Goal: Task Accomplishment & Management: Complete application form

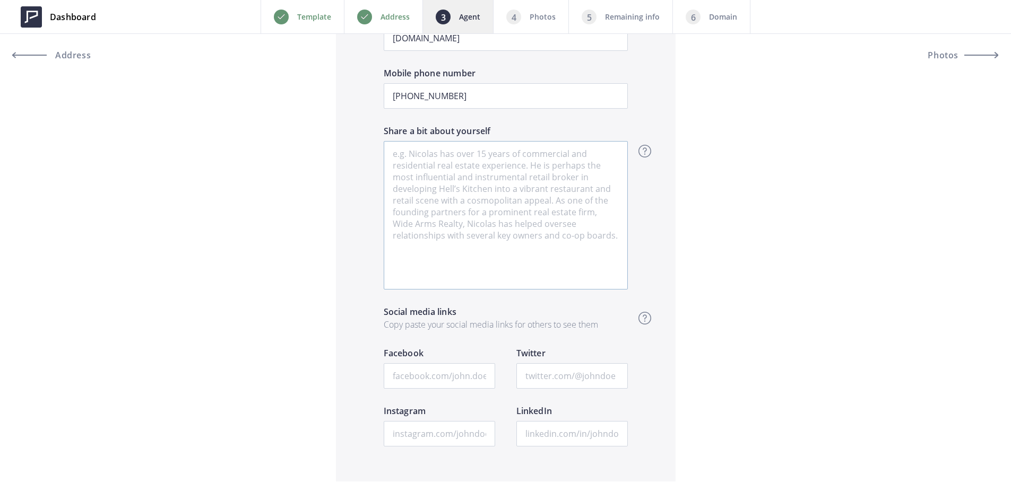
scroll to position [1486, 0]
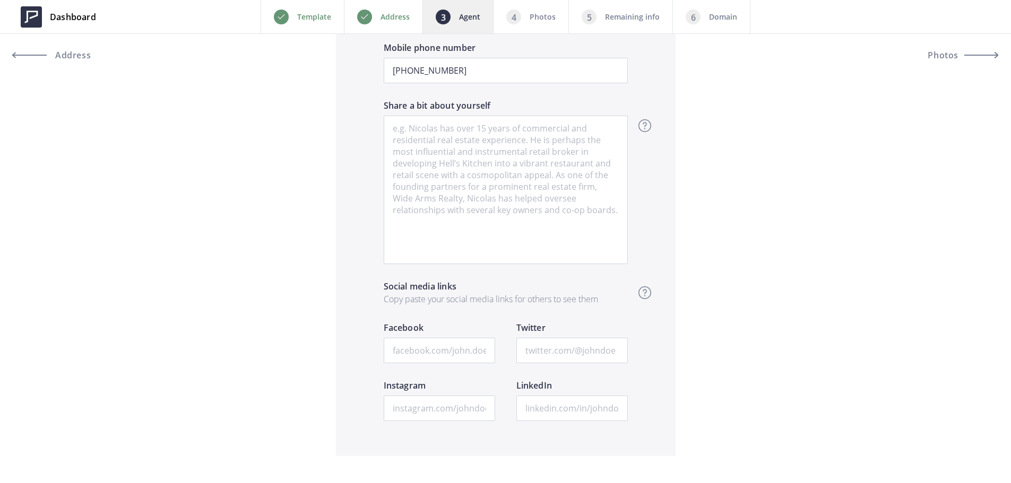
click at [380, 16] on div "Address" at bounding box center [383, 16] width 79 height 33
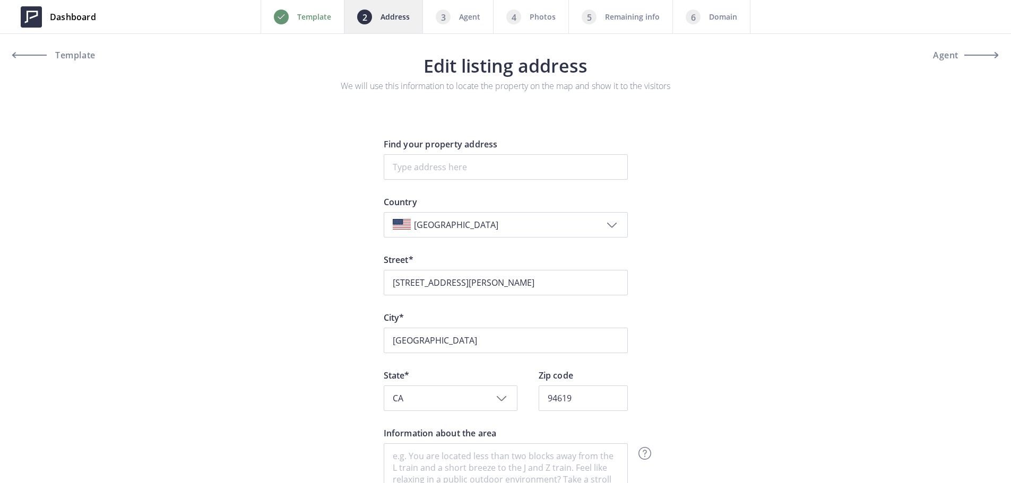
click at [476, 9] on div "Agent" at bounding box center [457, 16] width 71 height 33
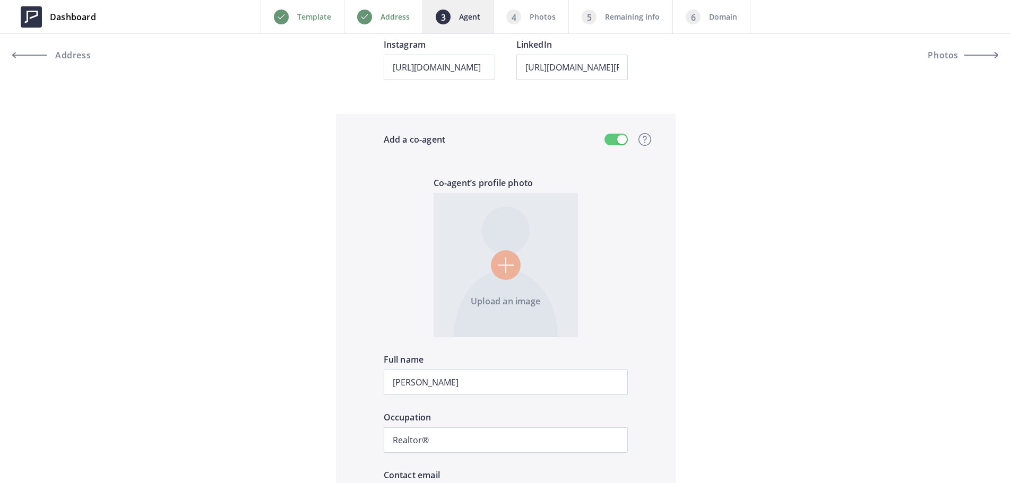
scroll to position [902, 0]
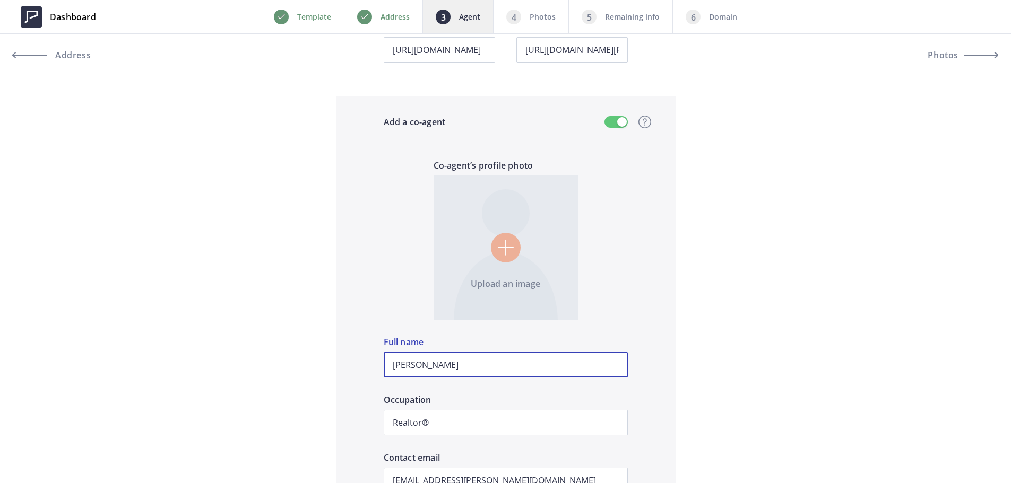
drag, startPoint x: 472, startPoint y: 370, endPoint x: 310, endPoint y: 370, distance: 161.3
click at [310, 370] on div "Preview Crop & resize Agent profile photo Michele Senitzer Full name Realtor® O…" at bounding box center [505, 247] width 1011 height 2061
type input "Bradley Ceynowa"
click at [491, 254] on input "file" at bounding box center [506, 248] width 144 height 144
type input "C:\fakepath\Bradley.png"
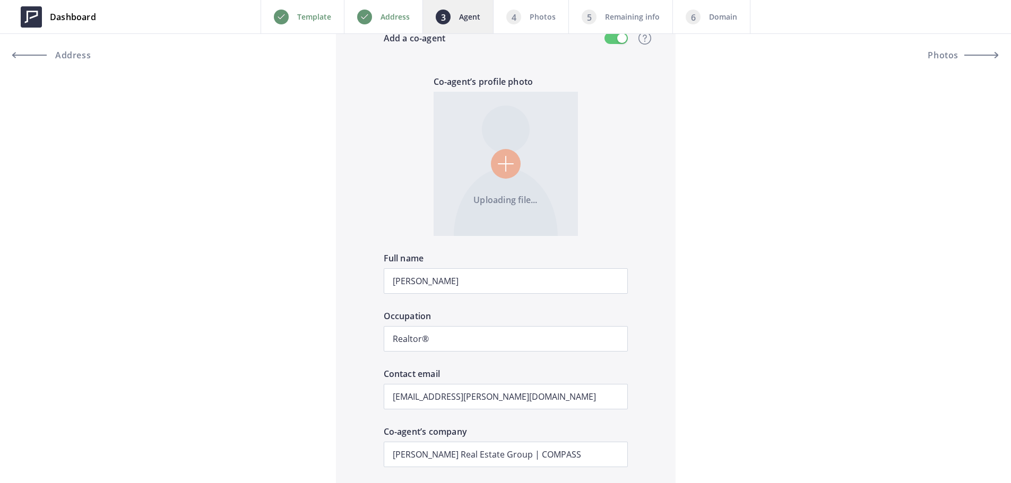
scroll to position [1008, 0]
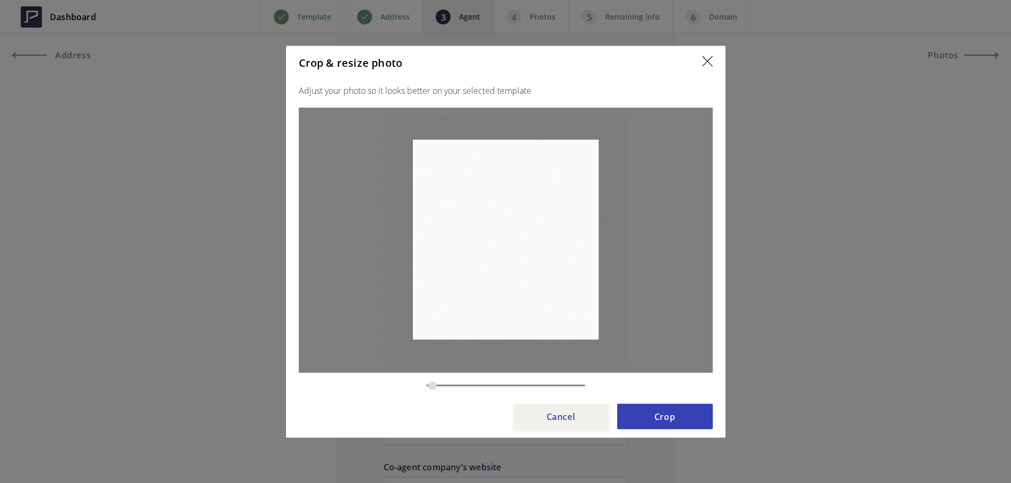
type input "0.1964"
click at [682, 418] on button "Crop" at bounding box center [665, 416] width 96 height 25
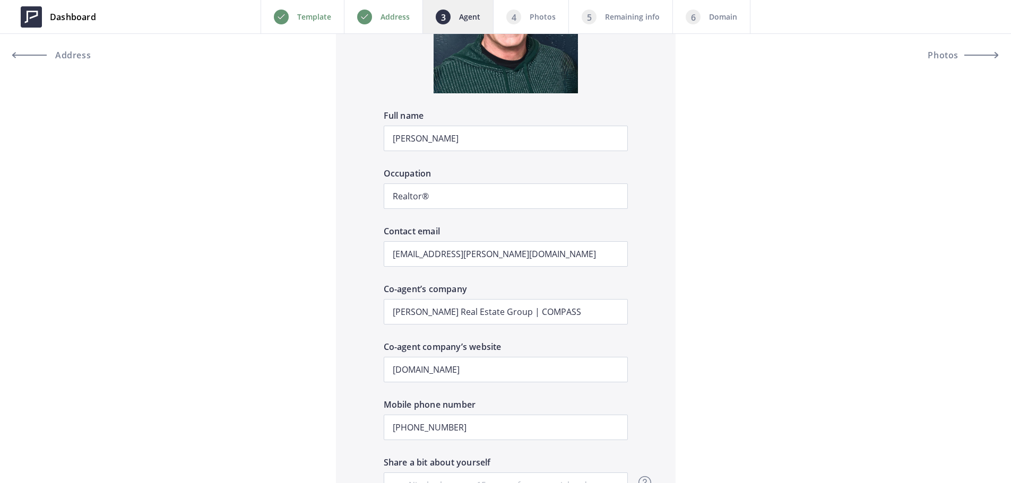
scroll to position [1167, 0]
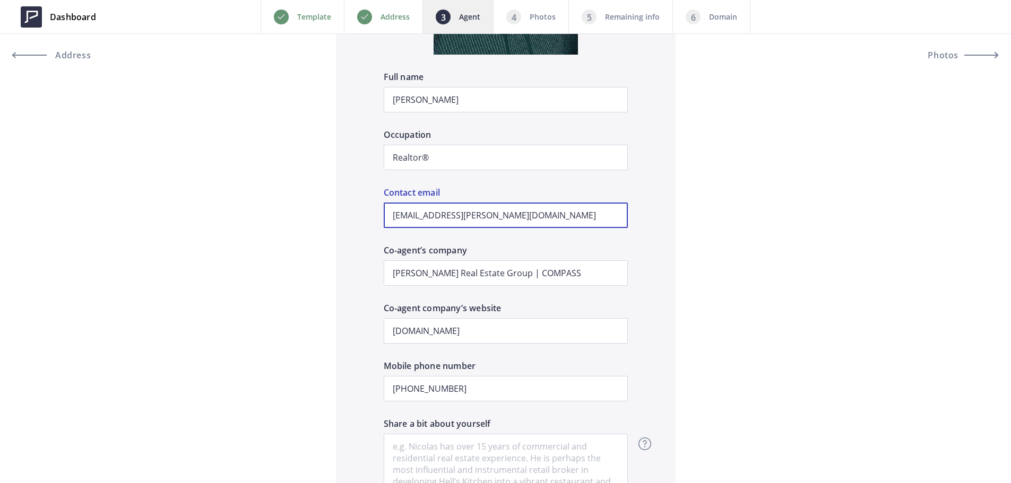
click at [481, 220] on input "micky.ordaz@compass.com" at bounding box center [506, 215] width 244 height 25
paste input "bradleyceynowa"
type input "bradleyceynowa@compass.com"
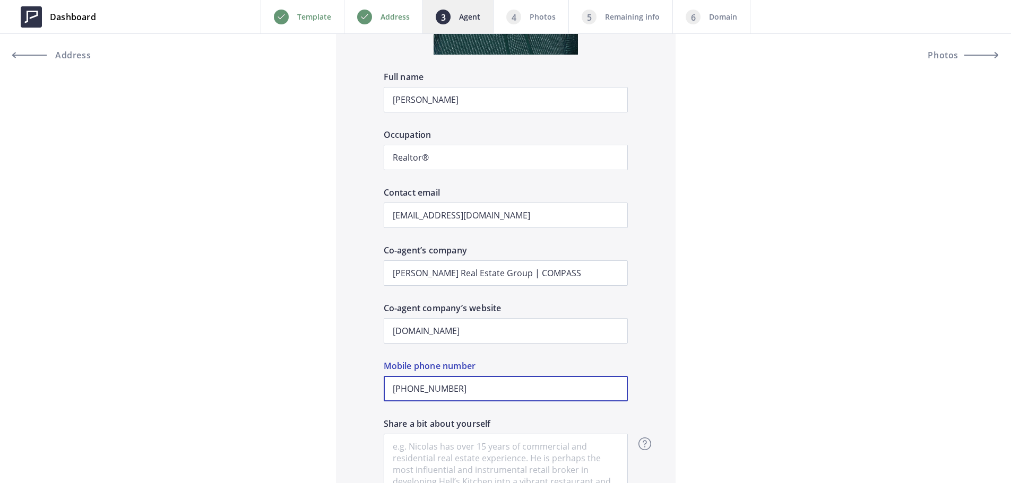
drag, startPoint x: 482, startPoint y: 385, endPoint x: 406, endPoint y: 382, distance: 75.9
click at [406, 382] on input "+1 510-414-0642" at bounding box center [506, 388] width 244 height 25
paste input "(415) 722-6176"
click at [428, 391] on input "+1 (415) 722-6176" at bounding box center [506, 388] width 244 height 25
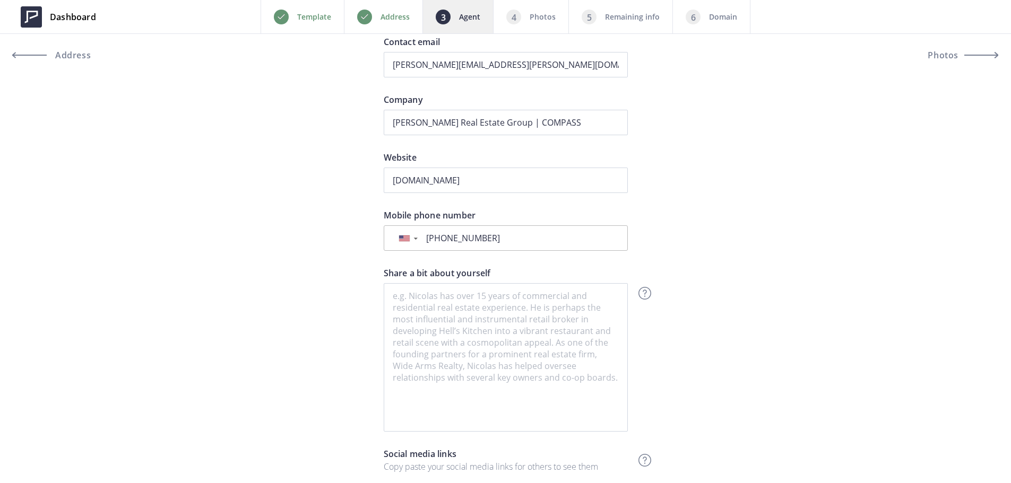
scroll to position [318, 0]
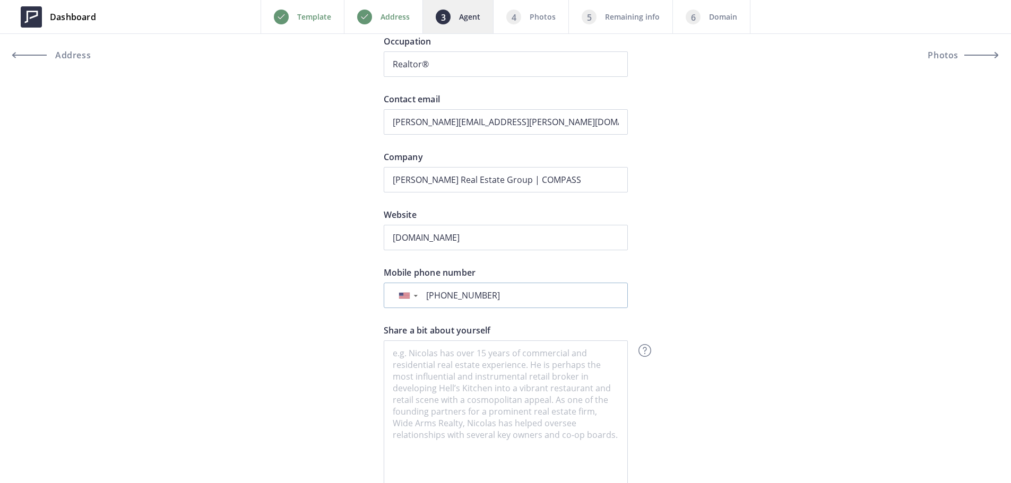
type input "+1 (415) 722-6176"
click at [454, 296] on input "+1 510-283-1990" at bounding box center [520, 296] width 196 height 12
type input "+1 510-283-1990"
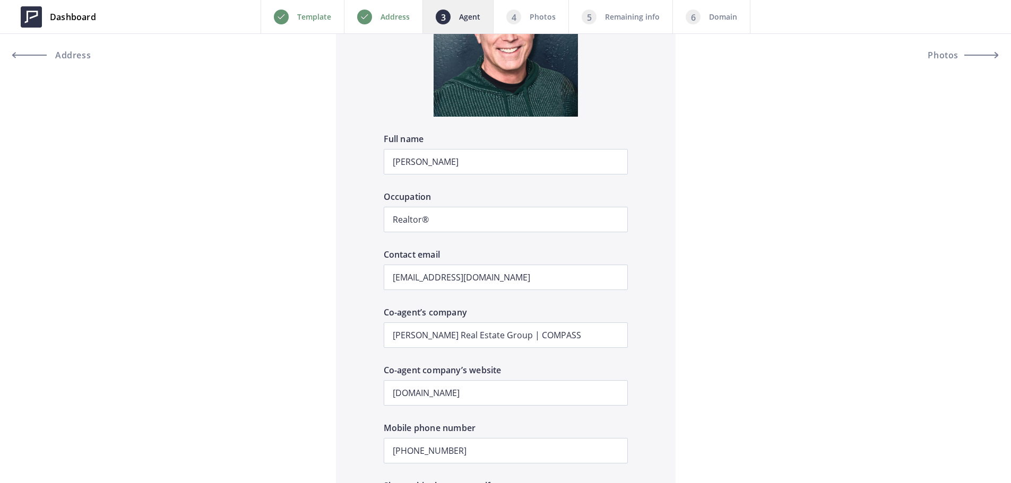
scroll to position [1273, 0]
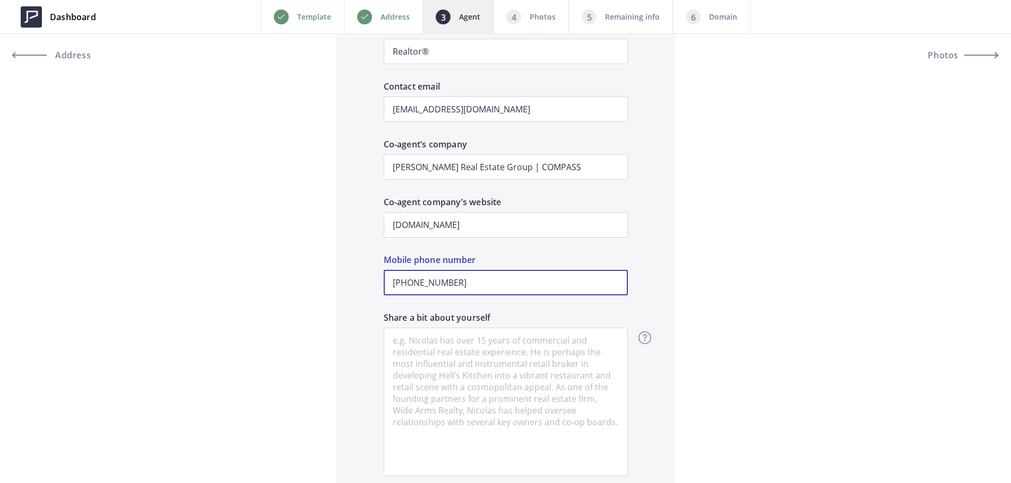
drag, startPoint x: 427, startPoint y: 281, endPoint x: 422, endPoint y: 282, distance: 5.4
click at [422, 282] on input "+1 (415) 722-6176" at bounding box center [506, 282] width 244 height 25
click at [408, 285] on input "+1 (415-722-6176" at bounding box center [506, 282] width 244 height 25
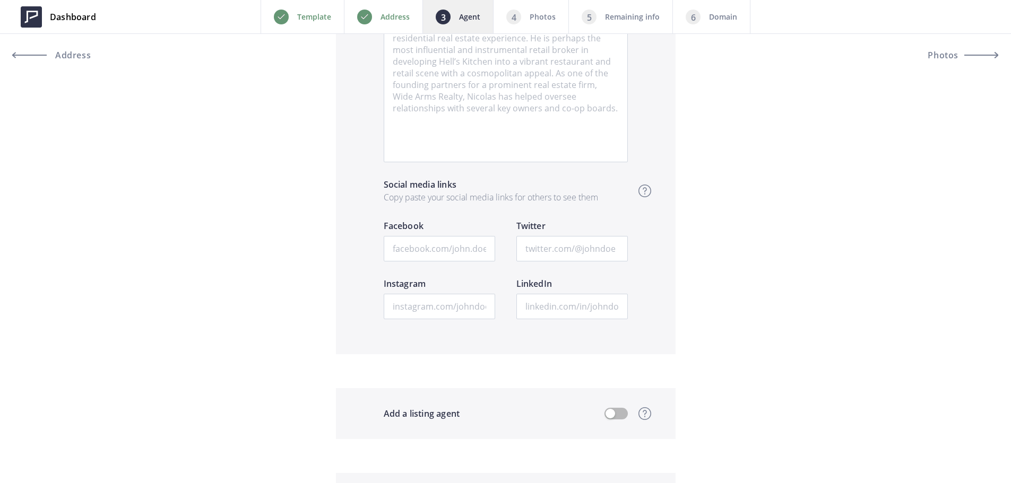
scroll to position [1742, 0]
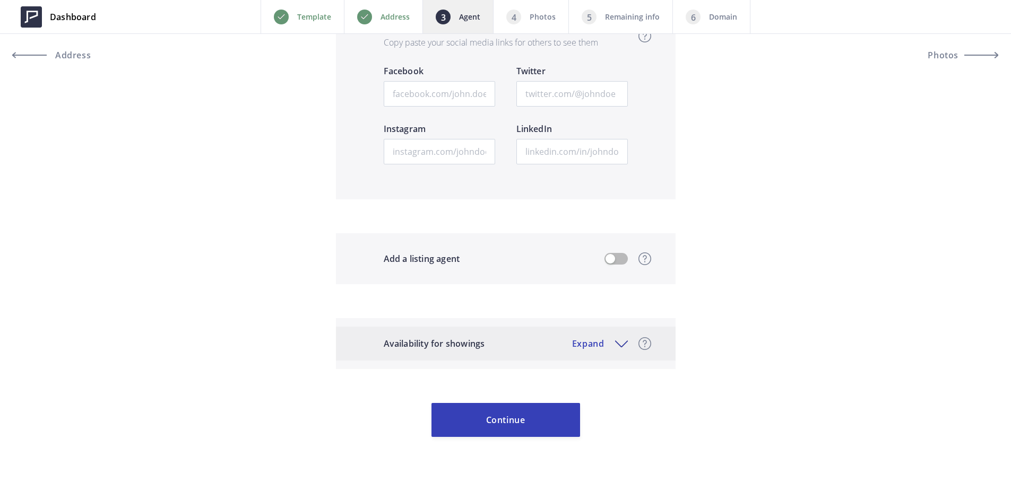
type input "+1 415-722-6176"
click at [619, 335] on div "Availability for showings Expand Let visitors book a showing Convert more visit…" at bounding box center [506, 344] width 340 height 34
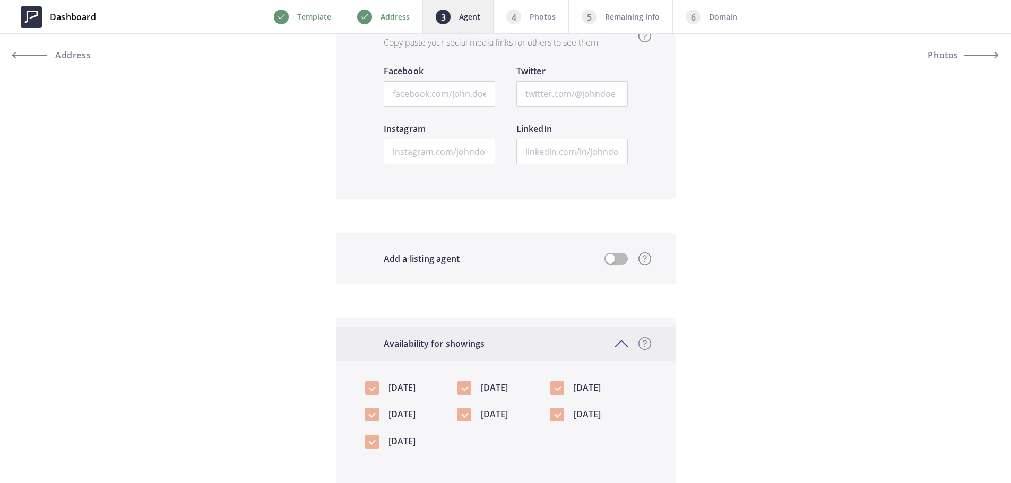
click at [609, 341] on div "Availability for showings Expand Let visitors book a showing Convert more visit…" at bounding box center [506, 344] width 340 height 34
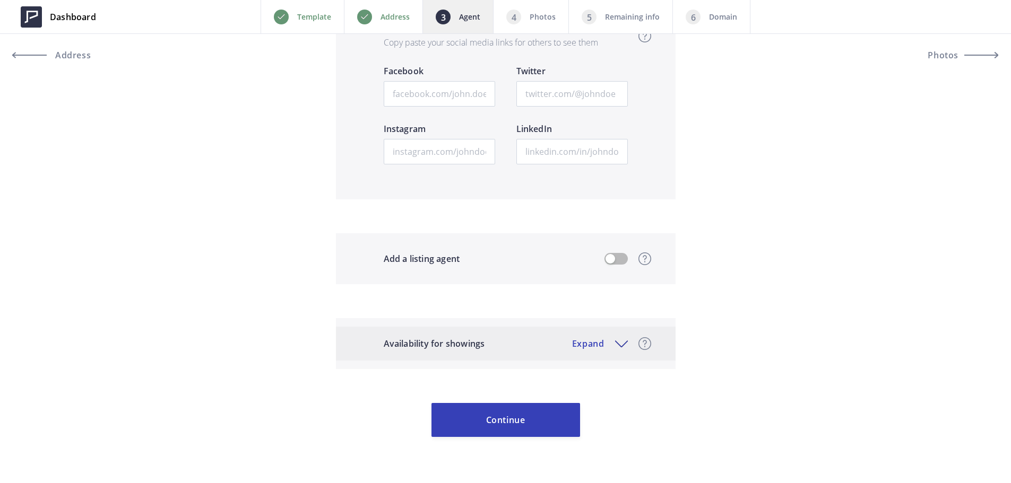
click at [624, 343] on div "Availability for showings Expand Let visitors book a showing Convert more visit…" at bounding box center [506, 344] width 340 height 34
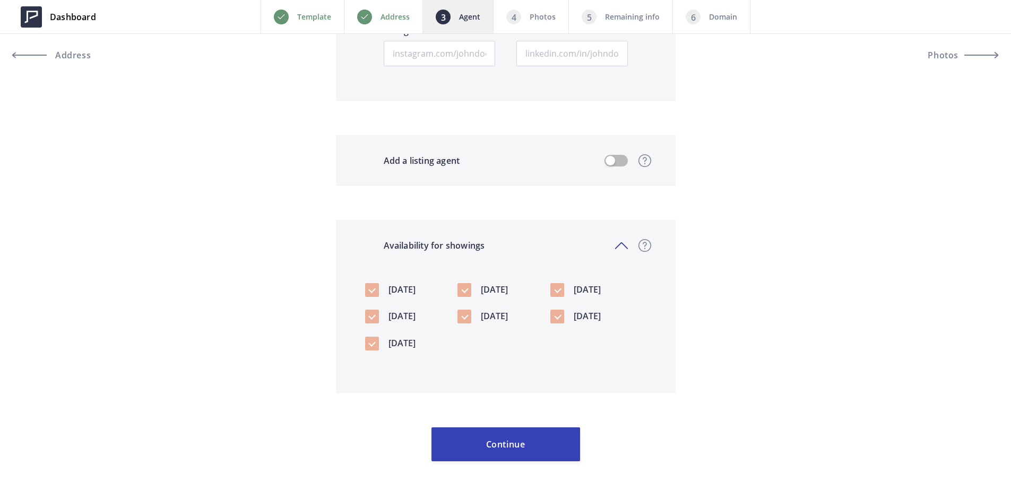
scroll to position [1865, 0]
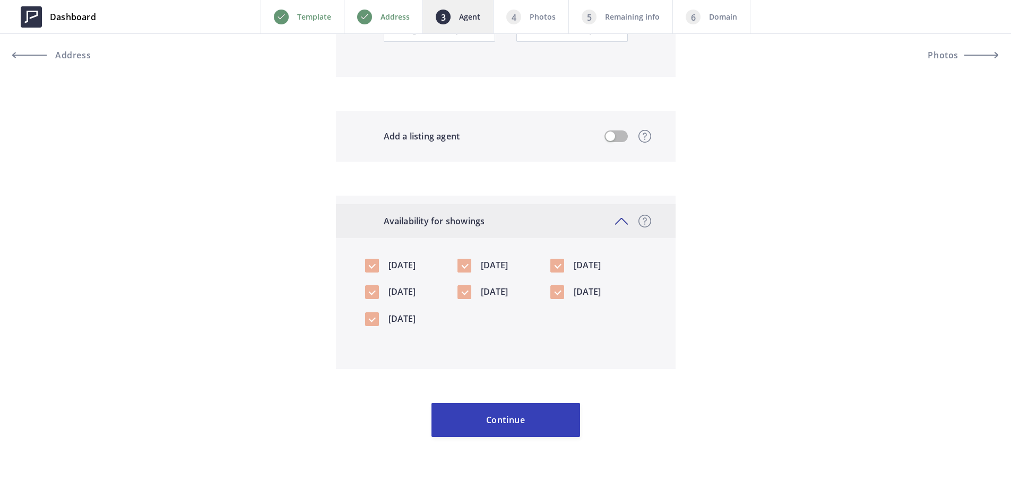
click at [629, 221] on div "Availability for showings Expand Let visitors book a showing Convert more visit…" at bounding box center [506, 221] width 340 height 34
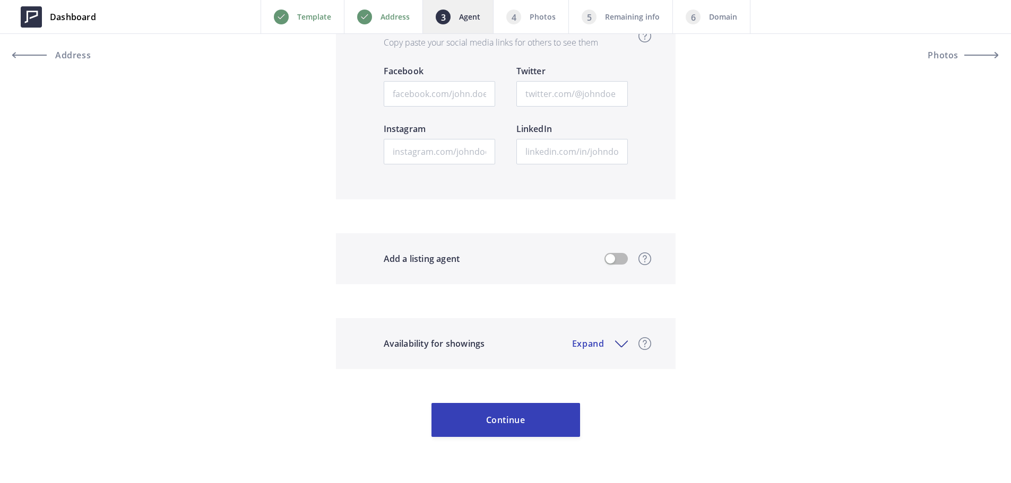
scroll to position [1742, 0]
click at [523, 419] on button "Continue" at bounding box center [505, 420] width 149 height 34
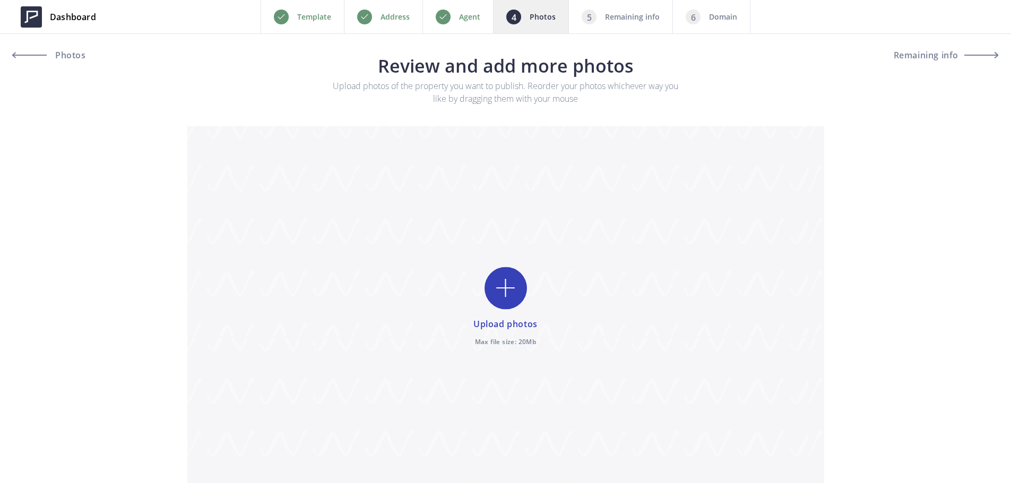
click at [605, 13] on p "Remaining info" at bounding box center [632, 17] width 55 height 13
type input "C:\fakepath\Floor Plan (branded) - 4415 FLEMING AVE.png"
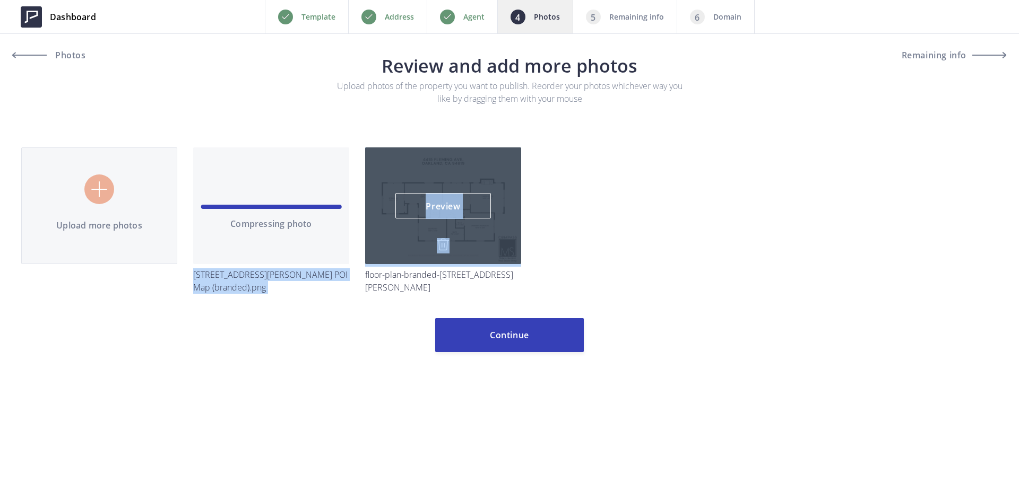
drag, startPoint x: 289, startPoint y: 222, endPoint x: 507, endPoint y: 206, distance: 218.7
click at [507, 206] on div "Upload more photos Compressing photo 4415 Fleming Ave POI Map (branded).png Pre…" at bounding box center [509, 229] width 992 height 162
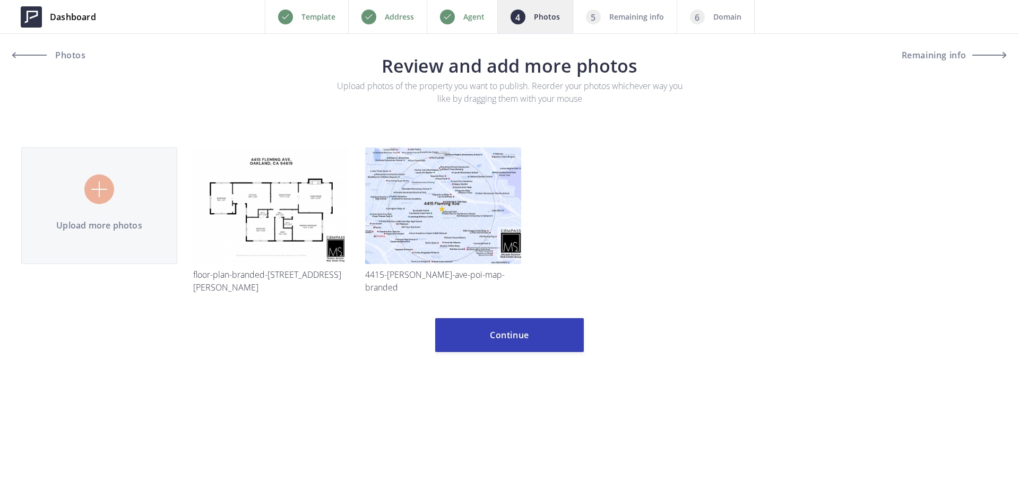
click at [594, 250] on input "file" at bounding box center [509, 207] width 976 height 205
click at [516, 325] on button "Continue" at bounding box center [509, 335] width 149 height 34
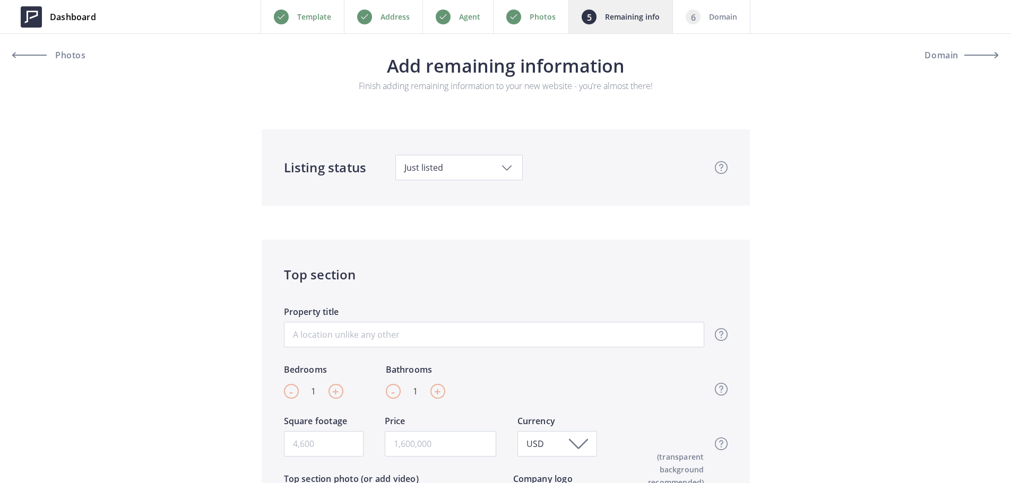
click at [454, 169] on span "Just listed" at bounding box center [458, 168] width 109 height 12
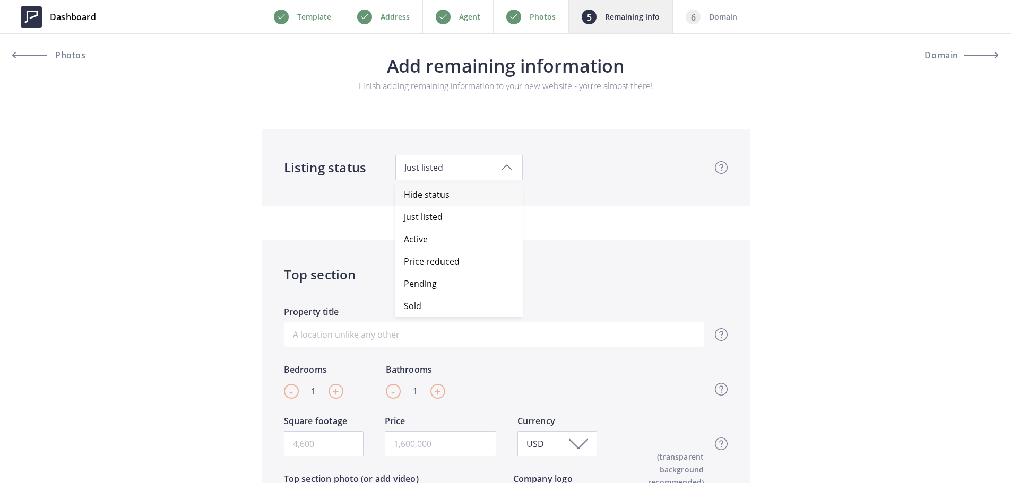
click at [454, 197] on span "Hide status" at bounding box center [463, 195] width 119 height 22
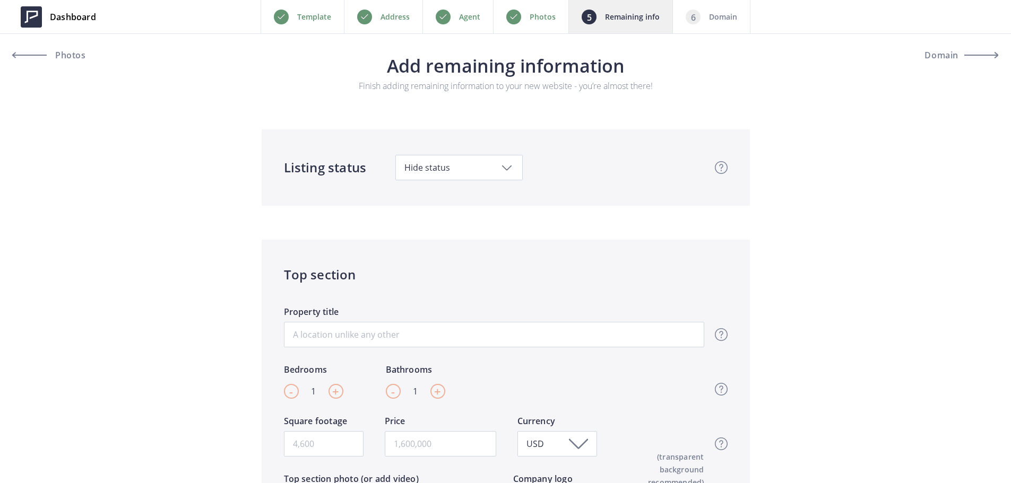
click at [334, 391] on span "+" at bounding box center [335, 392] width 7 height 16
drag, startPoint x: 334, startPoint y: 391, endPoint x: 420, endPoint y: 393, distance: 86.0
click at [335, 391] on span "+" at bounding box center [335, 392] width 7 height 16
type input "3"
click at [439, 389] on span "+" at bounding box center [437, 392] width 7 height 16
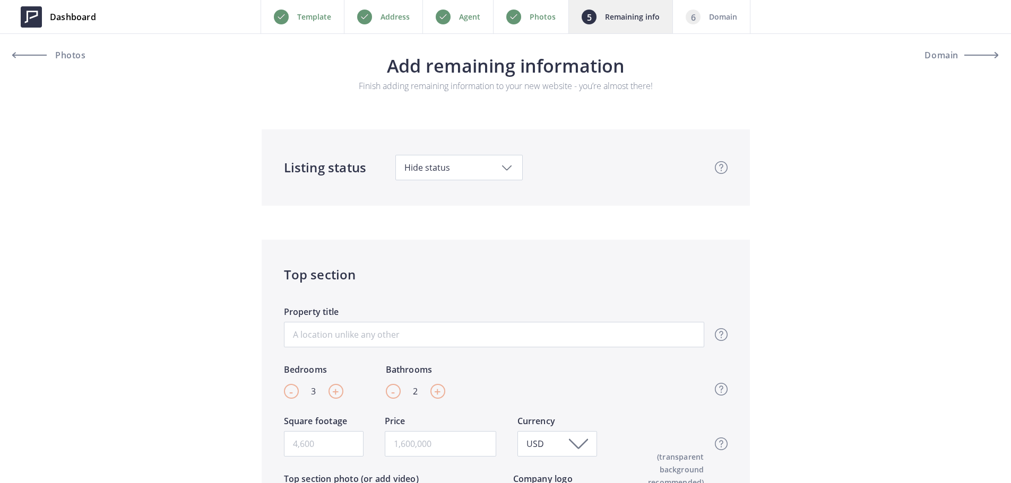
click at [394, 391] on span "-" at bounding box center [393, 392] width 4 height 16
type input "1"
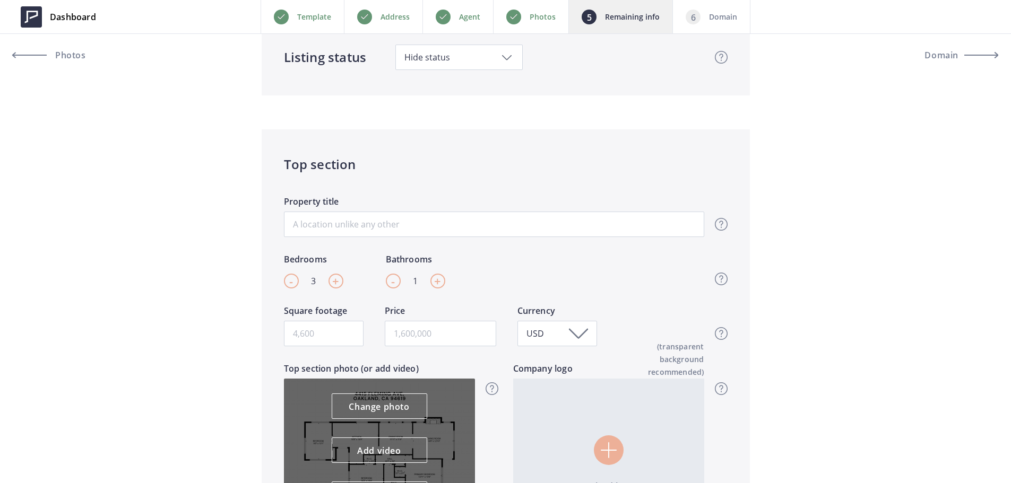
scroll to position [212, 0]
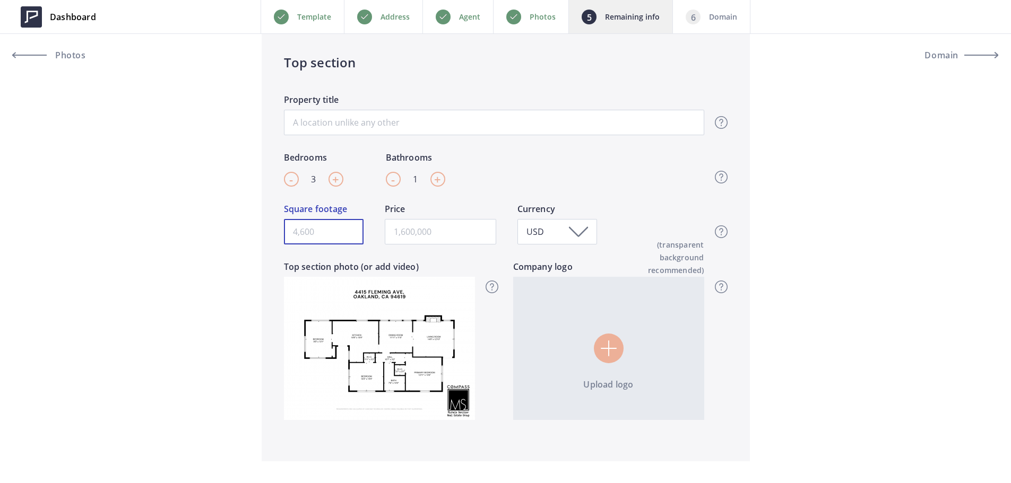
click at [332, 239] on input "Square footage" at bounding box center [324, 231] width 80 height 25
type input "1148"
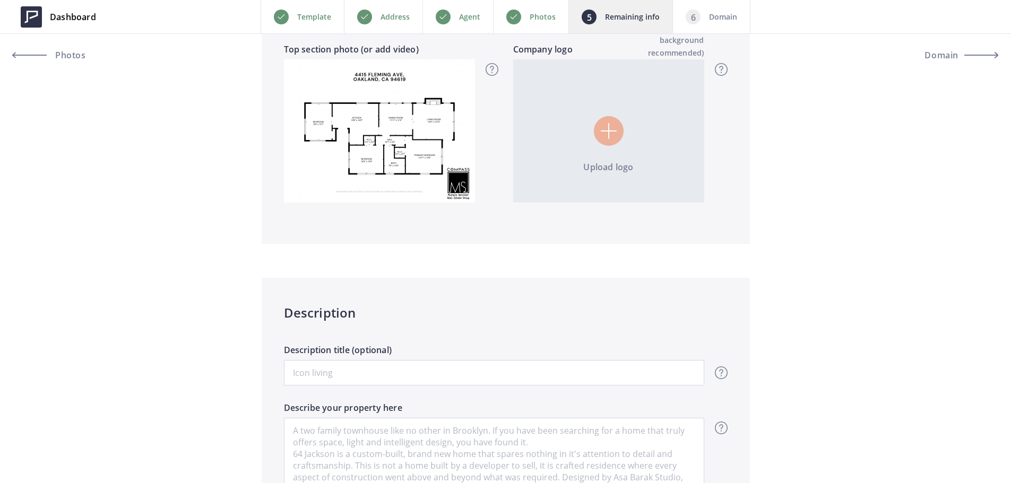
scroll to position [371, 0]
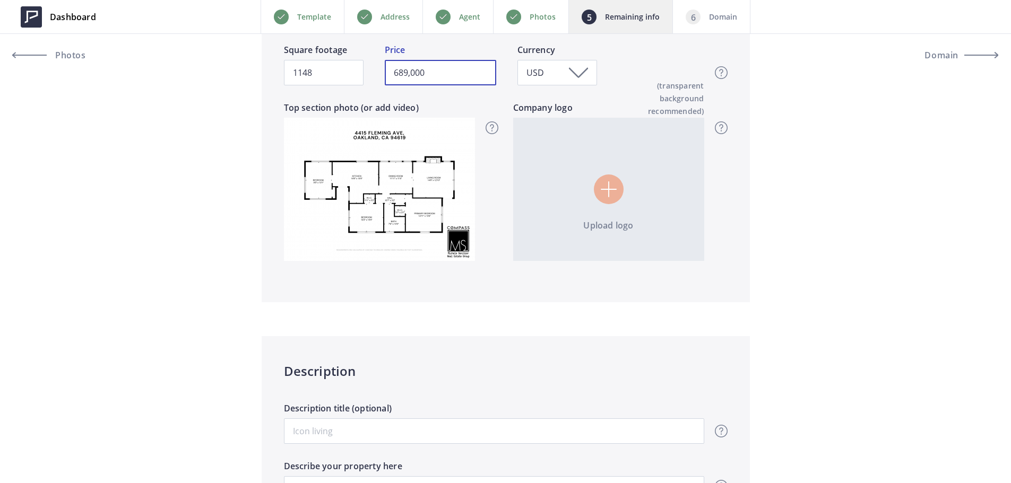
type input "689,000"
click at [597, 181] on input "file" at bounding box center [608, 189] width 191 height 143
type input "C:\fakepath\MS white logo MSREG Compass black text.png"
type input "689,000"
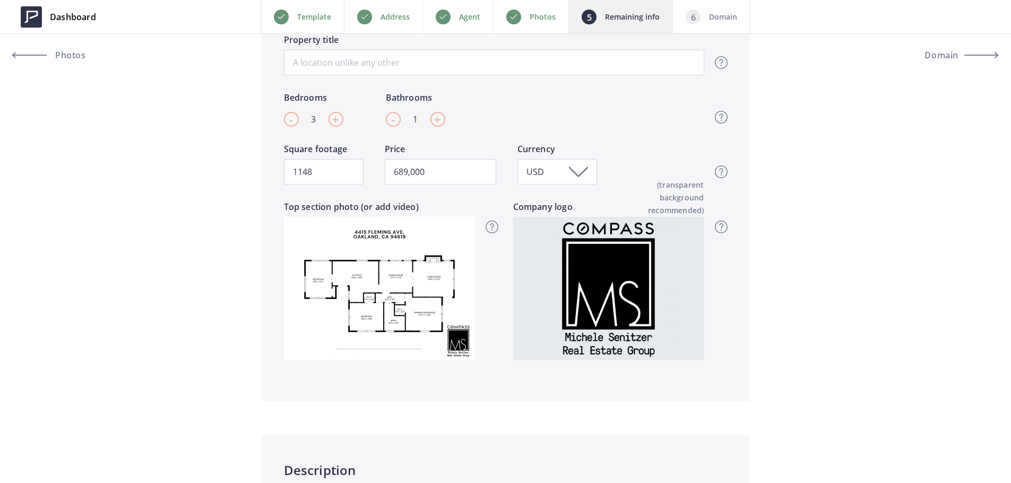
scroll to position [265, 0]
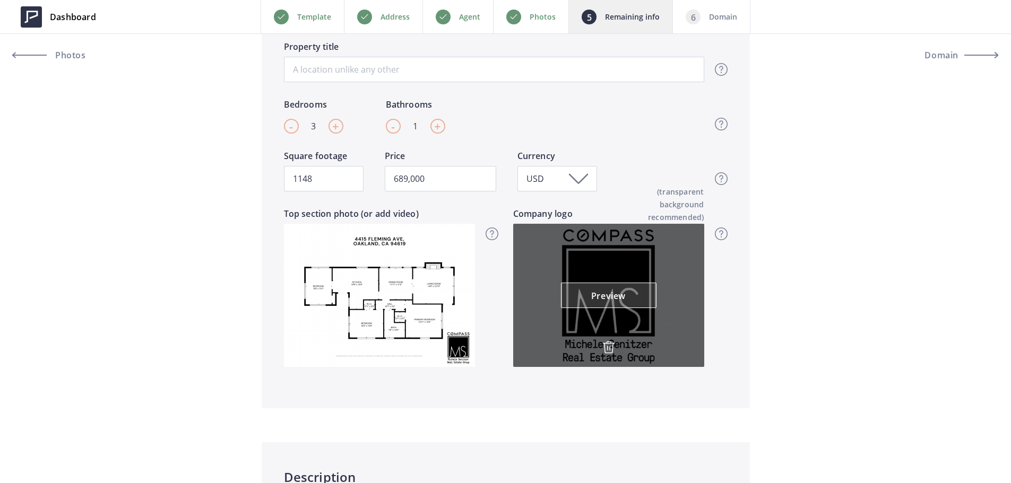
click at [611, 300] on link "Preview" at bounding box center [609, 295] width 96 height 25
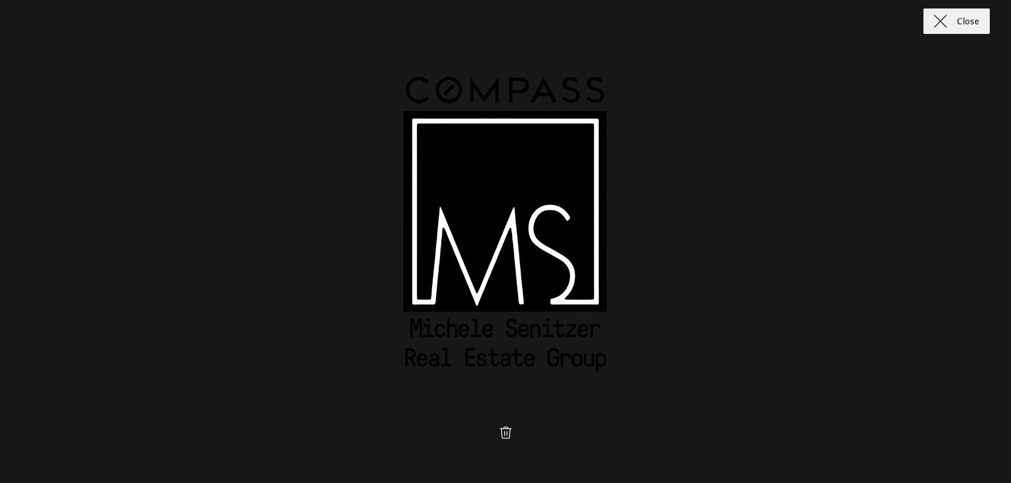
click at [946, 26] on img at bounding box center [940, 21] width 13 height 13
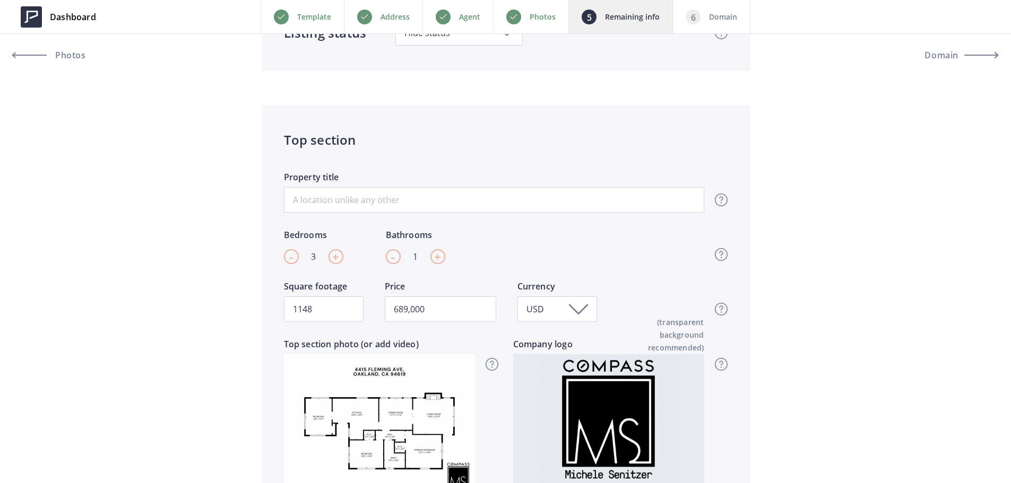
scroll to position [159, 0]
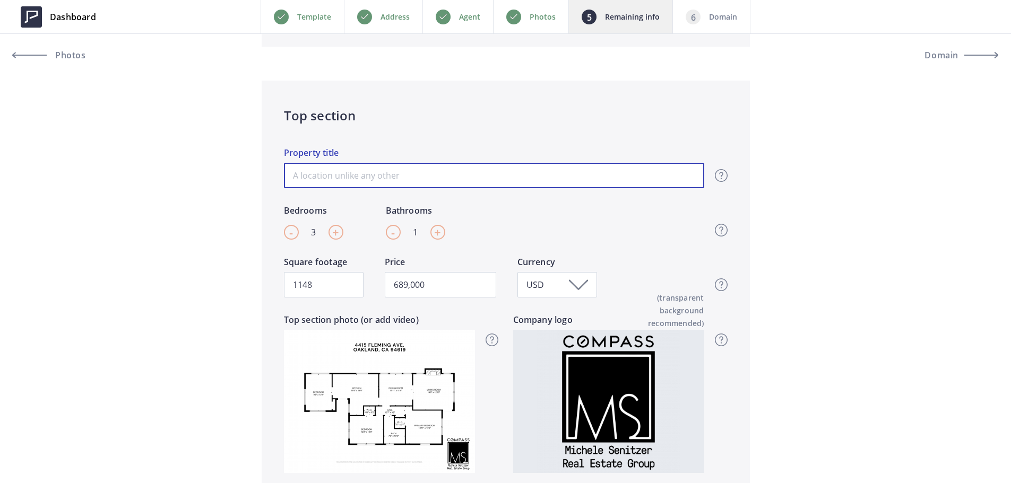
click at [347, 170] on input "Property title" at bounding box center [494, 175] width 420 height 25
paste input "4415 Fleming Ave, Oakland, CA 94619"
type input "4415 Fleming Ave, Oakland, CA 94619"
type input "689,000"
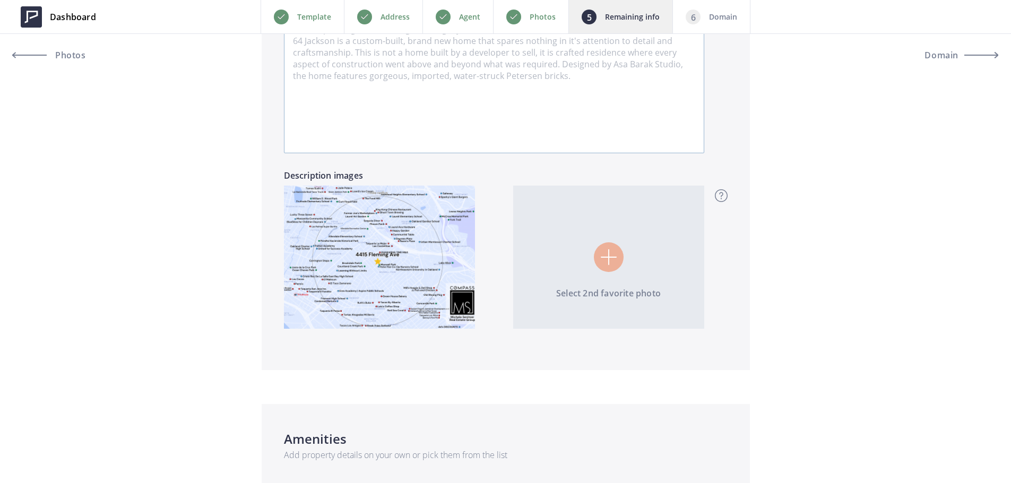
scroll to position [849, 0]
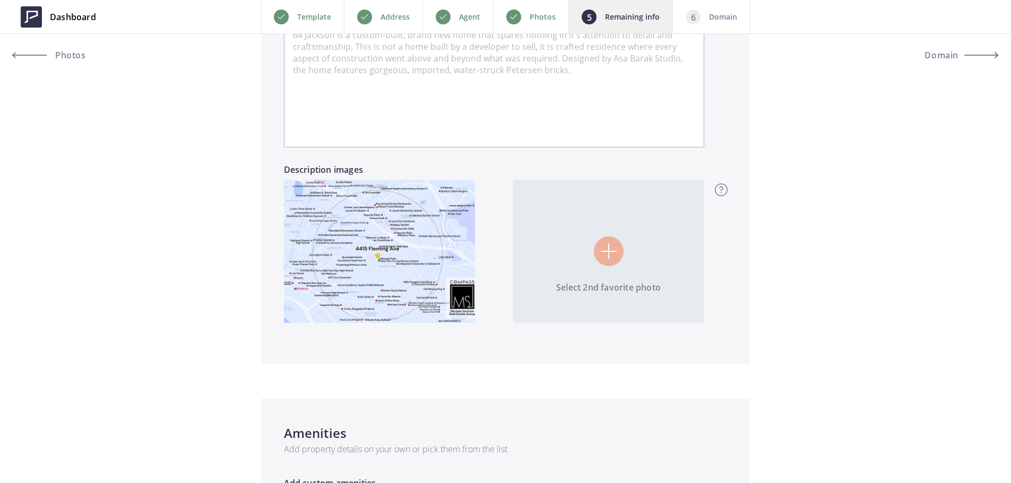
type input "4415 Fleming Ave, Oakland, CA 94619"
click at [471, 74] on textarea "Describe your property here" at bounding box center [494, 73] width 420 height 149
paste textarea "Welcome to 4415 Fleming in coveted Maxwell Park—a 1925 bungalow where timeless …"
type input "689,000"
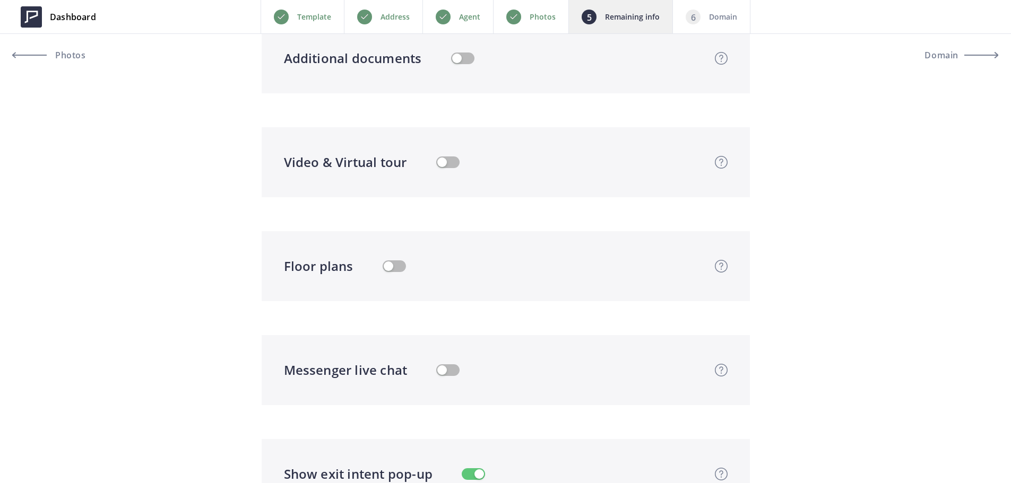
scroll to position [1963, 0]
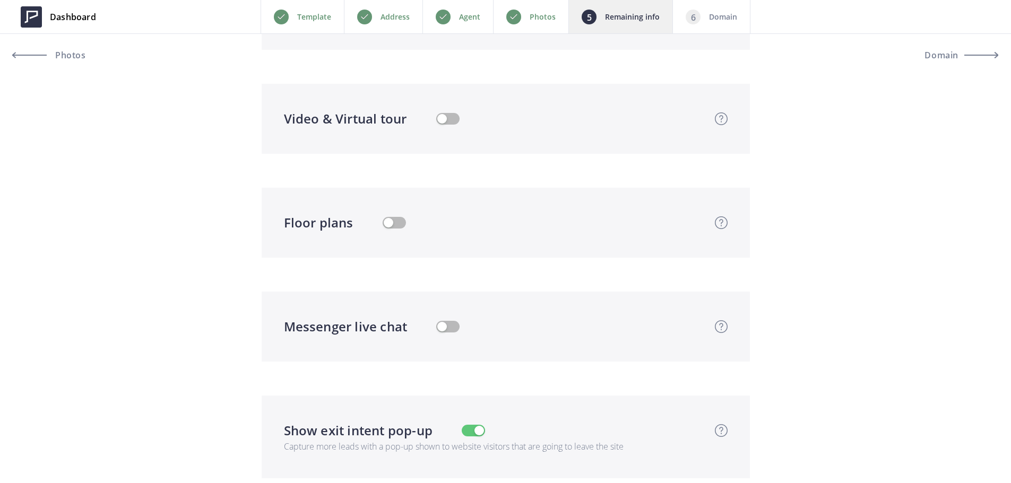
type textarea "Welcome to 4415 Fleming in coveted Maxwell Park—a 1925 bungalow where timeless …"
click at [393, 221] on button "button" at bounding box center [394, 223] width 23 height 12
type input "689,000"
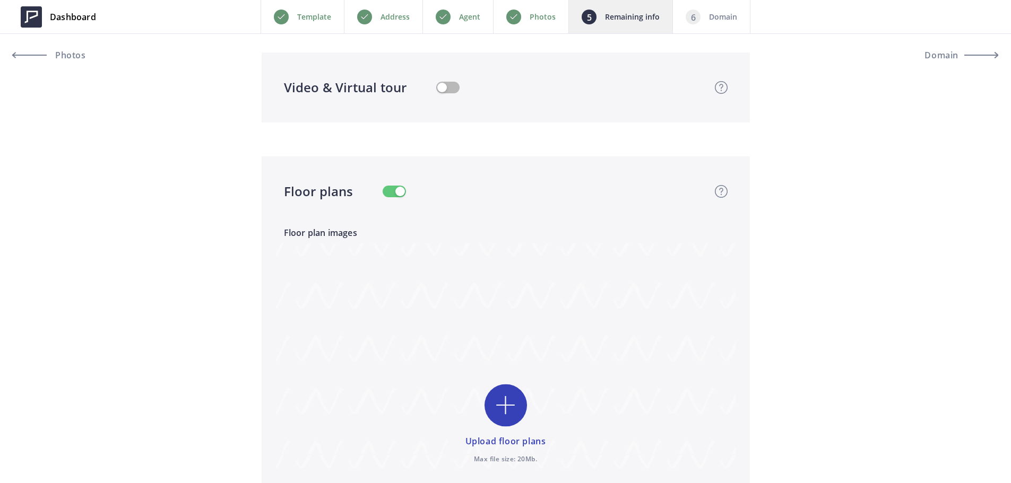
scroll to position [2122, 0]
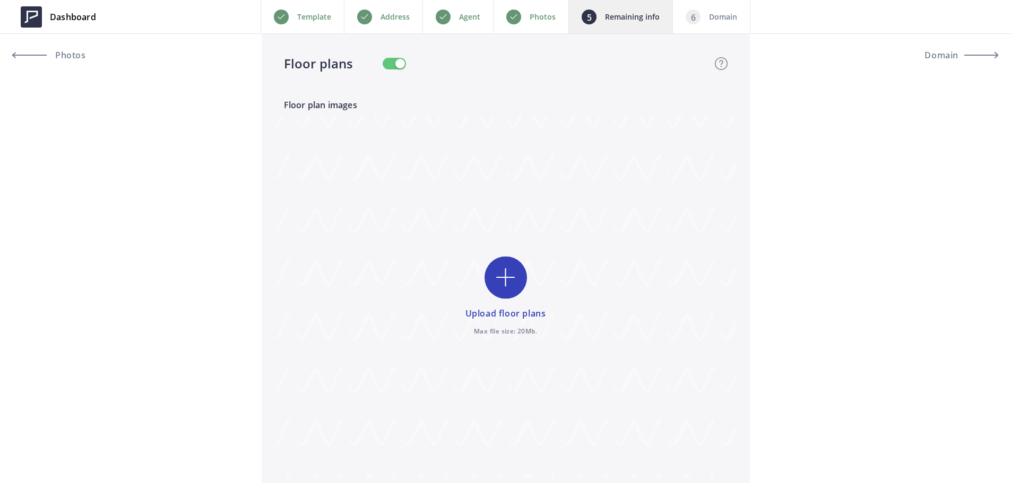
click at [506, 278] on input "file" at bounding box center [506, 297] width 460 height 362
type input "C:\fakepath\Floor Plan (branded) - 4415 FLEMING AVE.png"
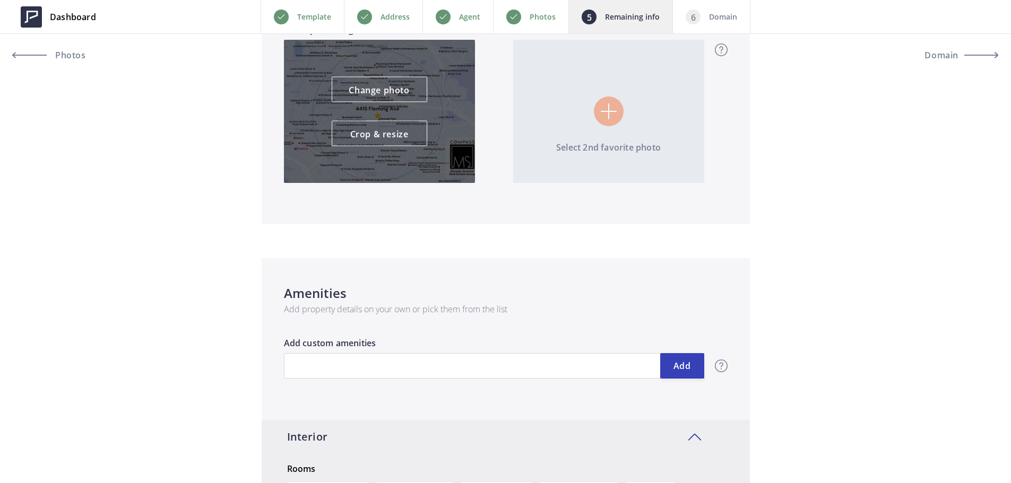
scroll to position [1008, 0]
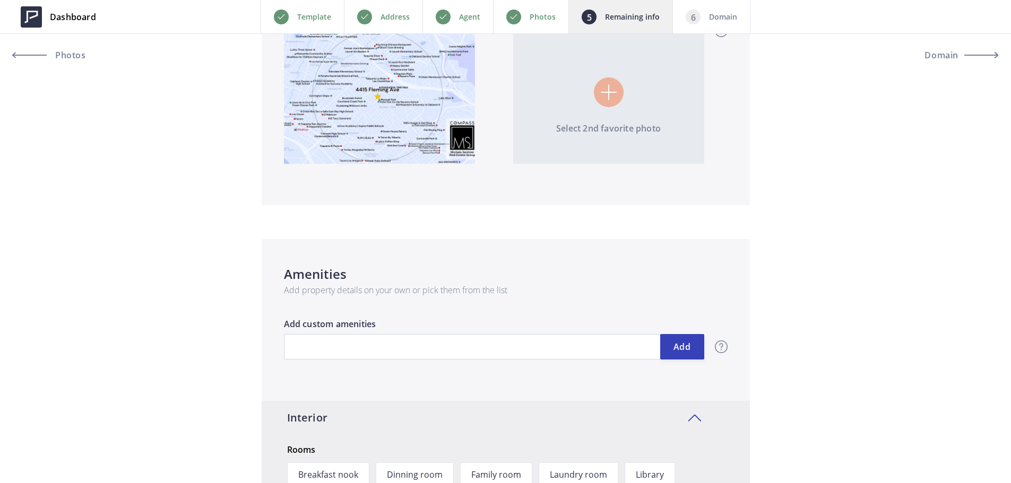
click at [556, 16] on div "Photos" at bounding box center [530, 16] width 75 height 33
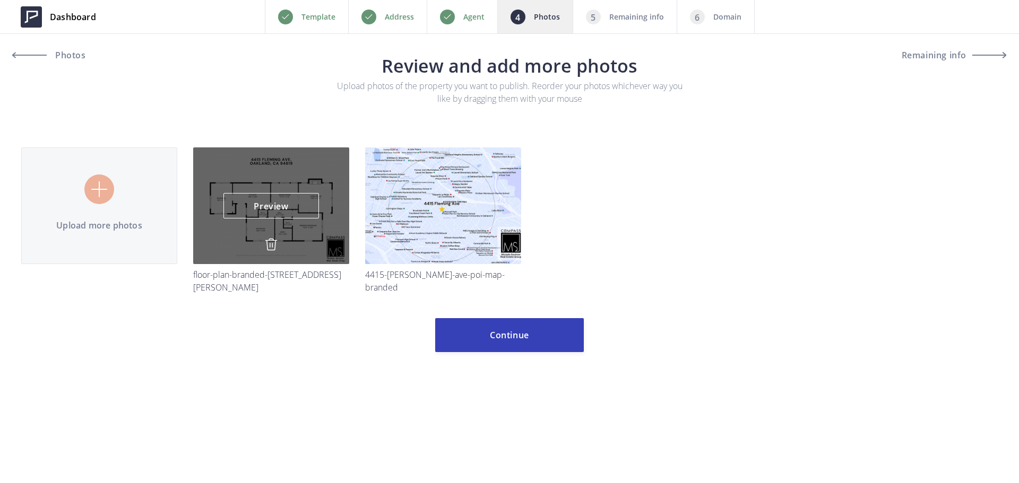
click at [273, 245] on img at bounding box center [271, 244] width 13 height 13
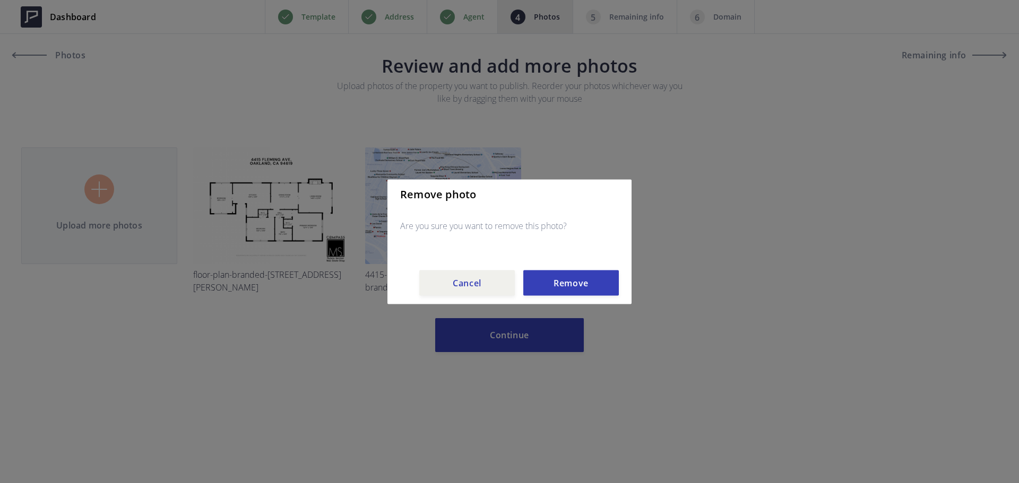
click at [608, 269] on div "Remove photo Are you sure you want to remove this photo? Cancel Remove" at bounding box center [509, 241] width 244 height 125
click at [604, 283] on button "Remove" at bounding box center [567, 282] width 96 height 25
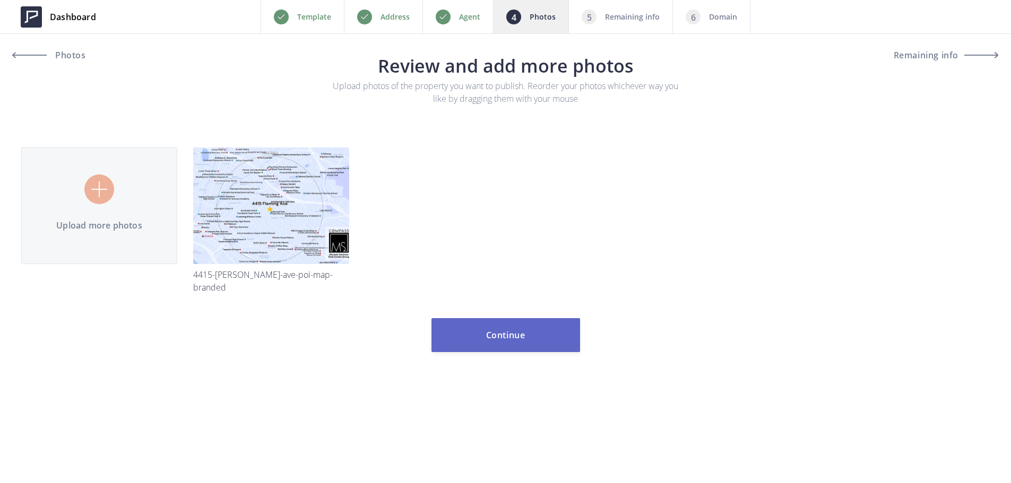
click at [522, 334] on button "Continue" at bounding box center [505, 335] width 149 height 34
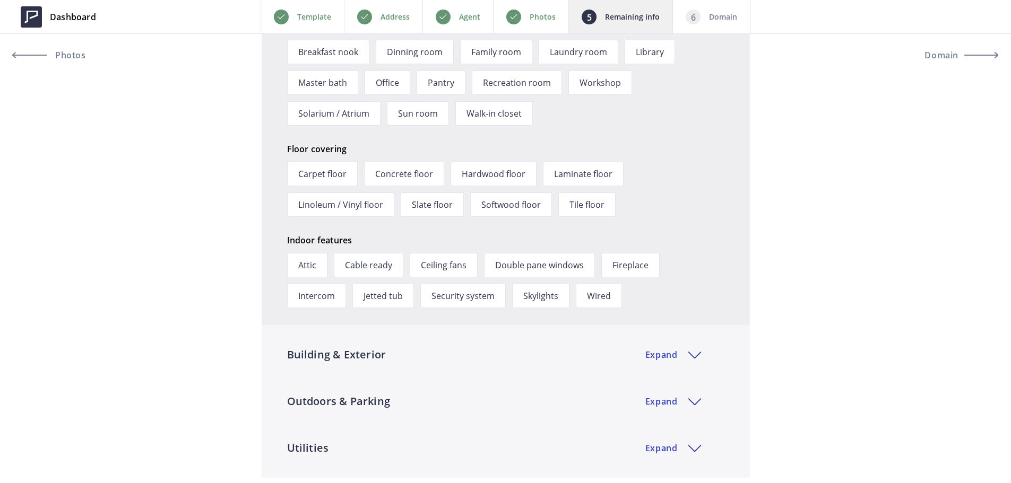
scroll to position [1645, 0]
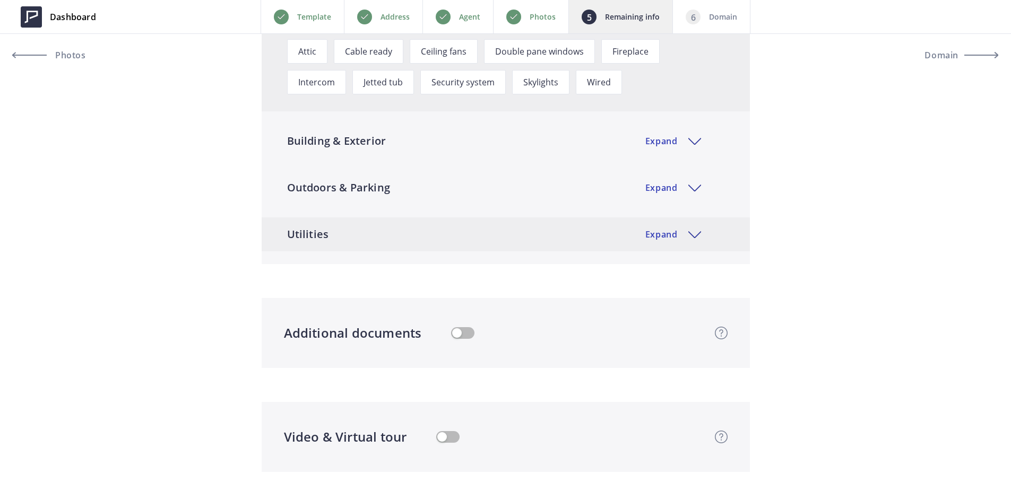
click at [657, 233] on div "Utilities Expand" at bounding box center [506, 235] width 488 height 34
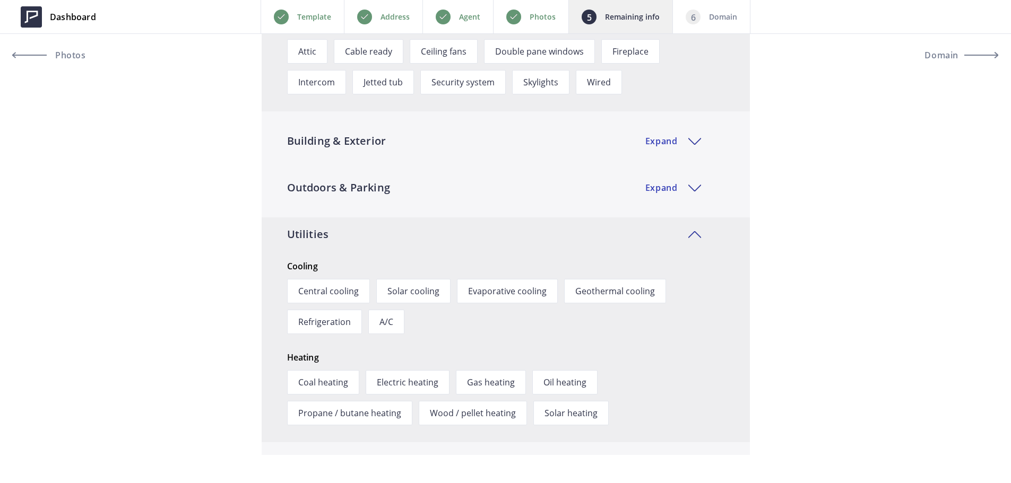
click at [657, 233] on div "Utilities Expand" at bounding box center [506, 235] width 488 height 34
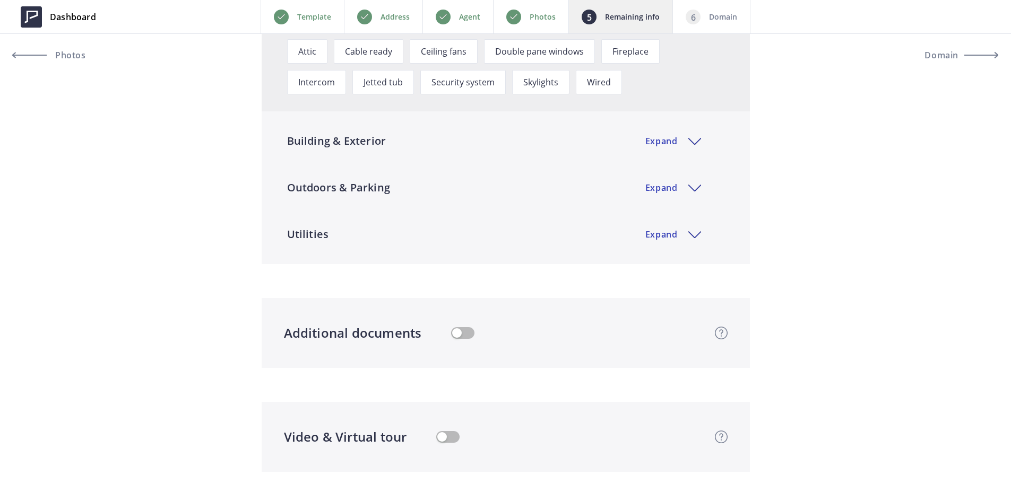
click at [671, 211] on div "Outdoors & Parking Expand Parking No parking Off-street parking On-street parki…" at bounding box center [506, 194] width 488 height 47
drag, startPoint x: 678, startPoint y: 232, endPoint x: 677, endPoint y: 204, distance: 28.7
click at [678, 232] on div "Utilities Expand" at bounding box center [506, 235] width 488 height 34
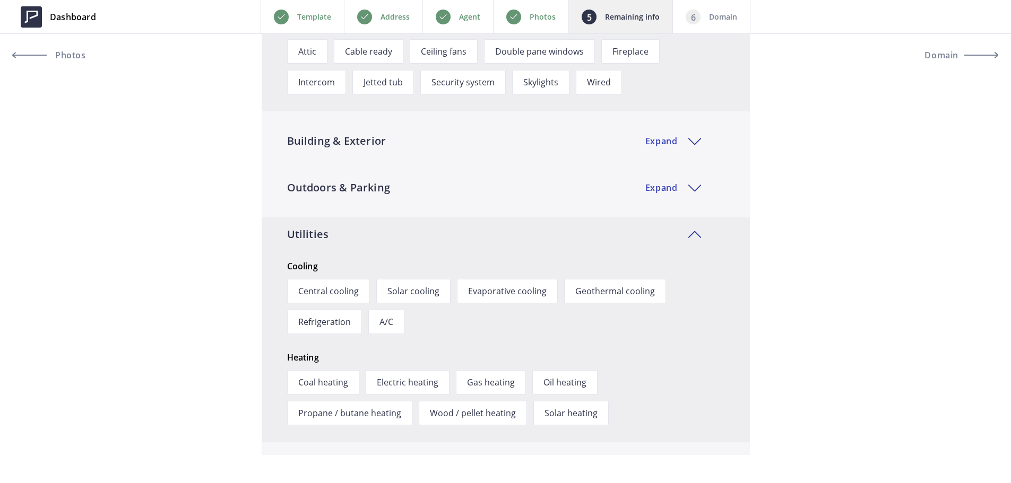
drag, startPoint x: 677, startPoint y: 201, endPoint x: 678, endPoint y: 164, distance: 36.6
click at [677, 200] on div "Outdoors & Parking Expand" at bounding box center [506, 188] width 488 height 34
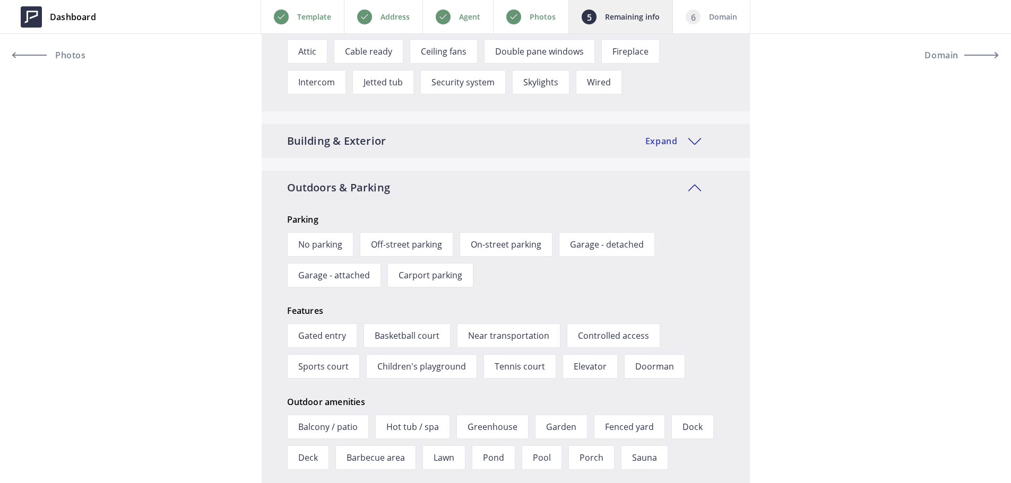
click at [681, 150] on div "Building & Exterior Expand" at bounding box center [506, 141] width 488 height 34
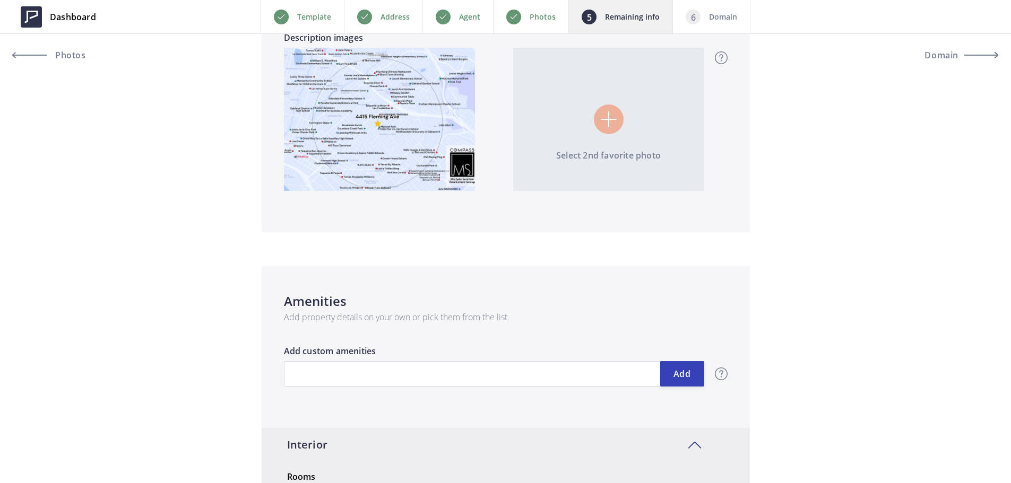
scroll to position [1193, 0]
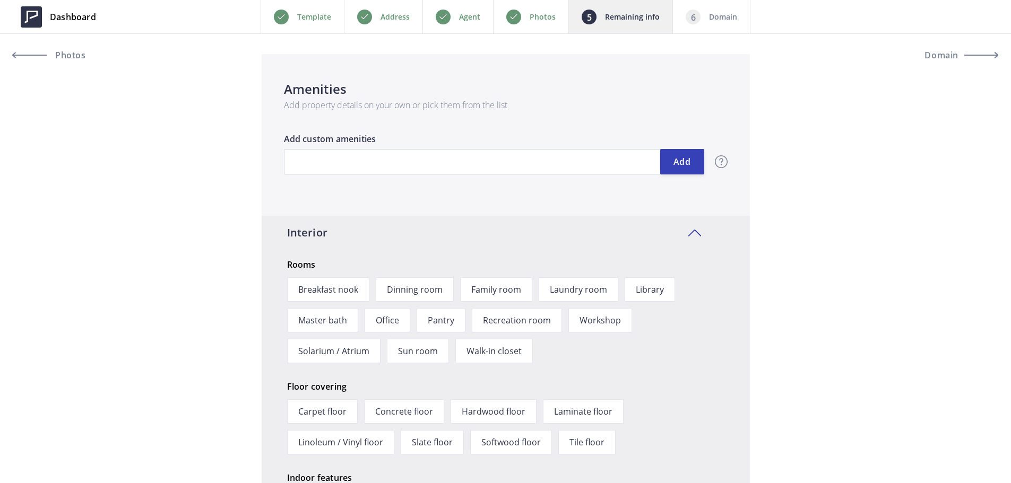
click at [452, 231] on div "Interior Expand" at bounding box center [506, 233] width 488 height 34
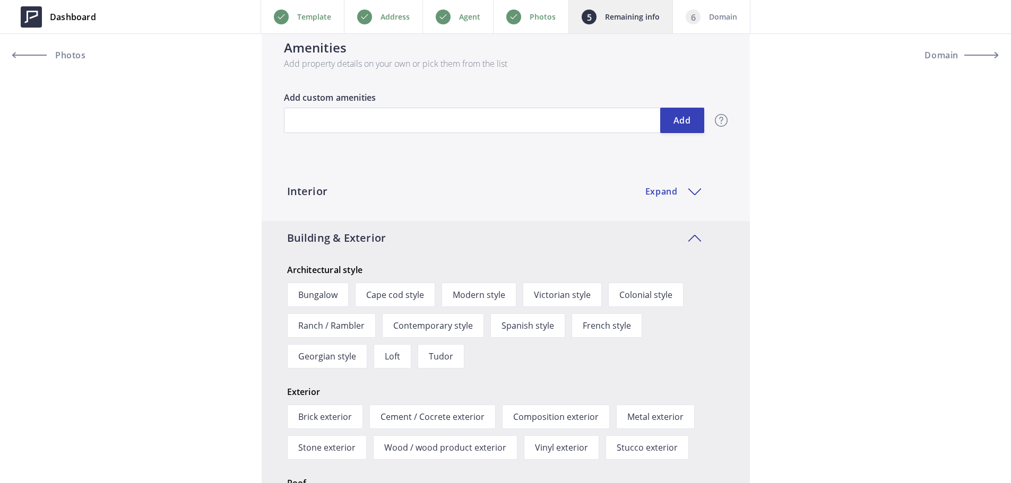
scroll to position [1202, 0]
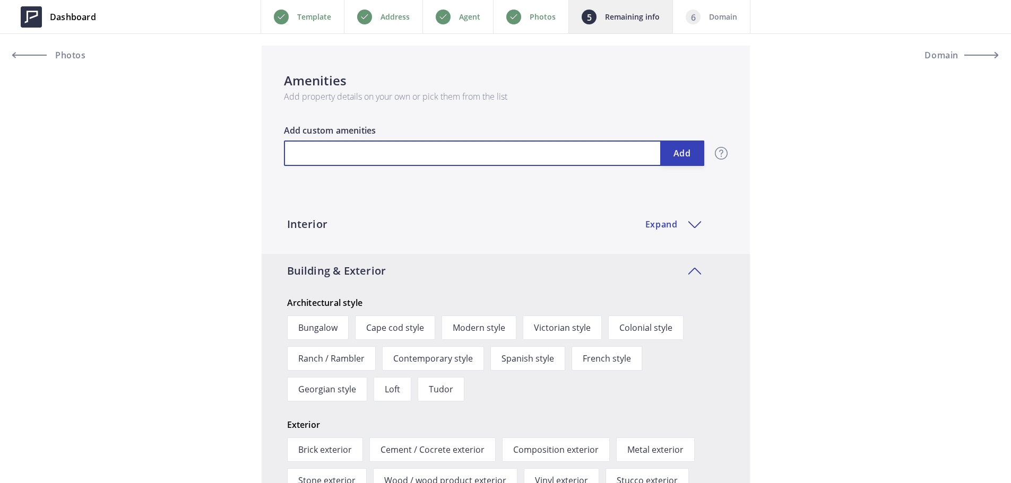
click at [395, 161] on input "text" at bounding box center [494, 153] width 420 height 25
type input "689,000"
type input "U"
type input "689,000"
type input "Up"
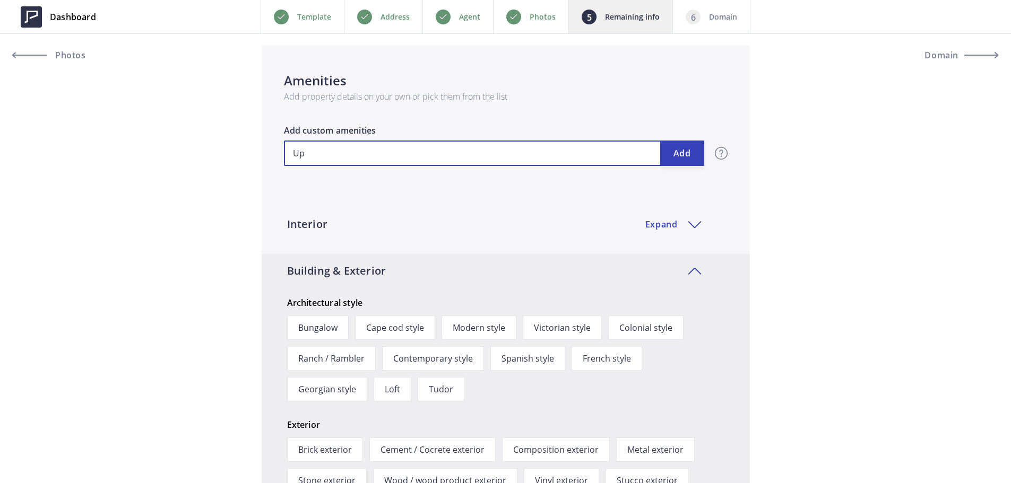
type input "689,000"
type input "Upd"
type input "689,000"
type input "Upda"
type input "689,000"
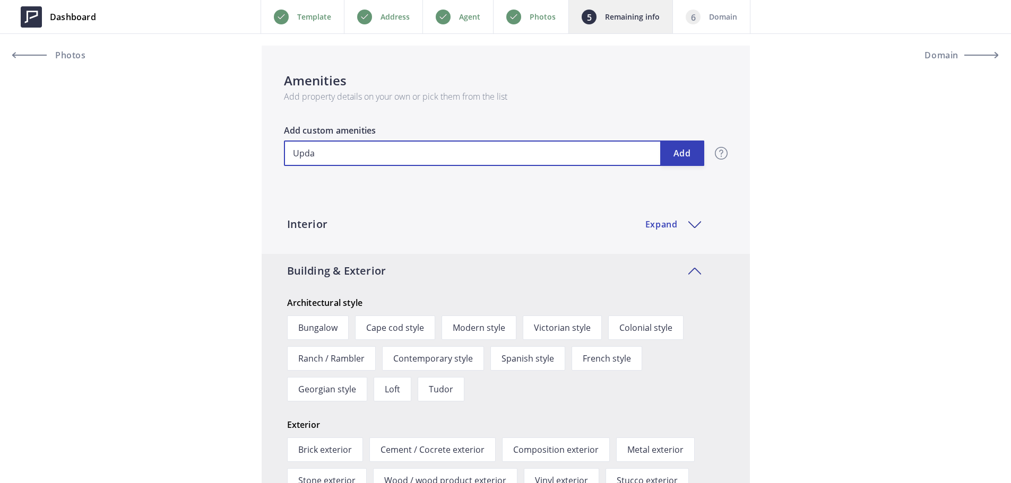
type input "Updat"
type input "689,000"
type input "Update"
type input "689,000"
type input "Updated"
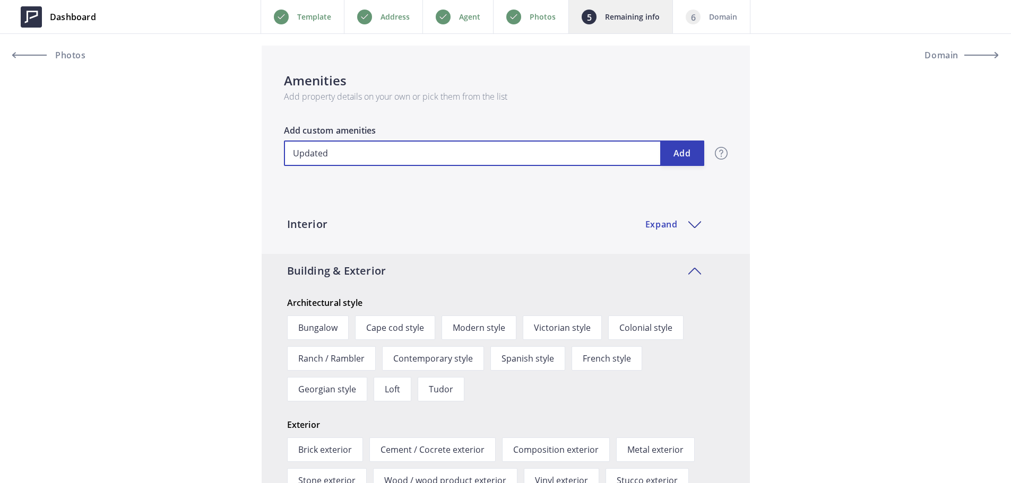
type input "689,000"
type input "Updated"
type input "689,000"
type input "Updated K"
type input "689,000"
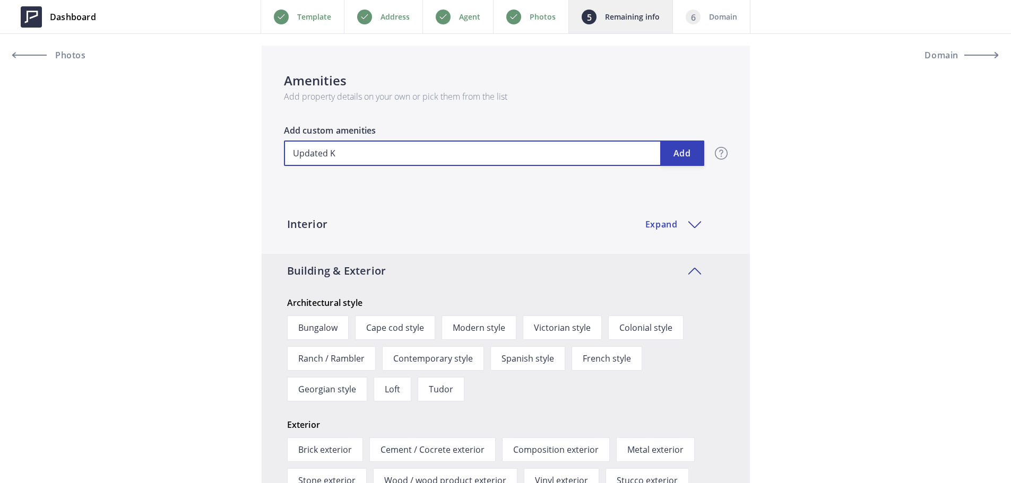
type input "Updated Ki"
type input "689,000"
type input "Updated Kit"
type input "689,000"
type input "Updated Kitc"
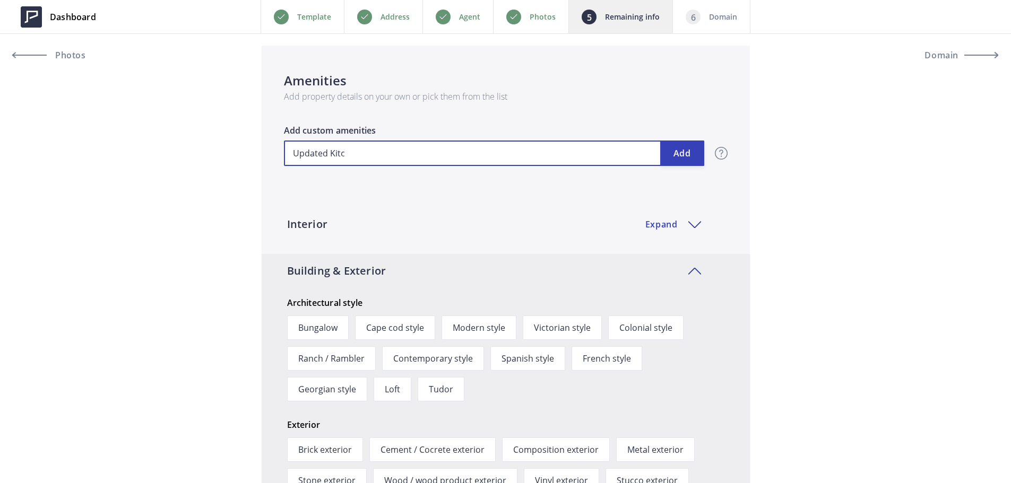
type input "689,000"
type input "Updated Kitch"
type input "689,000"
type input "Updated Kitche"
type input "689,000"
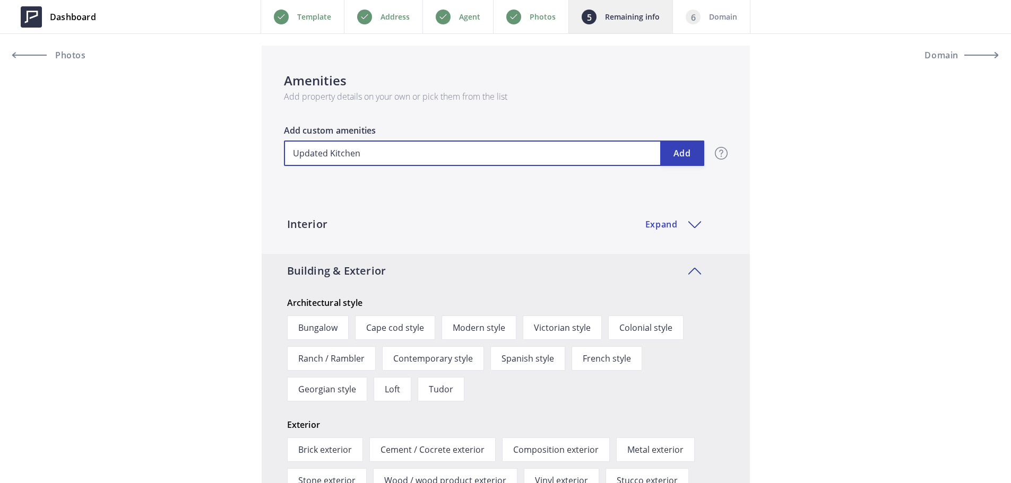
type input "Updated Kitchen"
type input "689,000"
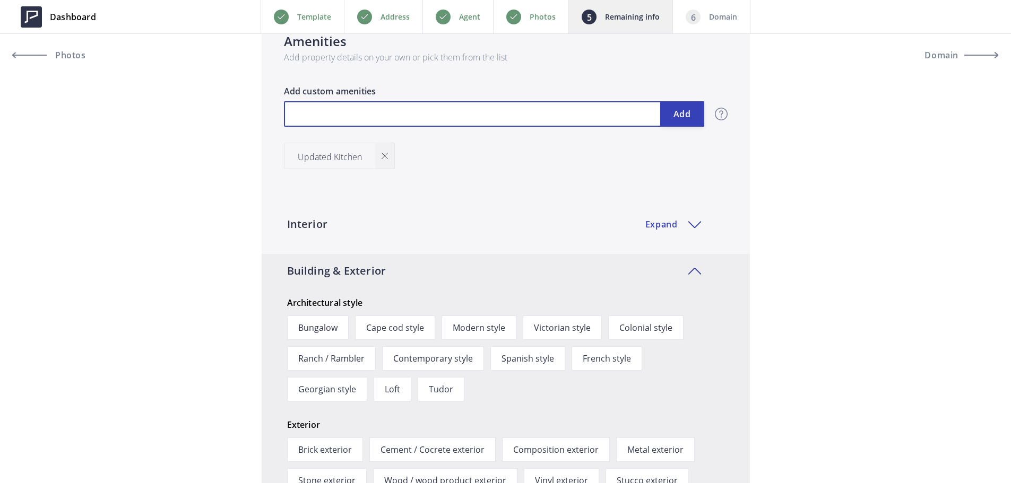
type input "689,000"
type input "G"
type input "689,000"
type input "Ga"
type input "689,000"
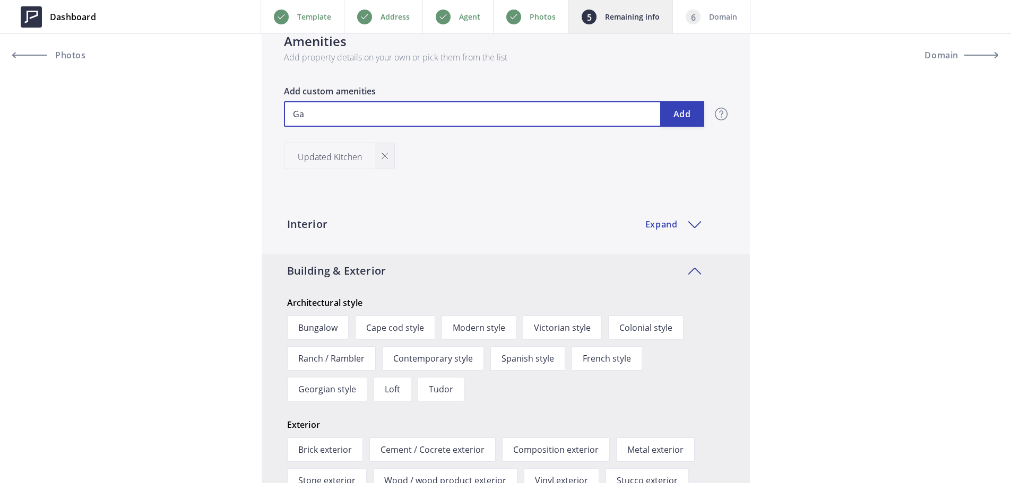
type input "Gan"
type input "689,000"
type input "Gani"
type input "689,000"
type input "Ganit"
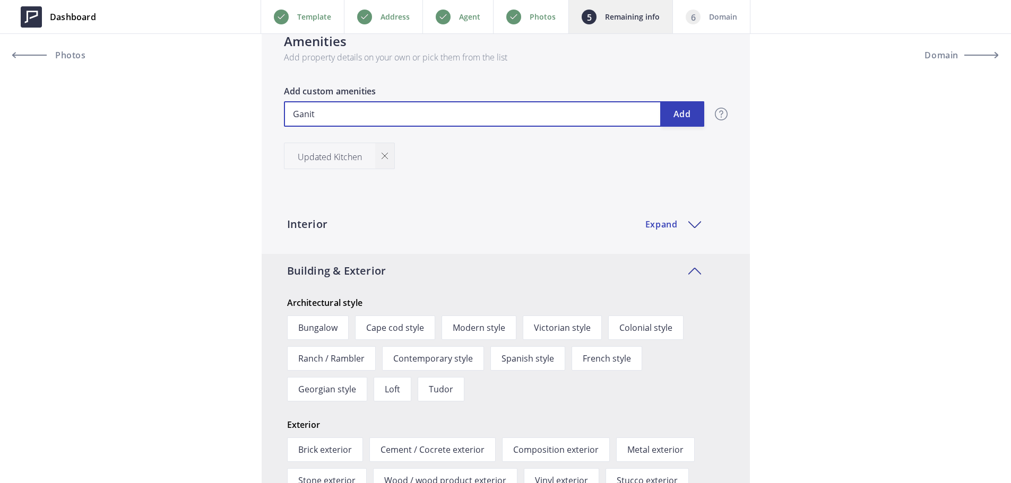
type input "689,000"
type input "Ganite"
type input "689,000"
type input "Ganite"
type input "689,000"
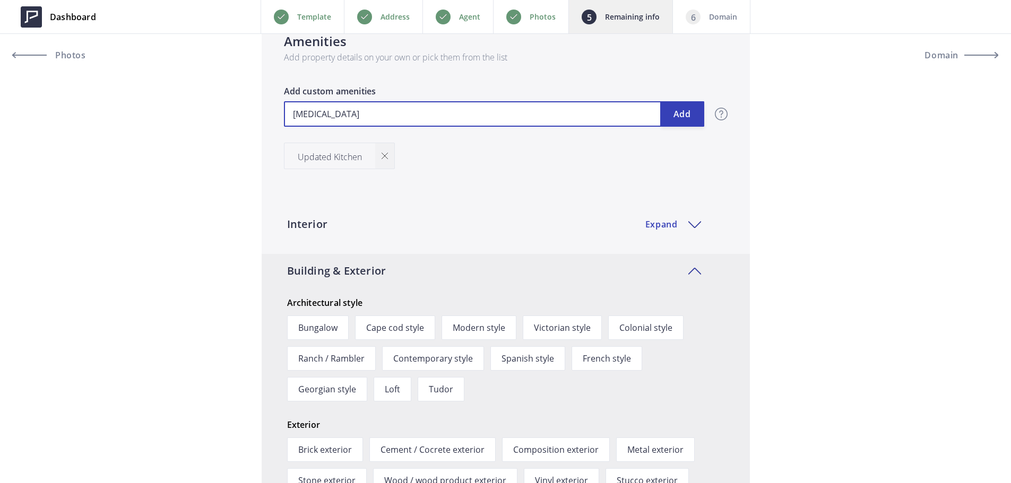
type input "Ganite C"
type input "689,000"
type input "Ganite Co"
type input "689,000"
type input "Ganite Cou"
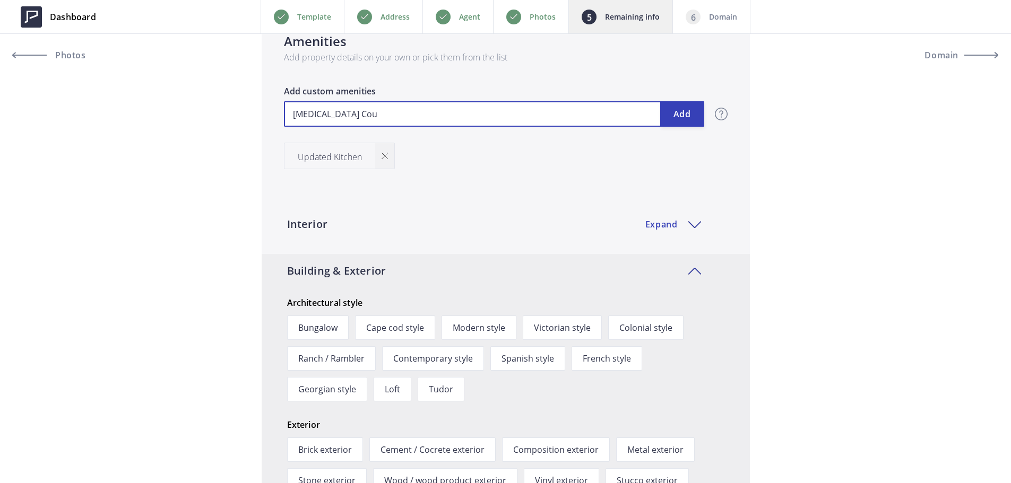
type input "689,000"
type input "Ganite Coun"
type input "689,000"
type input "Ganite Count"
type input "689,000"
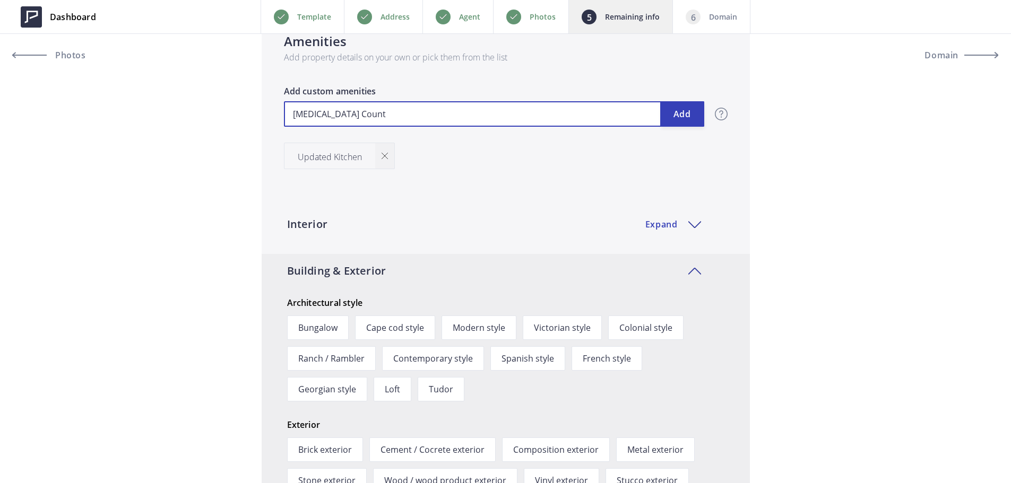
type input "Ganite Counte"
type input "689,000"
type input "Ganite Counter"
type input "689,000"
type input "Ganite Countert"
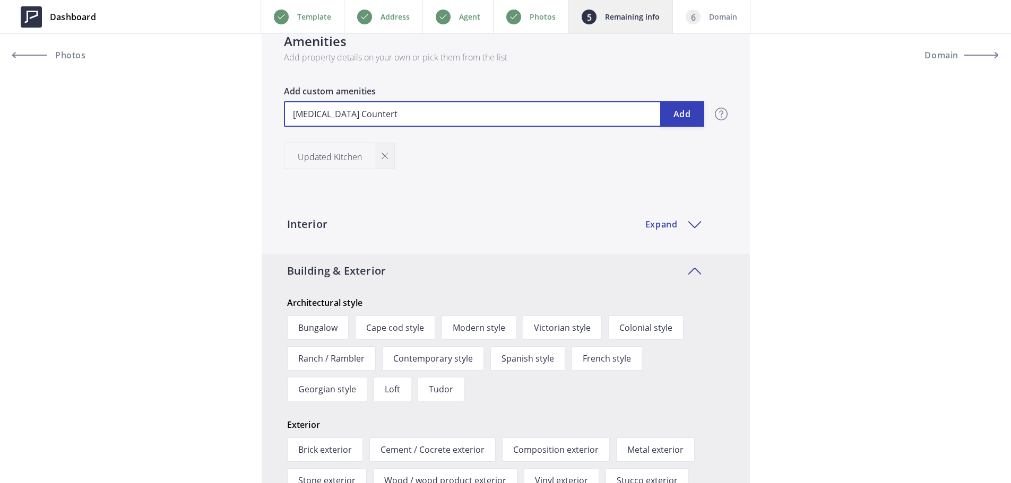
type input "689,000"
type input "Ganite Counterto"
type input "689,000"
type input "Ganite Countertop"
type input "689,000"
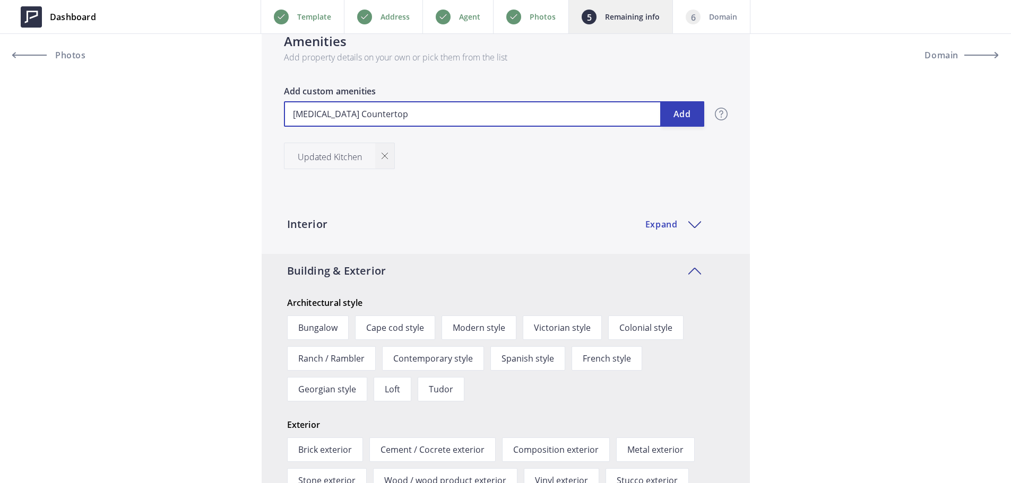
type input "Ganite Countertops"
type input "689,000"
type input "Granite Countertops"
type input "689,000"
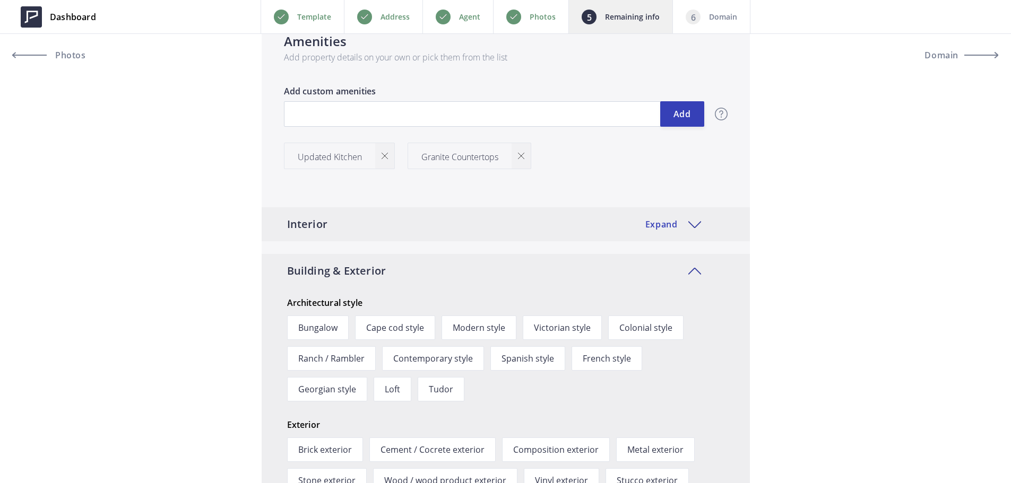
click at [658, 217] on div "Interior Expand" at bounding box center [506, 224] width 488 height 34
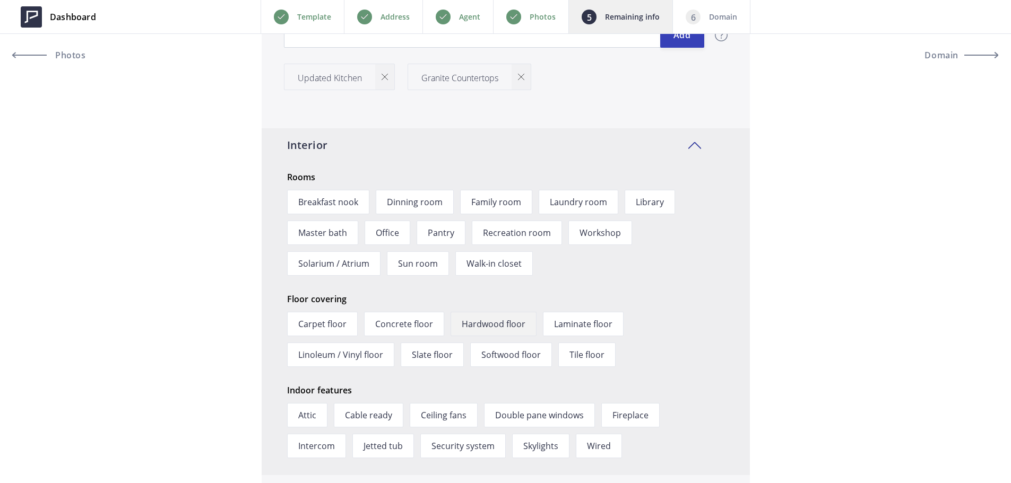
scroll to position [1188, 0]
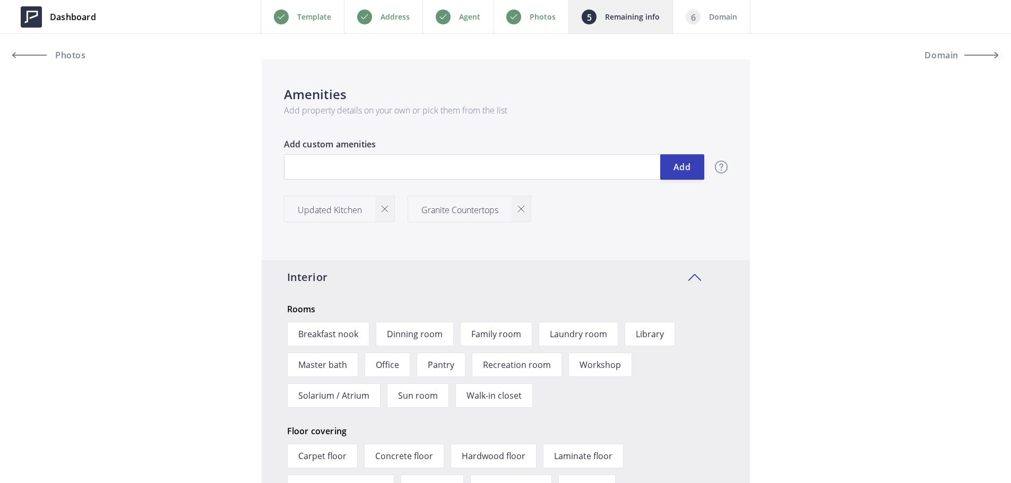
click at [351, 213] on p "Updated Kitchen" at bounding box center [330, 210] width 64 height 13
click at [386, 202] on div at bounding box center [384, 208] width 19 height 25
click at [398, 209] on img at bounding box center [397, 209] width 6 height 6
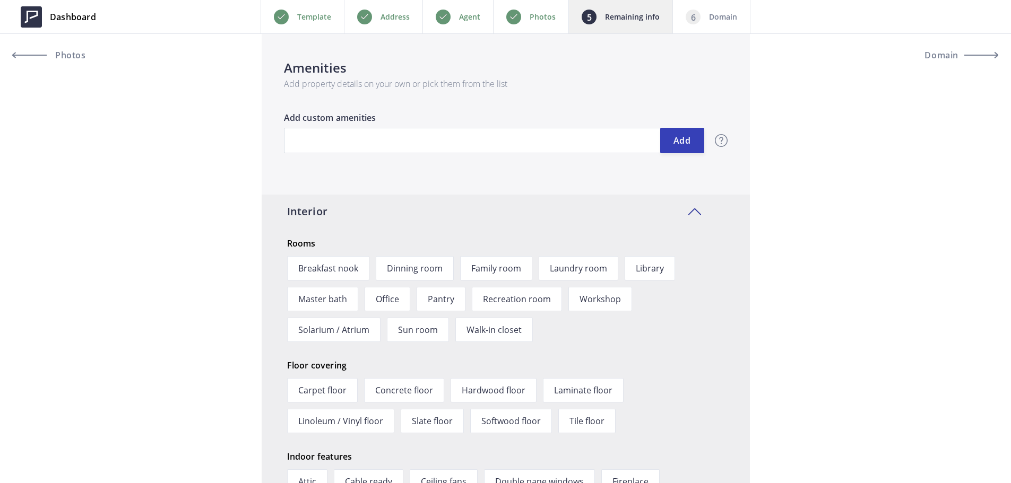
scroll to position [1255, 0]
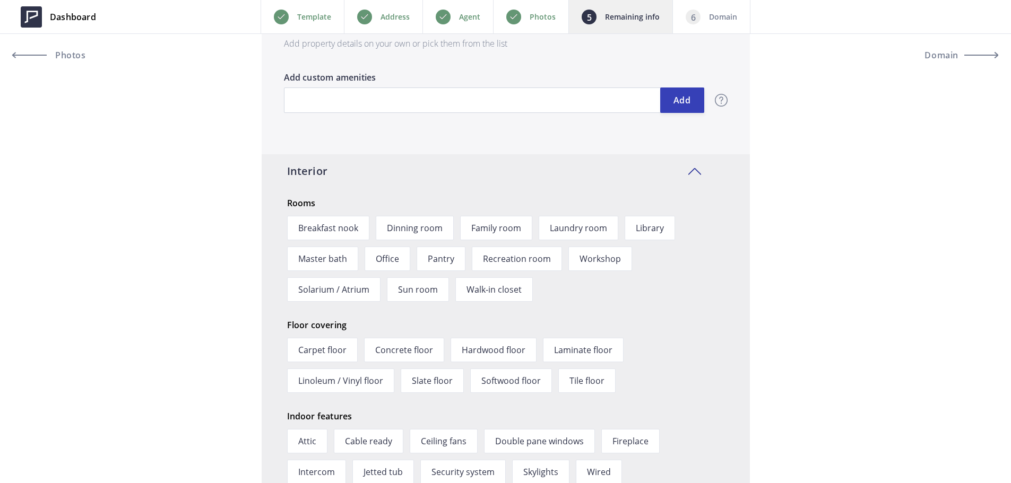
click at [533, 342] on div "Carpet floor Concrete floor Hardwood floor Laminate floor Linoleum / Vinyl floo…" at bounding box center [509, 363] width 444 height 62
click at [510, 352] on span "Hardwood floor" at bounding box center [493, 350] width 86 height 24
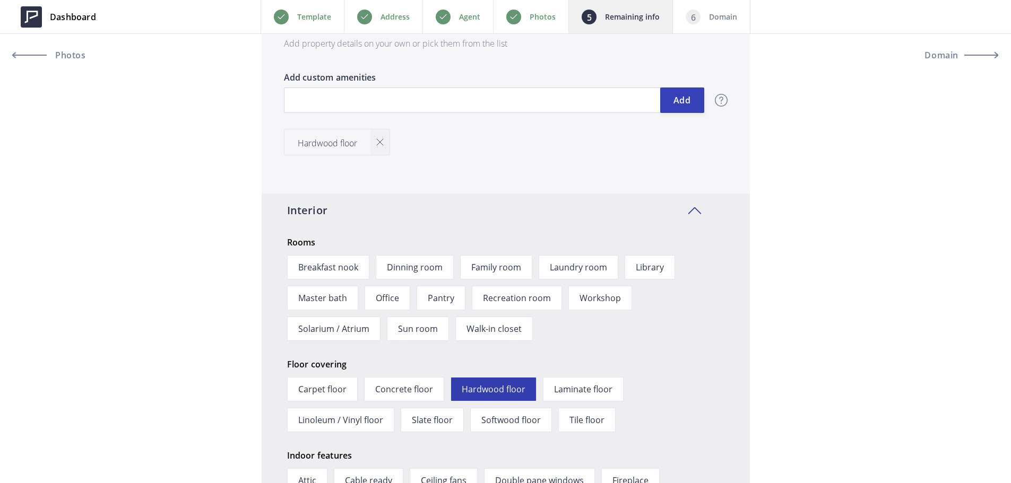
scroll to position [1294, 0]
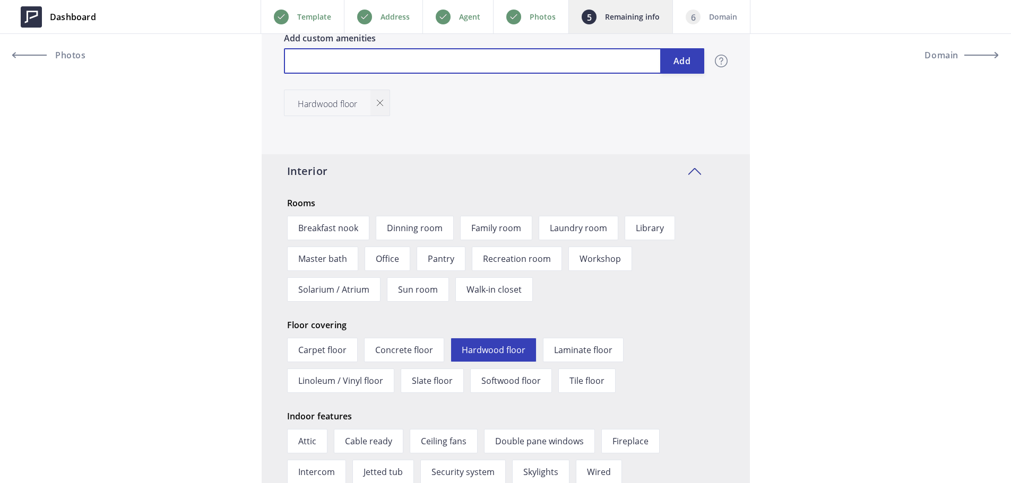
click at [456, 62] on input "text" at bounding box center [494, 60] width 420 height 25
type input "689,000"
type input "U"
type input "689,000"
type input "Up"
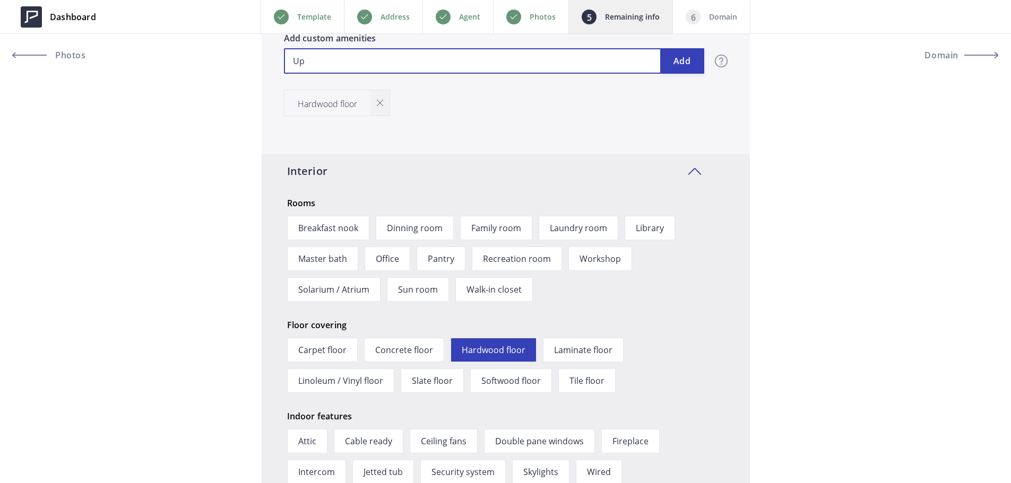
type input "689,000"
type input "Upd"
type input "689,000"
type input "Upda"
type input "689,000"
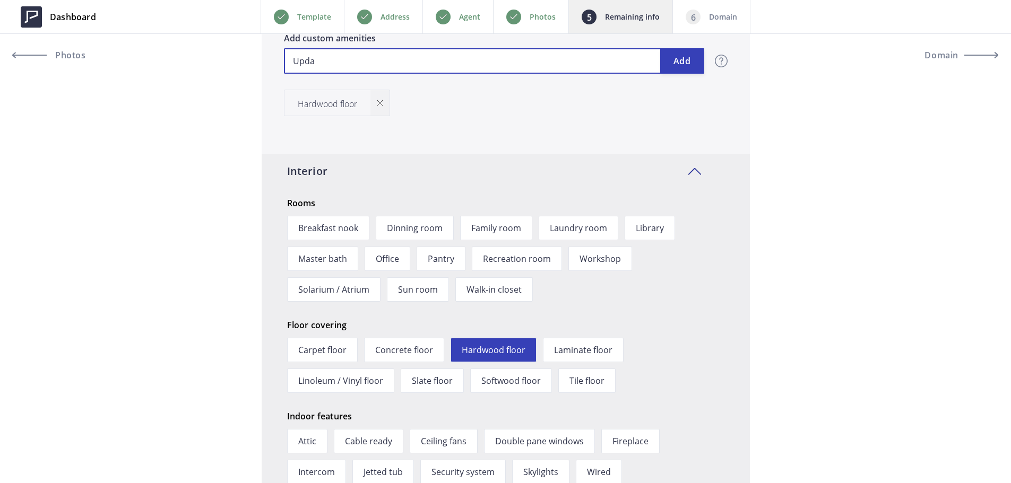
type input "Updat"
type input "689,000"
type input "Update"
type input "689,000"
type input "Updated"
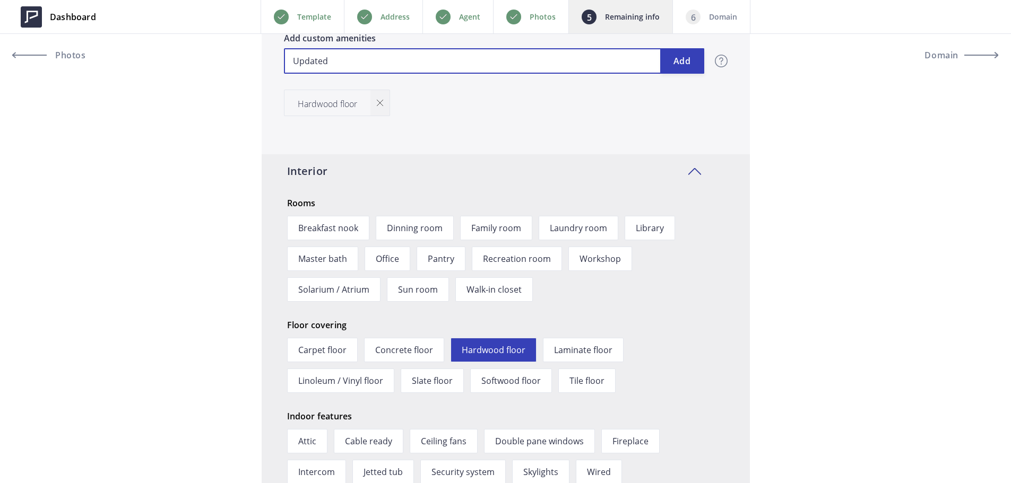
type input "689,000"
type input "Updated"
type input "689,000"
type input "Updated k"
type input "689,000"
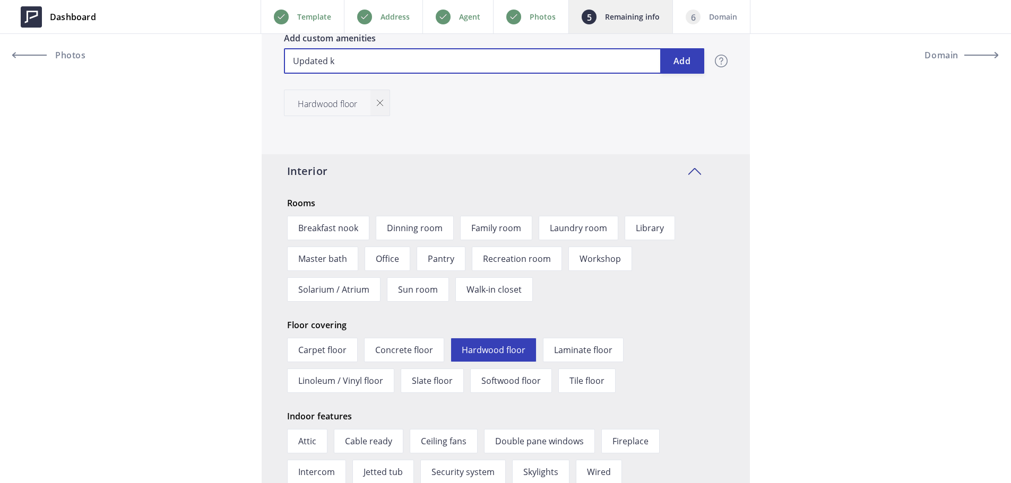
type input "Updated ki"
type input "689,000"
type input "Updated kit"
type input "689,000"
type input "Updated kitc"
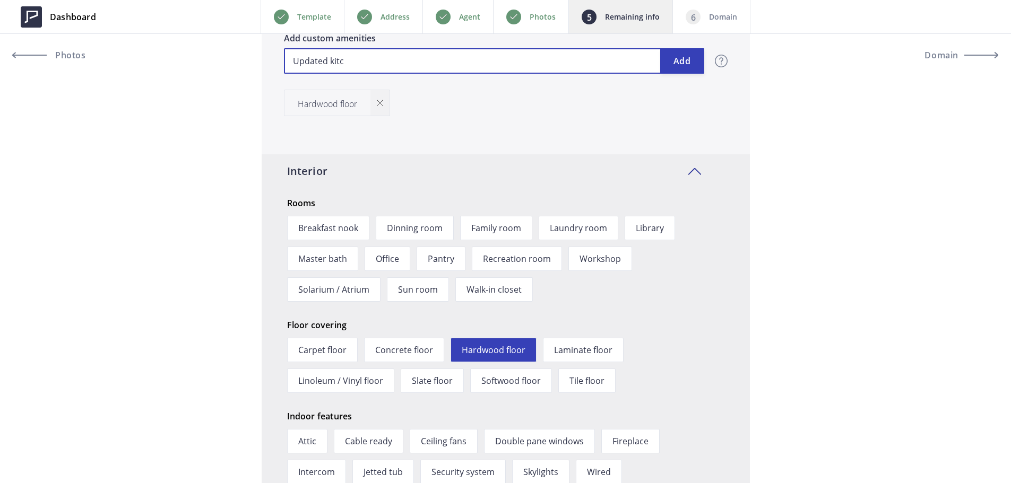
type input "689,000"
type input "Updated kitch"
type input "689,000"
type input "Updated kitche"
type input "689,000"
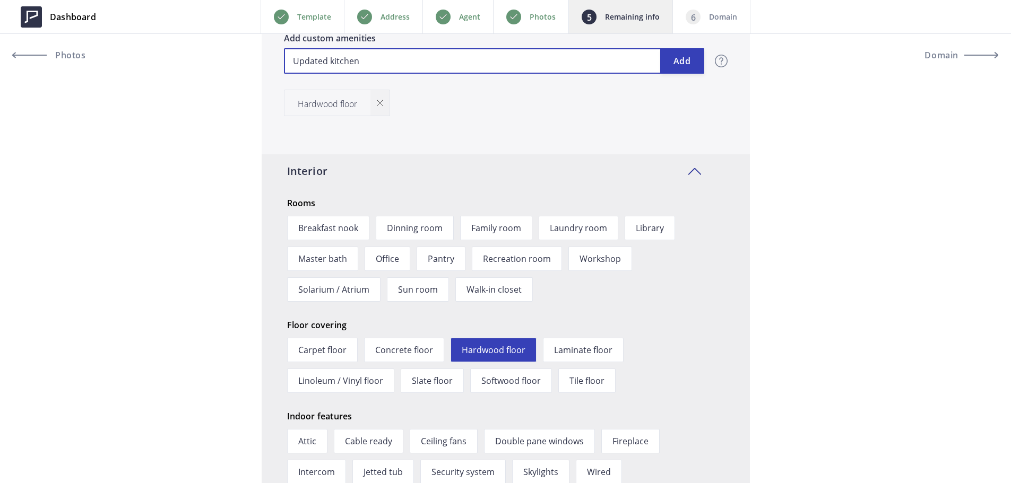
type input "Updated kitchen"
type input "689,000"
type input "G"
type input "689,000"
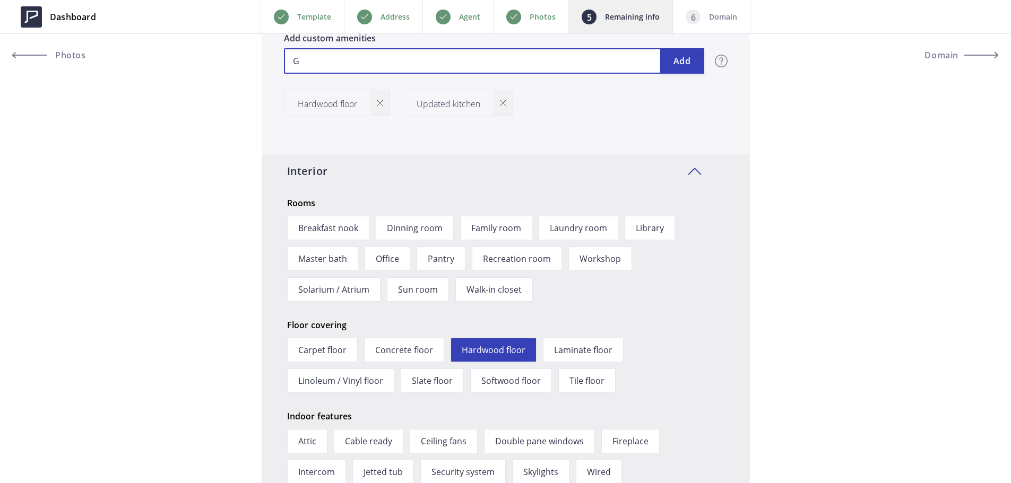
type input "Gr"
type input "689,000"
type input "Gra"
type input "689,000"
type input "Gran"
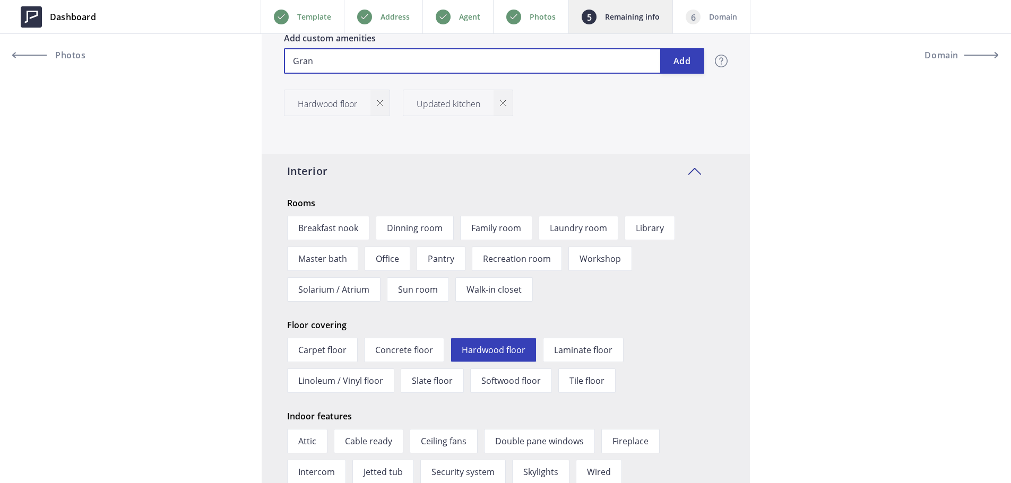
type input "689,000"
type input "Grani"
type input "689,000"
type input "Granit"
type input "689,000"
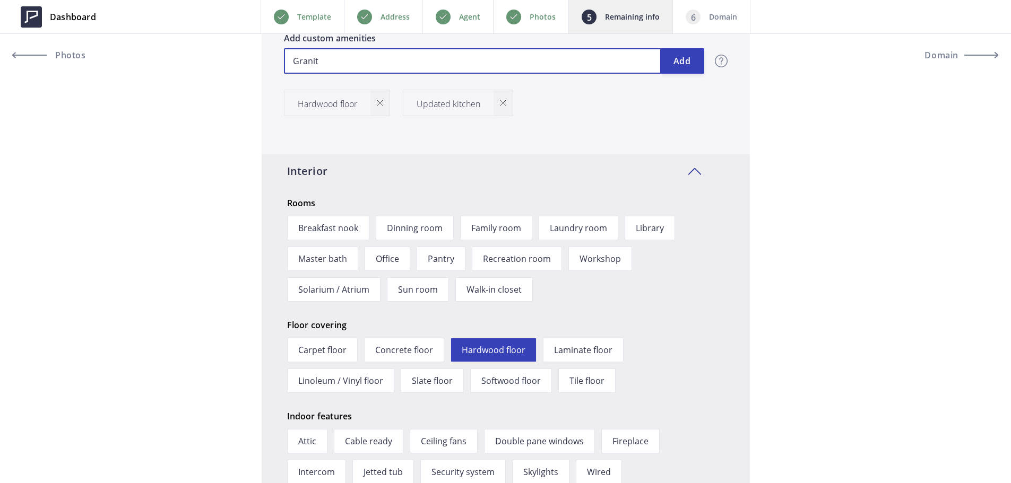
type input "Granite"
type input "689,000"
type input "Granite"
type input "689,000"
type input "Granite c"
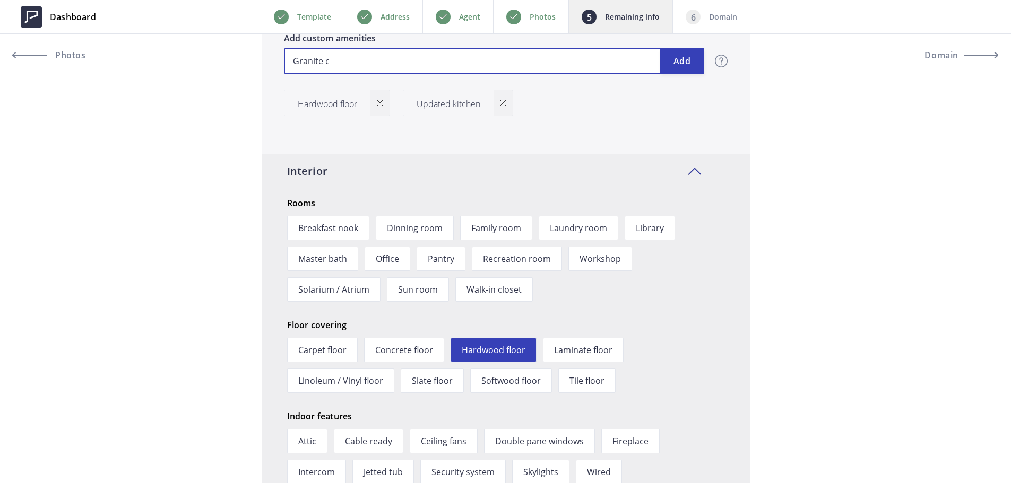
type input "689,000"
type input "Granite co"
type input "689,000"
type input "Granite cou"
type input "689,000"
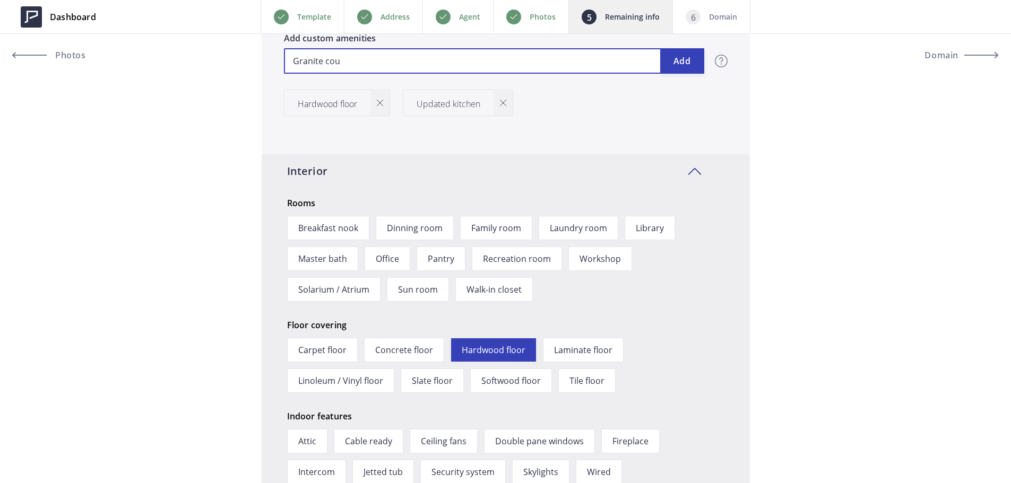
type input "Granite coun"
type input "689,000"
type input "Granite count"
type input "689,000"
type input "Granite countr"
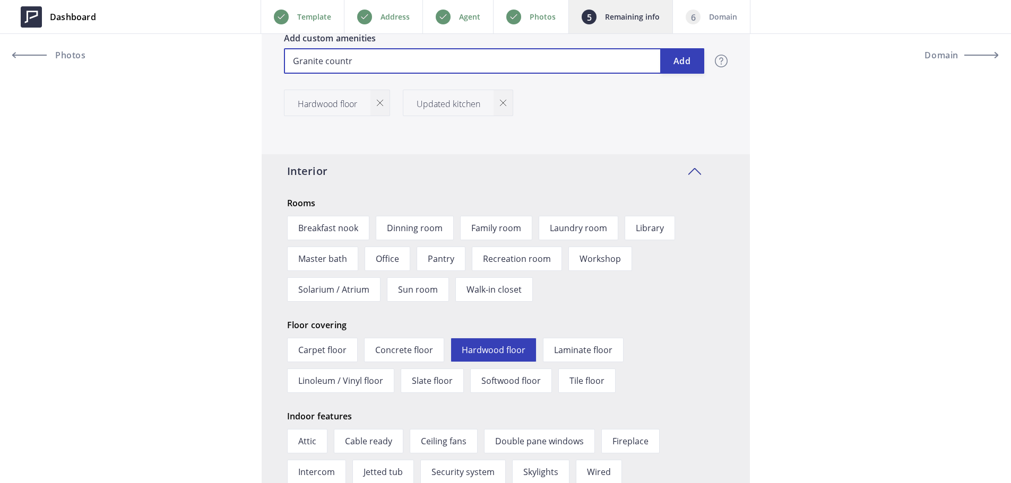
type input "689,000"
type input "Granite count"
type input "689,000"
type input "Granite count="
type input "689,000"
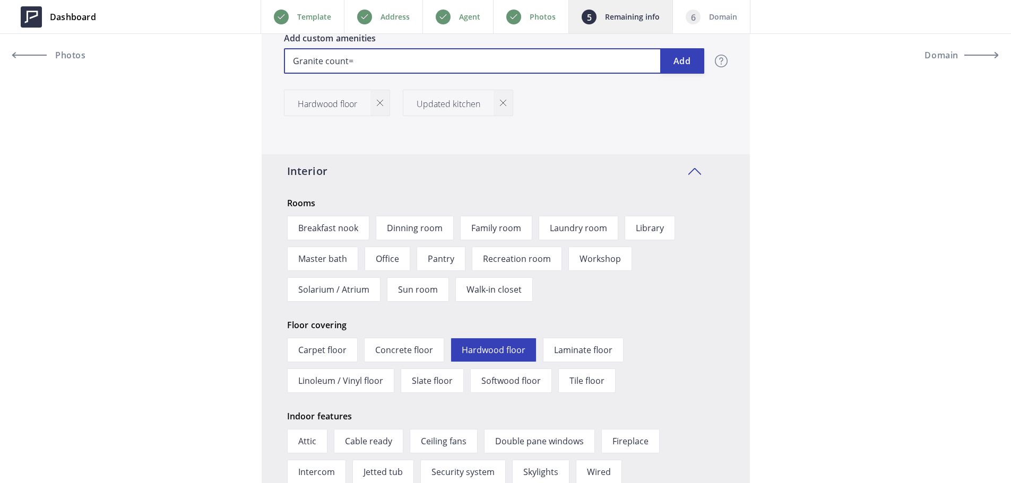
type input "Granite count=e"
type input "689,000"
type input "Granite count=er"
type input "689,000"
type input "Granite count=e"
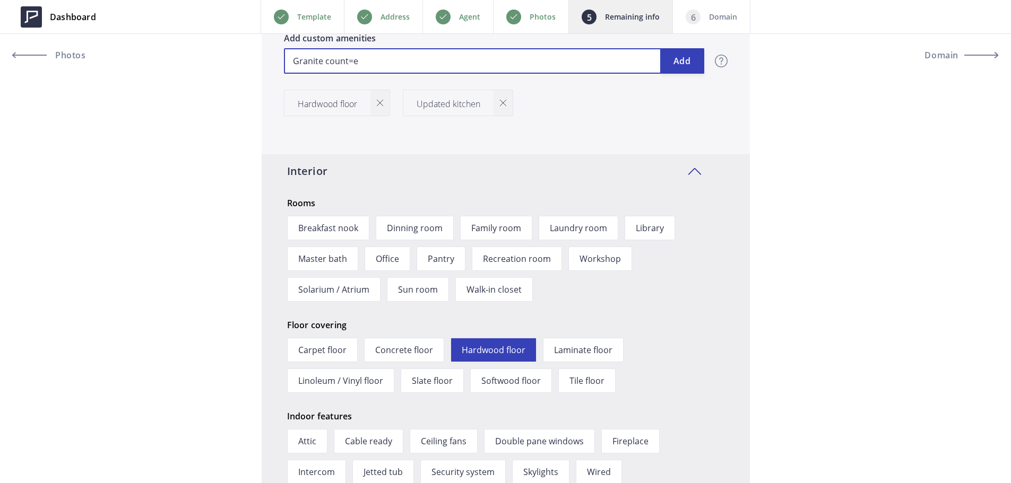
type input "689,000"
type input "Granite count="
type input "689,000"
type input "Granite count"
type input "689,000"
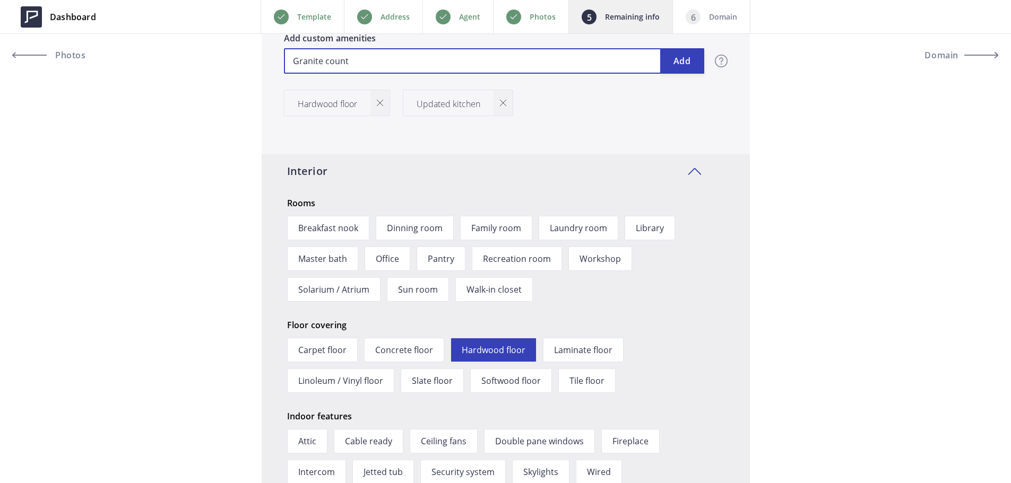
type input "Granite counte"
type input "689,000"
type input "Granite counter"
type input "689,000"
type input "Granite countert"
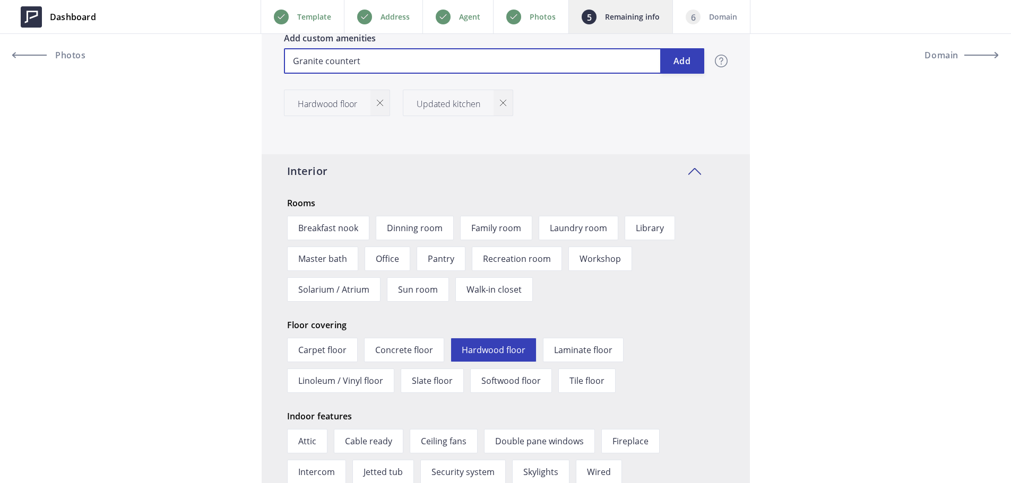
type input "689,000"
type input "Granite counterto"
type input "689,000"
type input "Granite countertop"
type input "689,000"
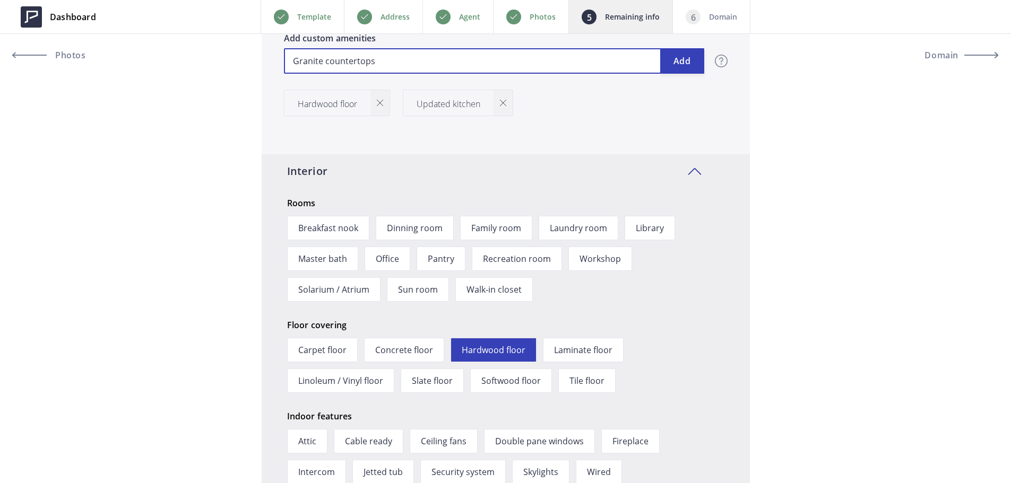
type input "Granite countertops"
type input "689,000"
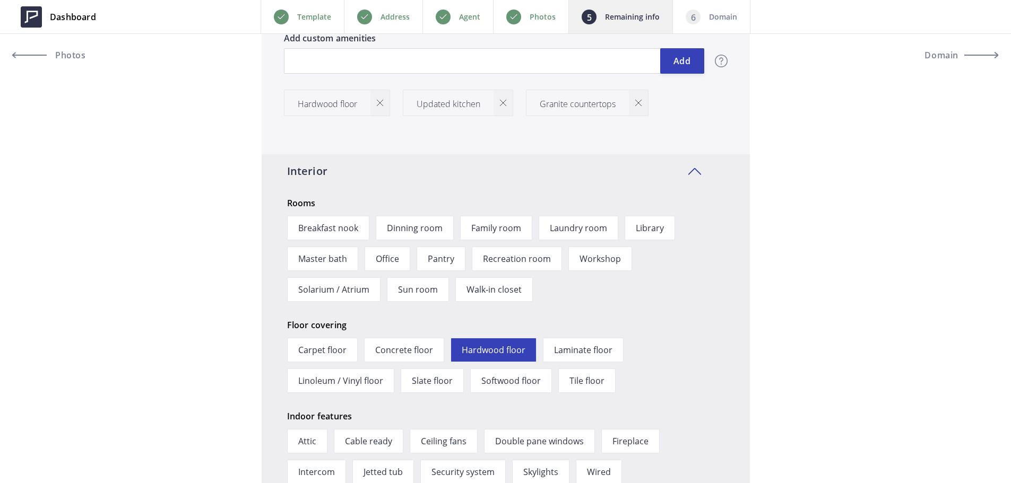
click at [344, 211] on div "Breakfast nook Dinning room Family room Laundry room Library Master bath Office…" at bounding box center [509, 256] width 444 height 92
click at [342, 230] on span "Breakfast nook" at bounding box center [328, 228] width 82 height 24
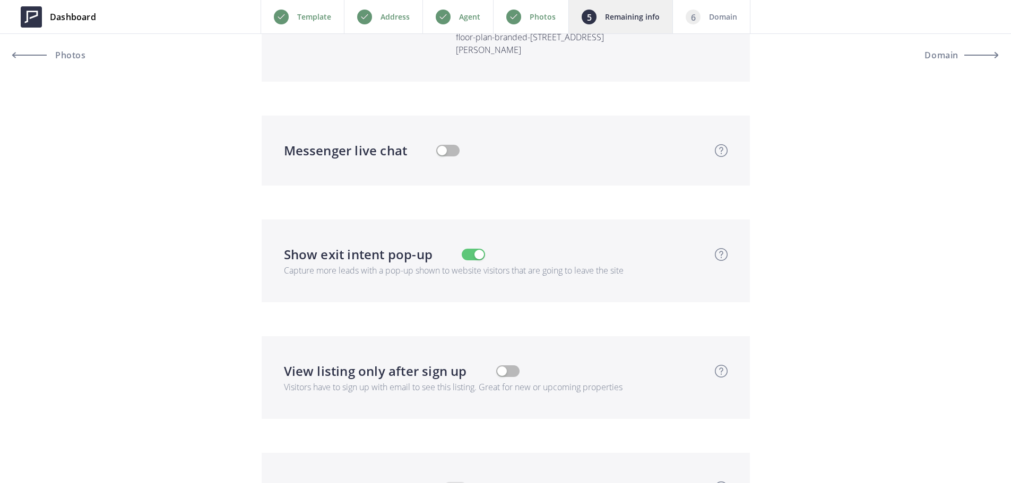
scroll to position [701, 0]
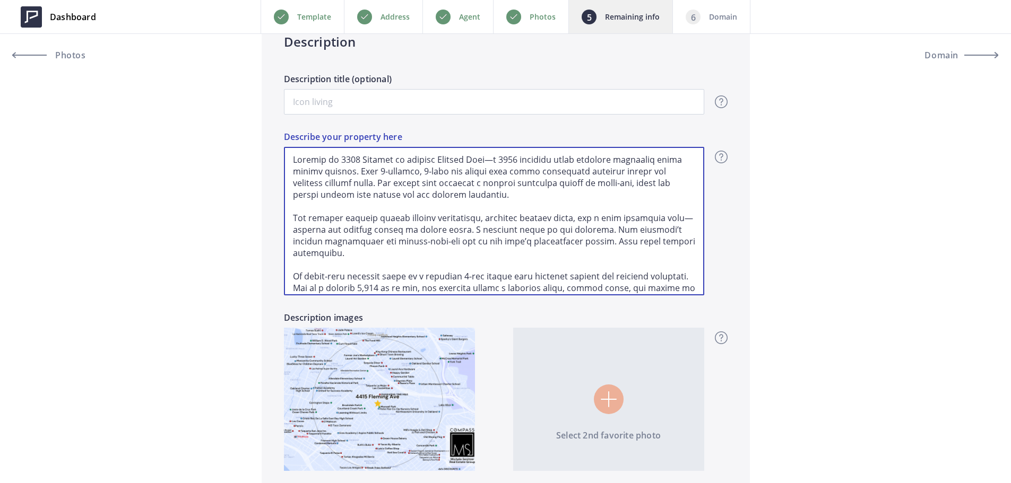
click at [459, 255] on textarea "Describe your property here" at bounding box center [494, 221] width 420 height 149
drag, startPoint x: 437, startPoint y: 241, endPoint x: 501, endPoint y: 238, distance: 64.8
click at [501, 238] on textarea "Describe your property here" at bounding box center [494, 221] width 420 height 149
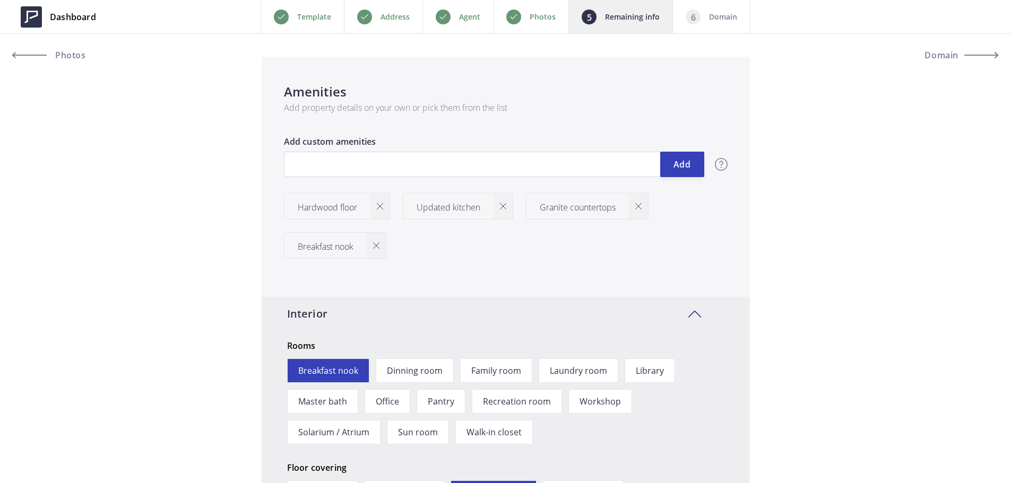
scroll to position [1232, 0]
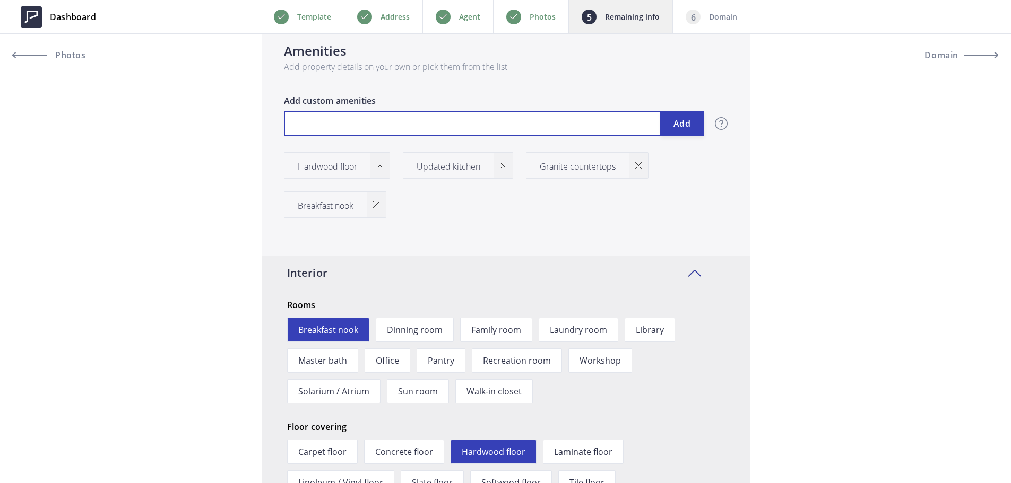
click at [460, 121] on input "text" at bounding box center [494, 123] width 420 height 25
paste input "shower-over-tub"
type input "689,000"
type input "shower-over-tub"
click at [296, 127] on input "shower-over-tub" at bounding box center [494, 123] width 420 height 25
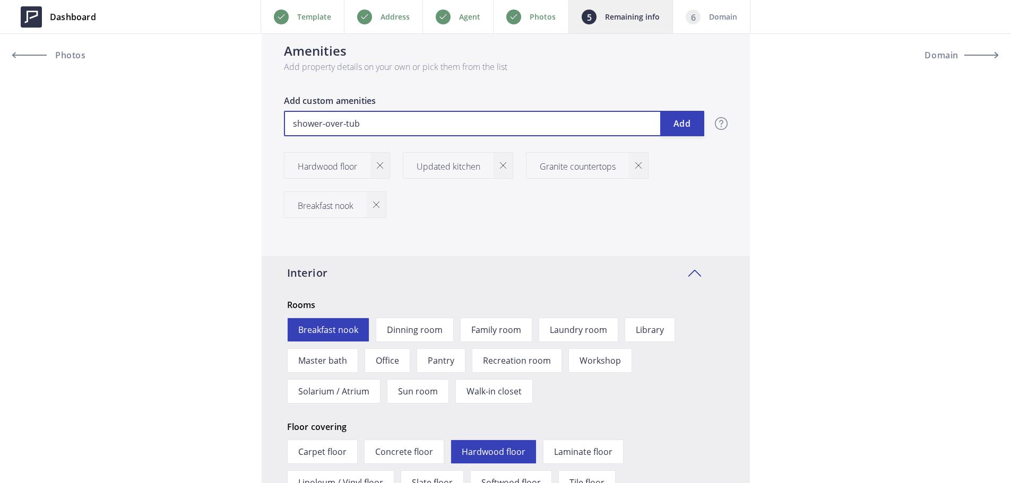
type input "689,000"
click at [562, 127] on input "Shower-over-tub" at bounding box center [494, 123] width 420 height 25
type input "Shower-over-tub"
type input "689,000"
paste input "Dual paned windows"
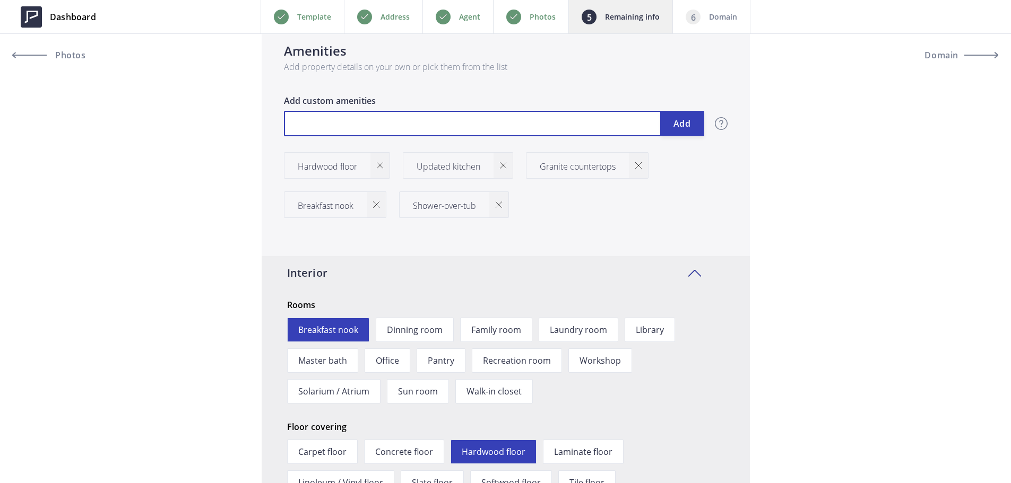
type input "689,000"
type input "Dual paned windows"
type input "689,000"
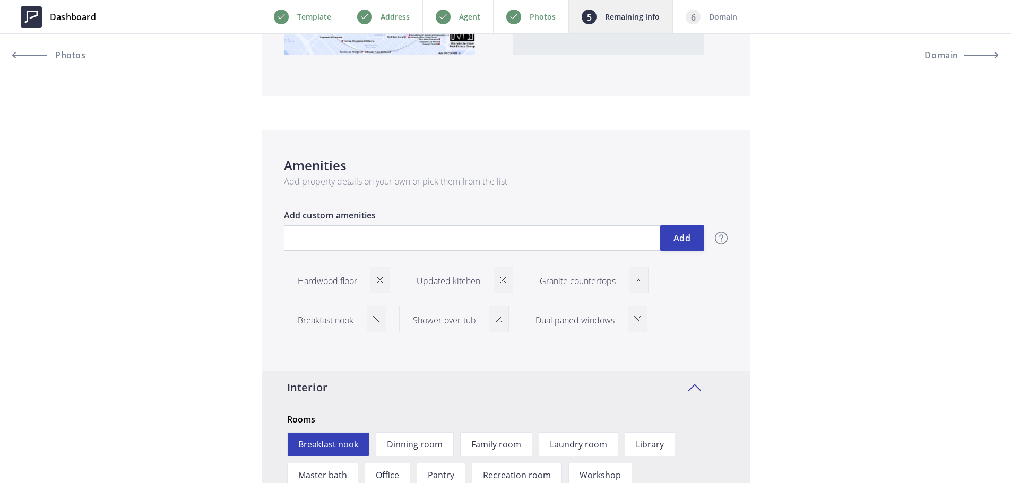
scroll to position [1062, 0]
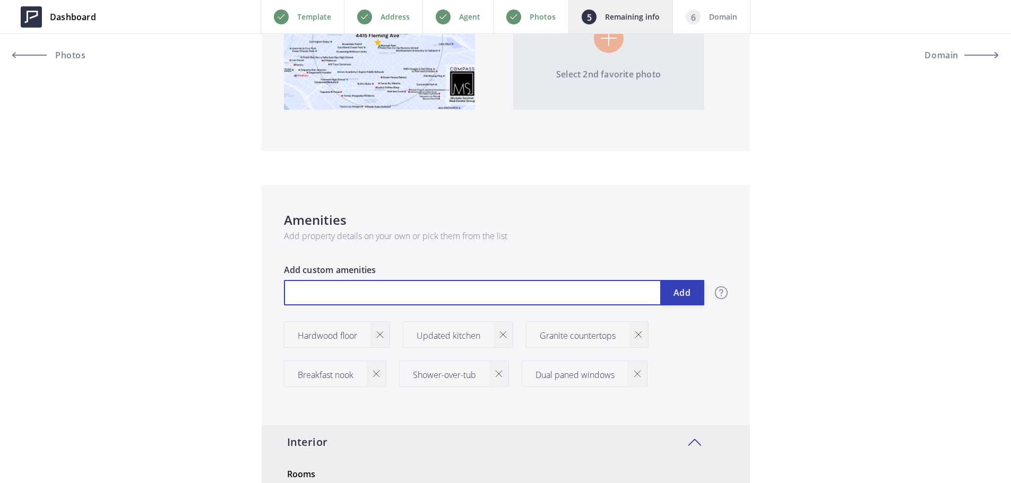
click at [368, 299] on input "text" at bounding box center [494, 292] width 420 height 25
paste input "extra-long driveway"
type input "689,000"
type input "extra-long driveway"
drag, startPoint x: 298, startPoint y: 296, endPoint x: 279, endPoint y: 299, distance: 19.4
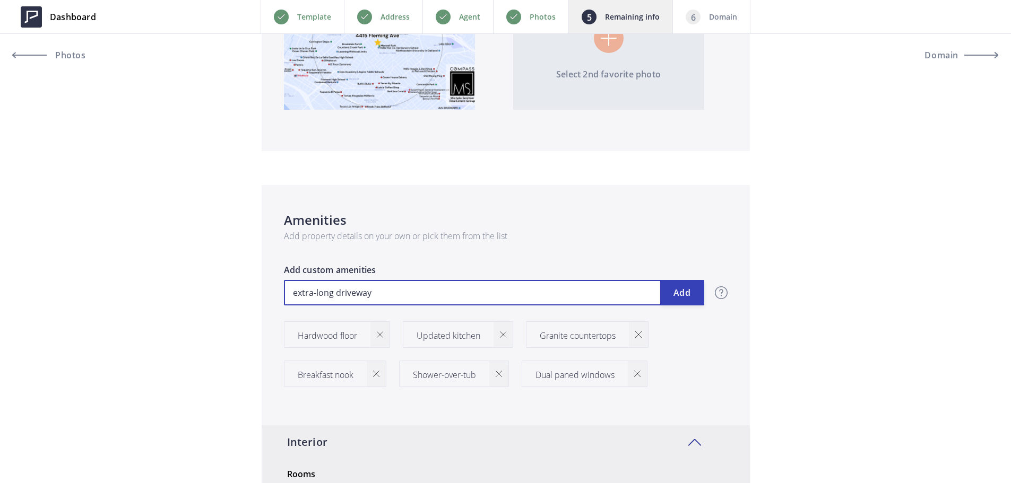
click at [279, 299] on div "Amenities Add property details on your own or pick them from the list extra-lon…" at bounding box center [506, 305] width 488 height 240
type input "689,000"
click at [463, 300] on input "Extra-long driveway" at bounding box center [494, 292] width 420 height 25
type input "Extra-long driveway"
type input "689,000"
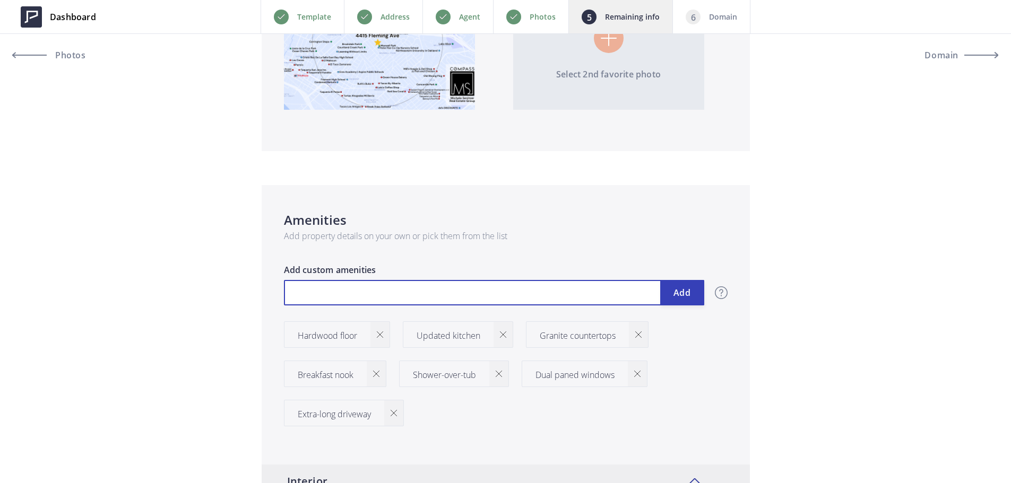
type input "P"
type input "689,000"
type input "Pa"
type input "689,000"
type input "Pat"
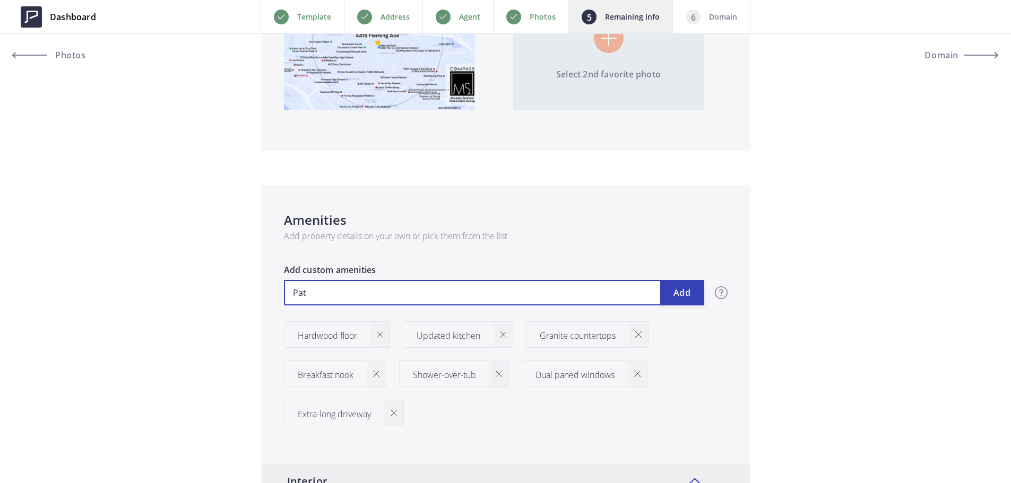
type input "689,000"
type input "Pati"
type input "689,000"
type input "Patio"
type input "689,000"
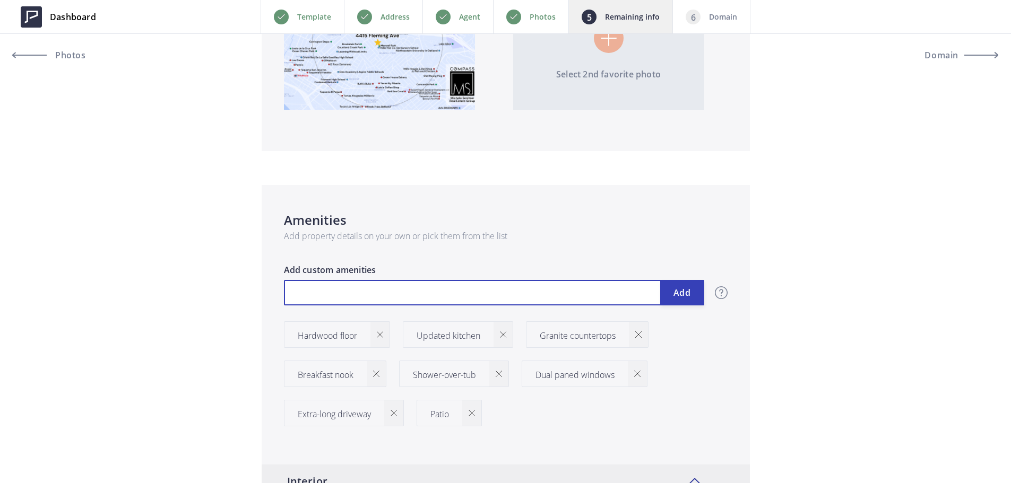
type input "689,000"
type input "G"
type input "689,000"
type input "Ga"
type input "689,000"
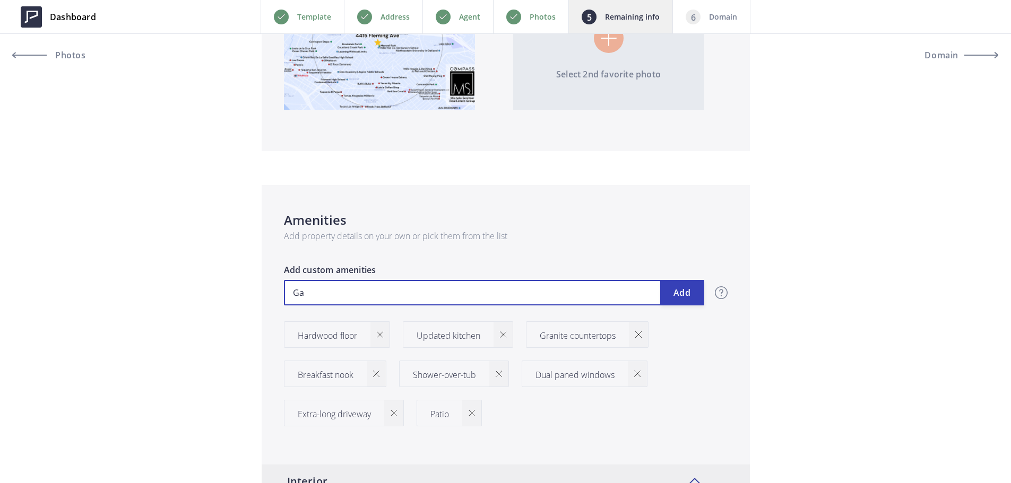
type input "Gar"
type input "689,000"
type input "Gard"
type input "689,000"
type input "Garde"
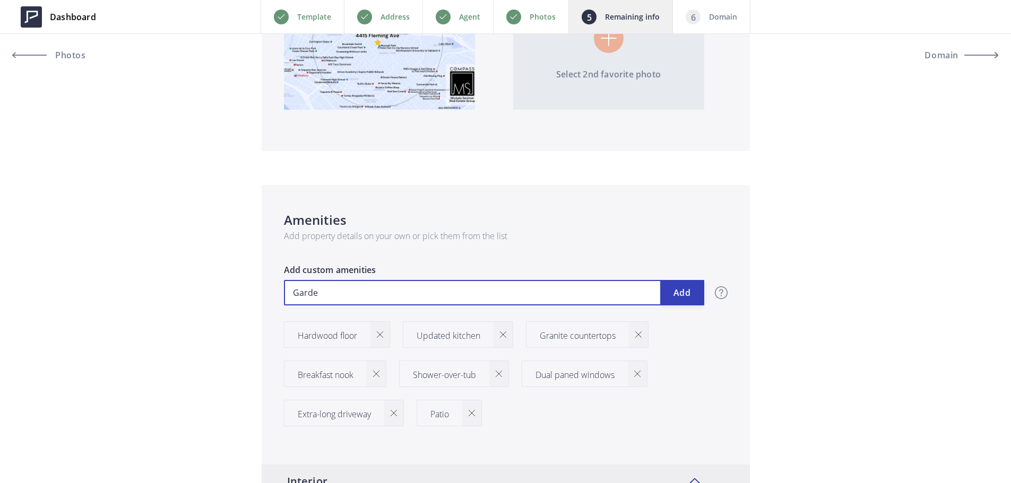
type input "689,000"
type input "Garden"
type input "689,000"
type input "Garden"
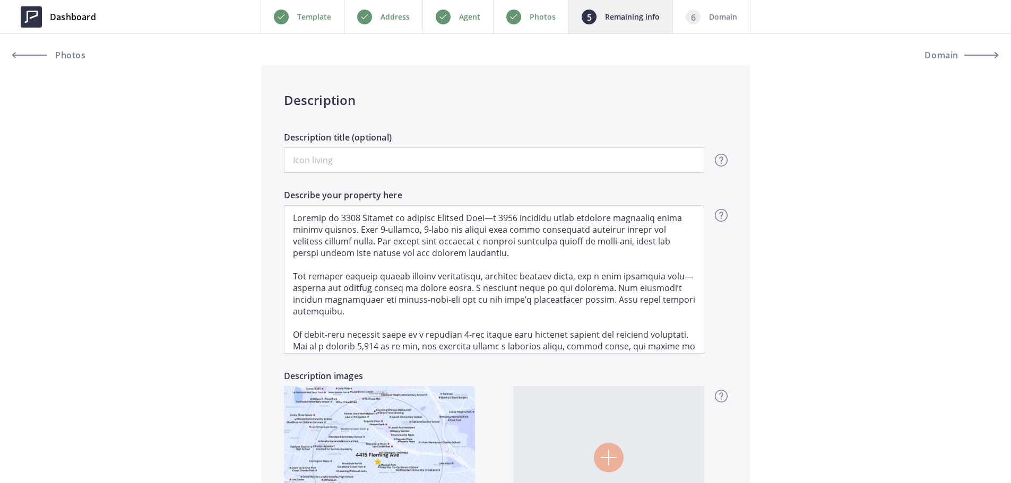
scroll to position [1573, 0]
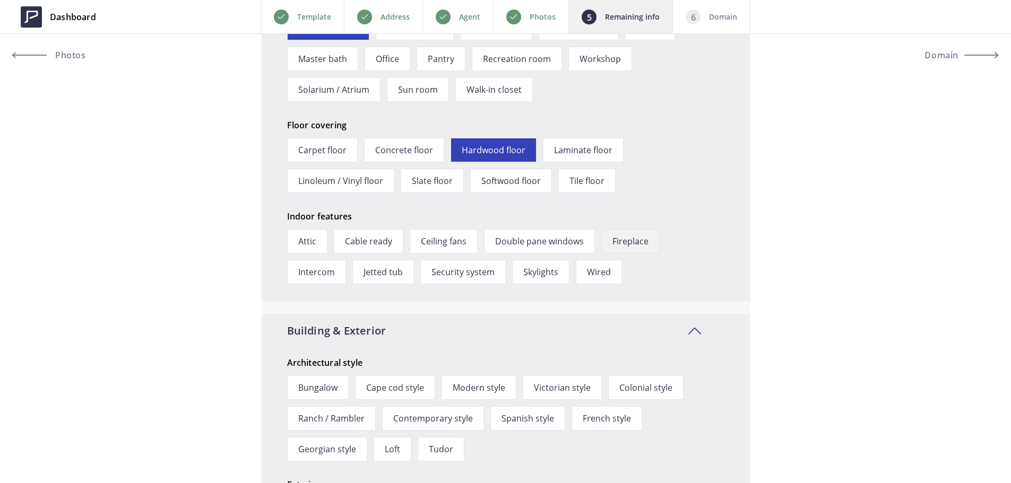
click at [638, 250] on span "Fireplace" at bounding box center [630, 241] width 58 height 24
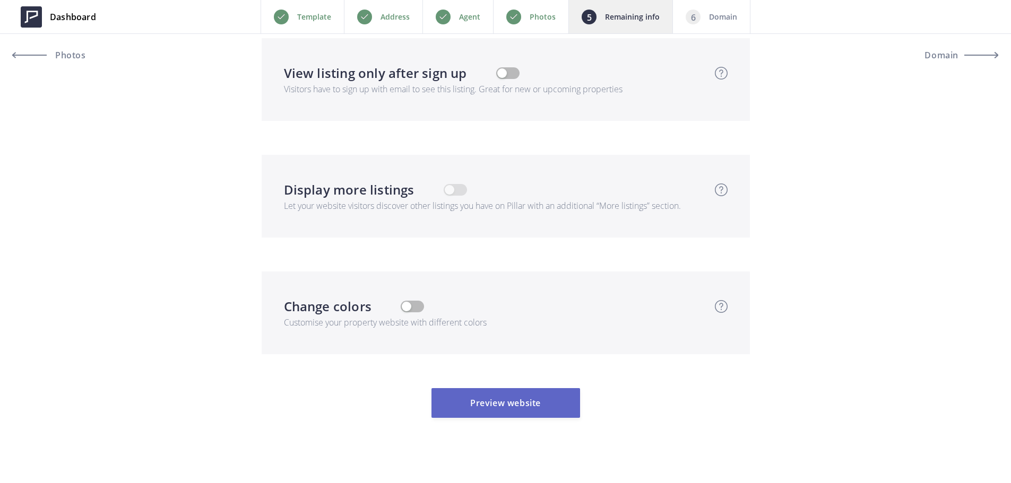
scroll to position [3593, 0]
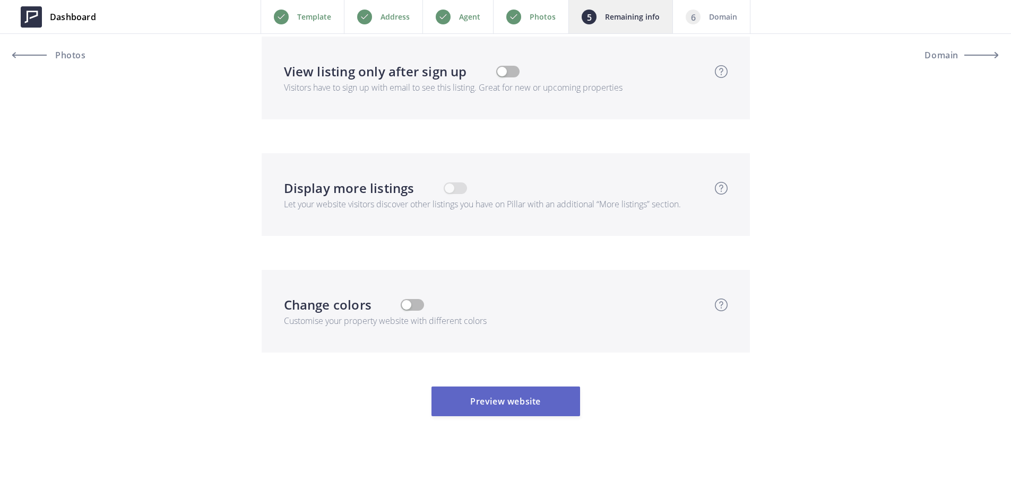
click at [509, 387] on button "Preview website" at bounding box center [505, 402] width 149 height 30
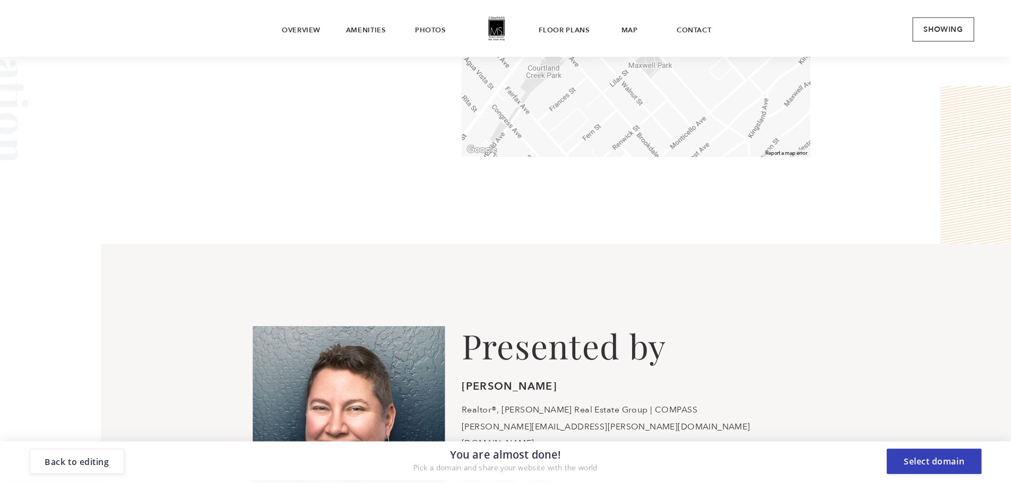
scroll to position [2547, 0]
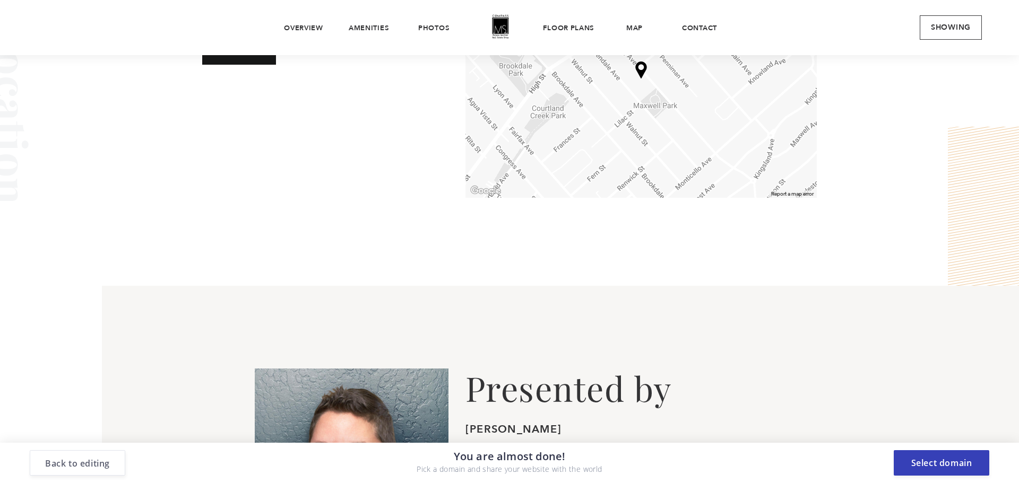
click at [103, 472] on button "Back to editing" at bounding box center [78, 462] width 96 height 25
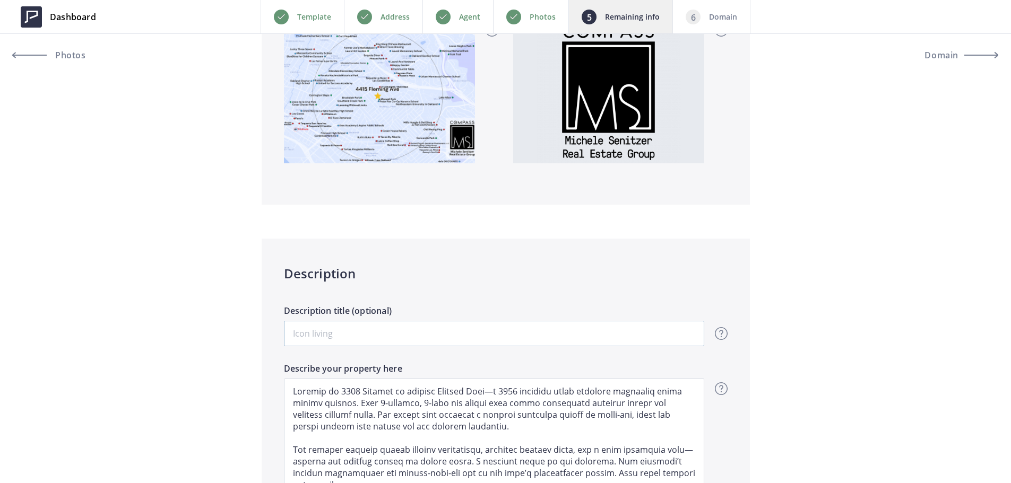
scroll to position [478, 0]
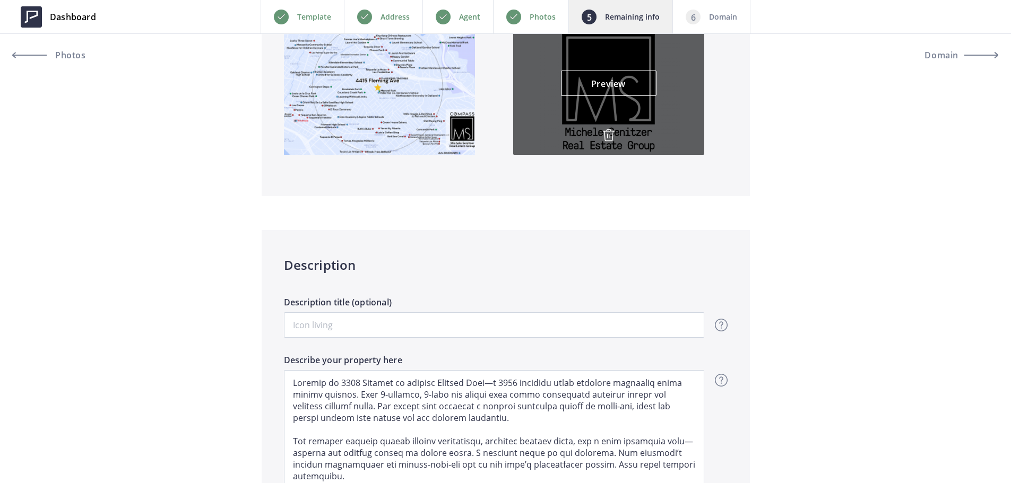
click at [611, 134] on img at bounding box center [608, 135] width 13 height 13
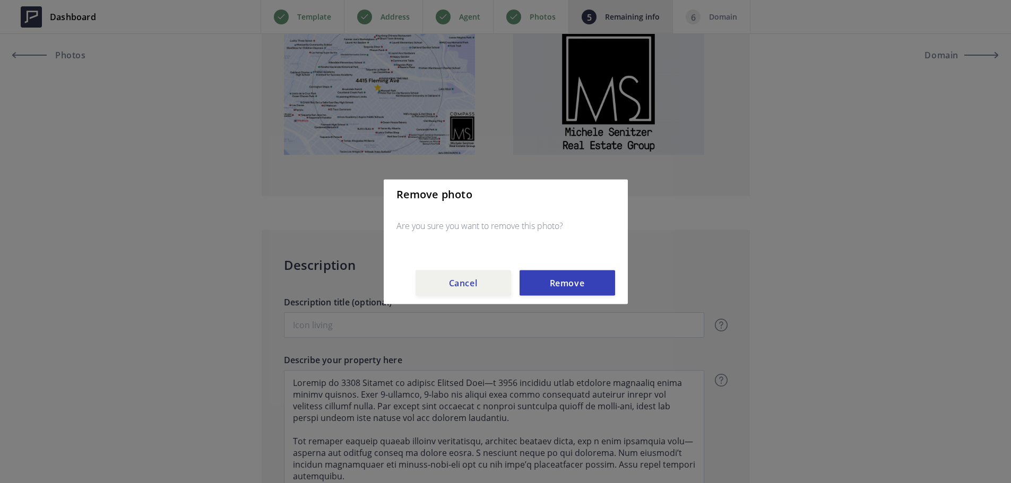
drag, startPoint x: 568, startPoint y: 285, endPoint x: 579, endPoint y: 244, distance: 43.0
click at [569, 285] on button "Remove" at bounding box center [567, 282] width 96 height 25
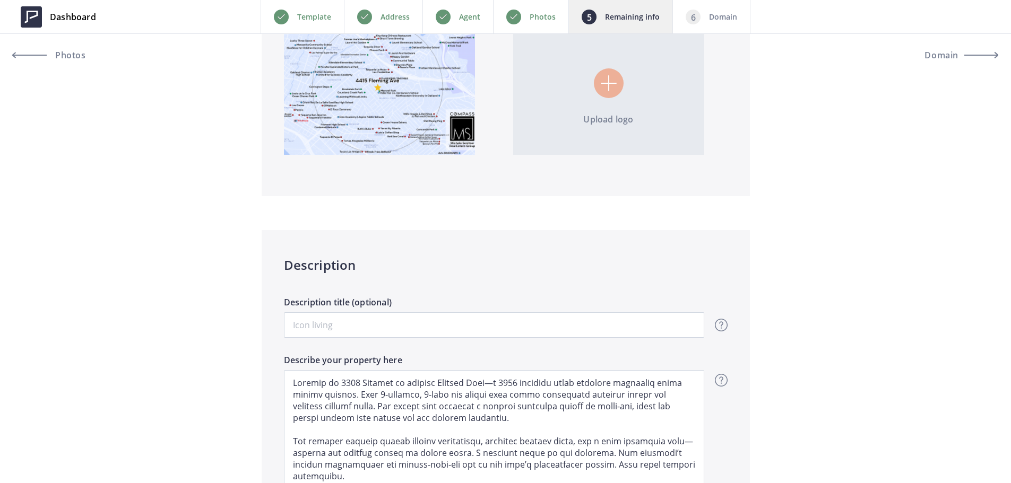
click at [618, 89] on input "file" at bounding box center [608, 83] width 191 height 143
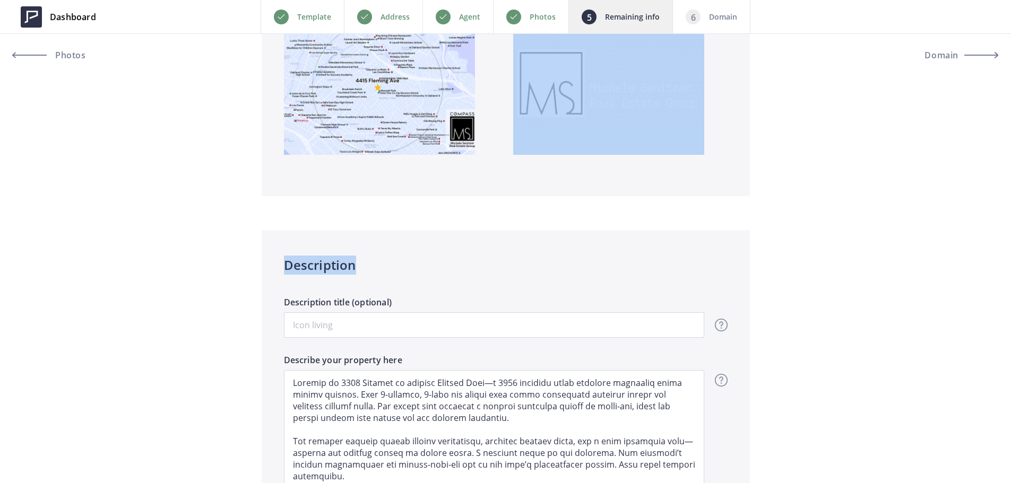
drag, startPoint x: 1010, startPoint y: 116, endPoint x: 1017, endPoint y: 226, distance: 110.1
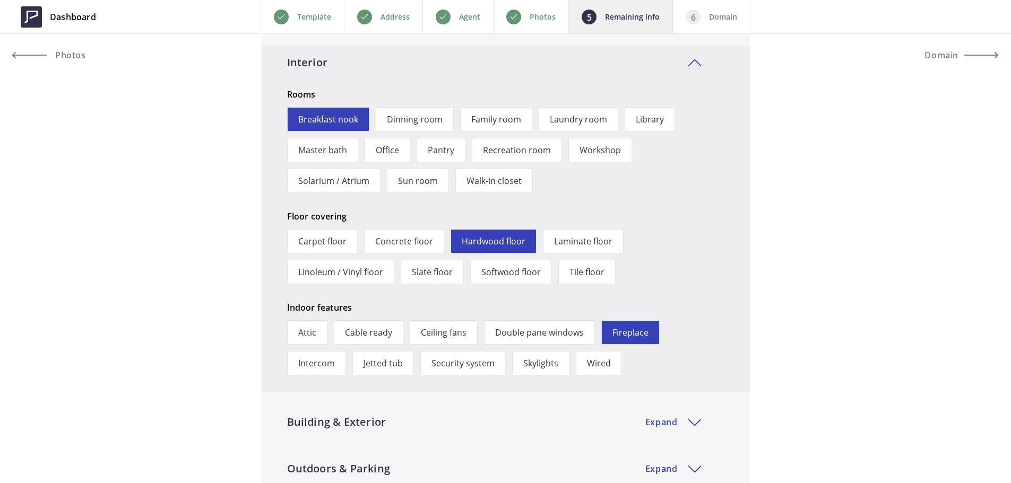
scroll to position [2746, 0]
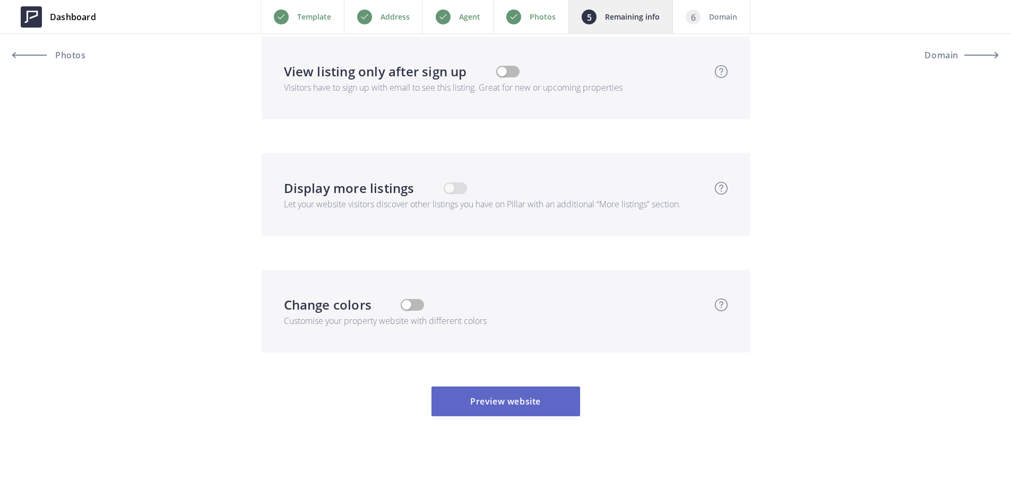
click at [513, 387] on button "Preview website" at bounding box center [505, 402] width 149 height 30
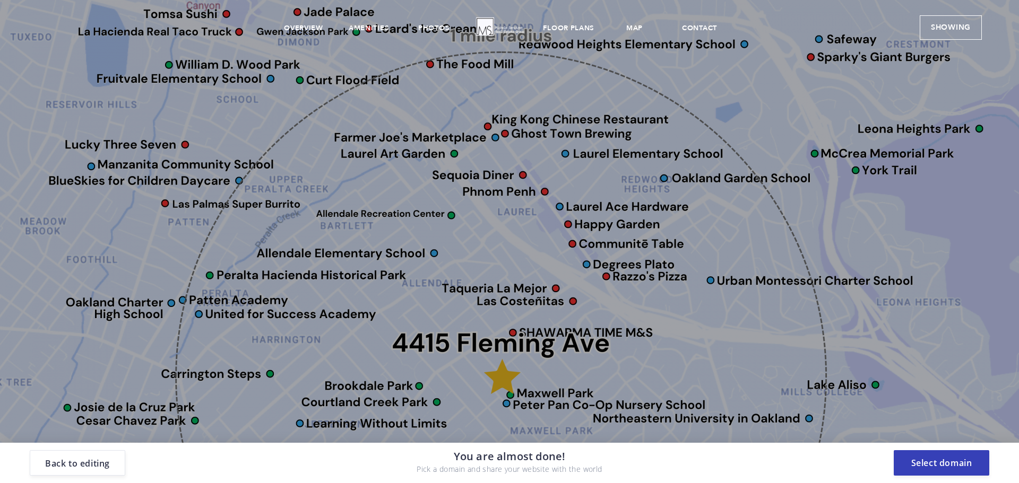
scroll to position [0, 0]
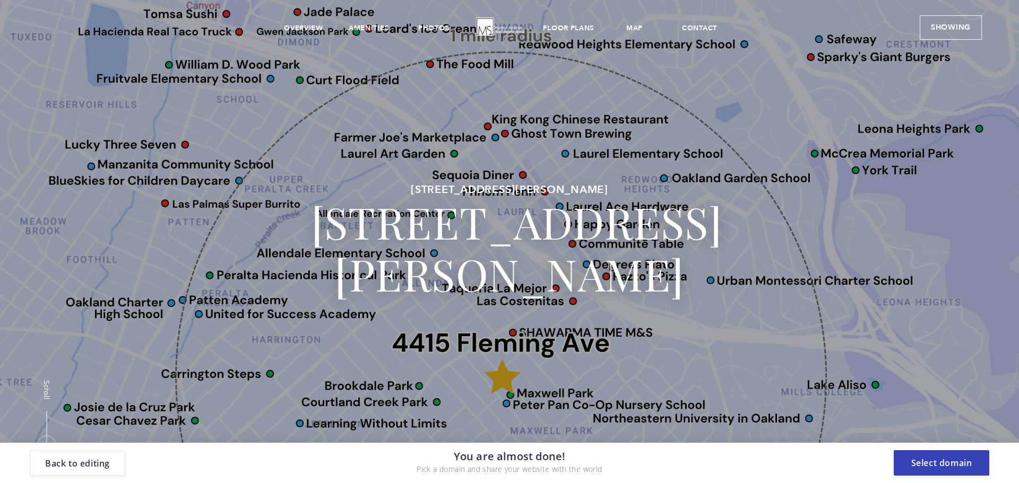
click at [504, 29] on img at bounding box center [500, 26] width 51 height 25
click at [80, 466] on button "Back to editing" at bounding box center [78, 462] width 96 height 25
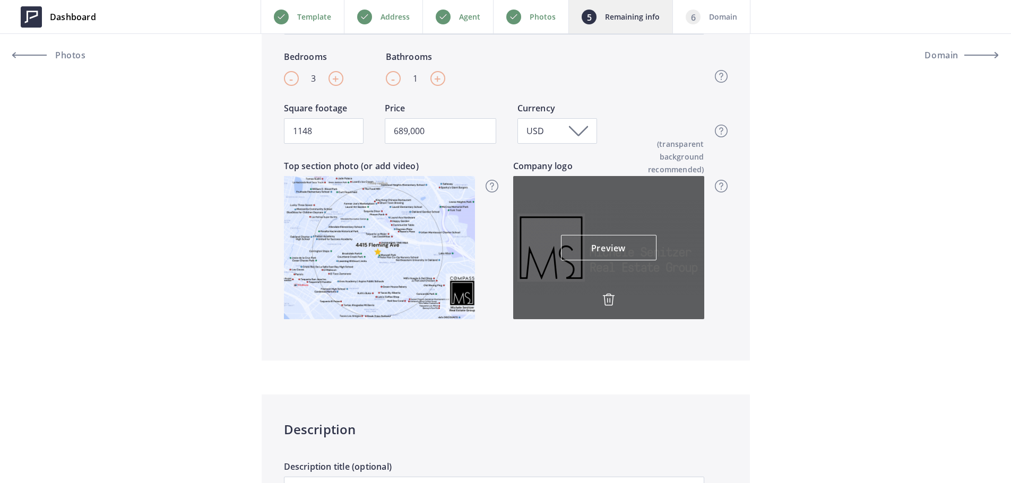
scroll to position [371, 0]
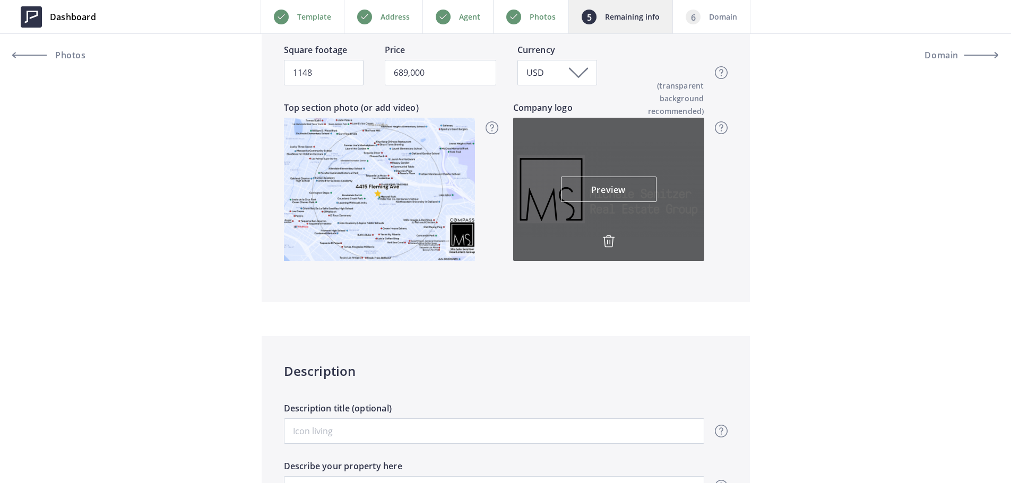
click at [611, 238] on img at bounding box center [608, 241] width 13 height 13
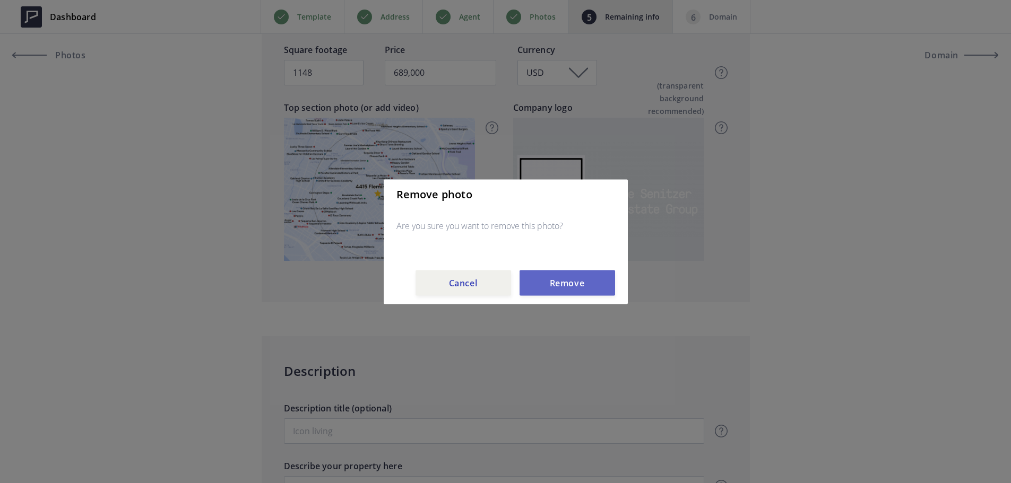
click at [580, 288] on button "Remove" at bounding box center [567, 282] width 96 height 25
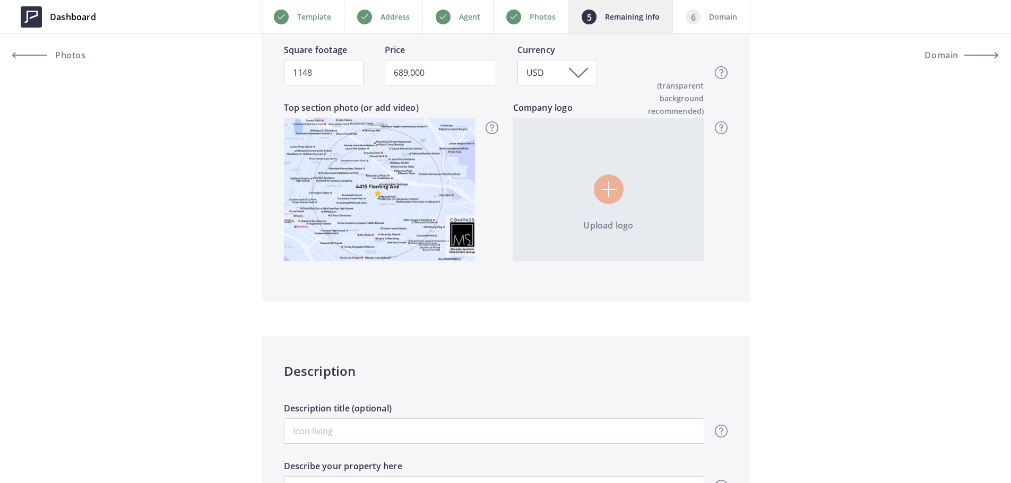
click at [616, 186] on input "file" at bounding box center [608, 189] width 191 height 143
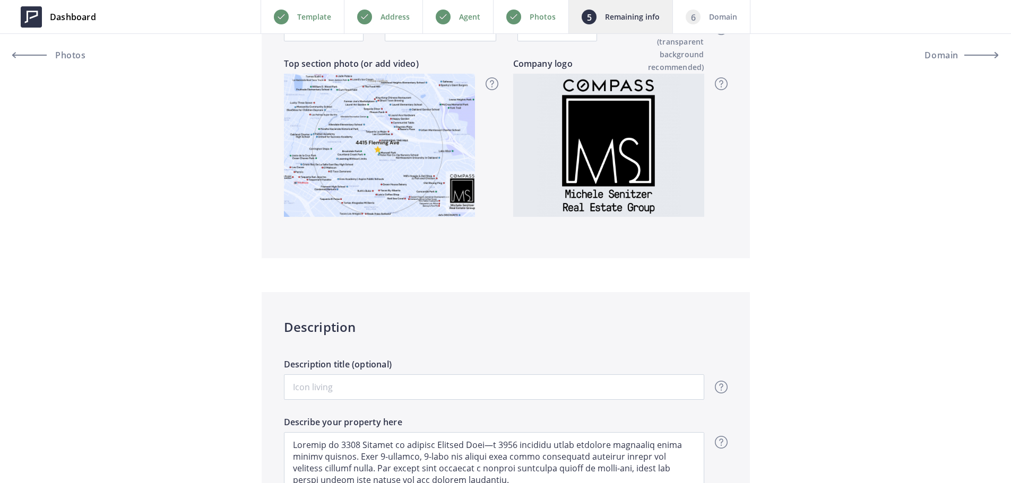
scroll to position [0, 0]
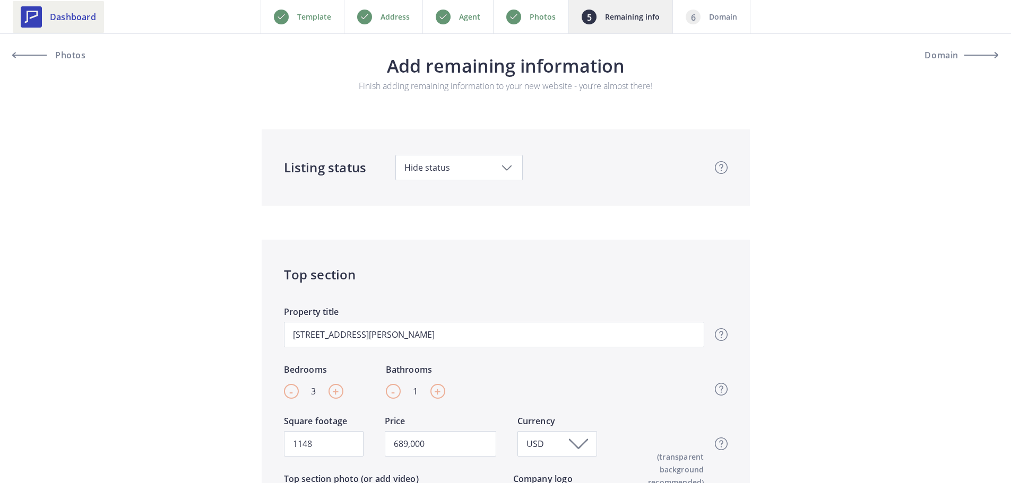
click at [42, 25] on link "Dashboard" at bounding box center [58, 17] width 91 height 32
